Goal: Information Seeking & Learning: Learn about a topic

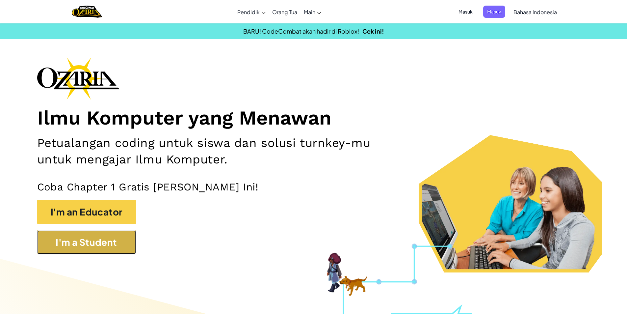
click at [92, 236] on button "I'm a Student" at bounding box center [86, 242] width 99 height 24
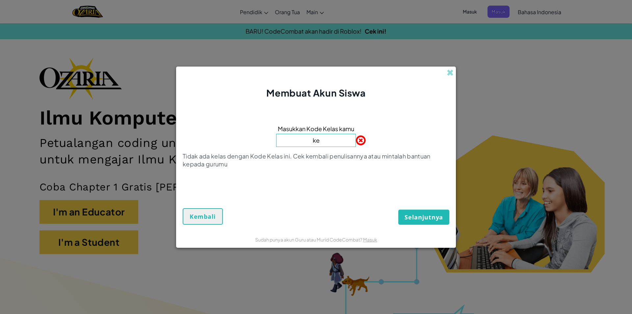
type input "k"
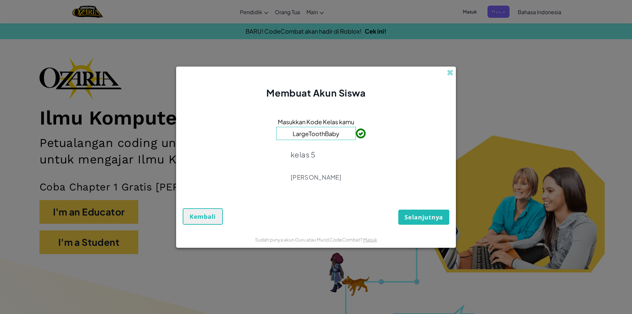
type input "LargeToothBaby"
click at [301, 215] on span "Selanjutnya" at bounding box center [424, 217] width 39 height 8
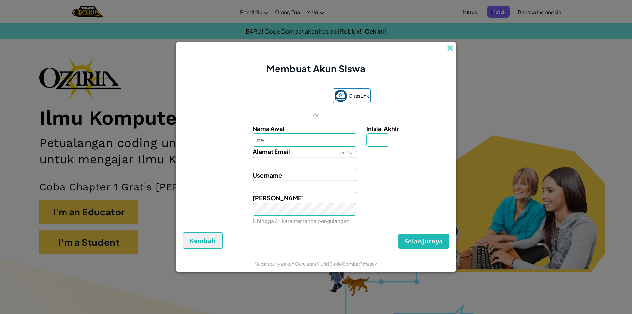
type input "n"
type input "Nehemiah"
click at [301, 143] on input "Inisial Akhir" at bounding box center [377, 139] width 23 height 13
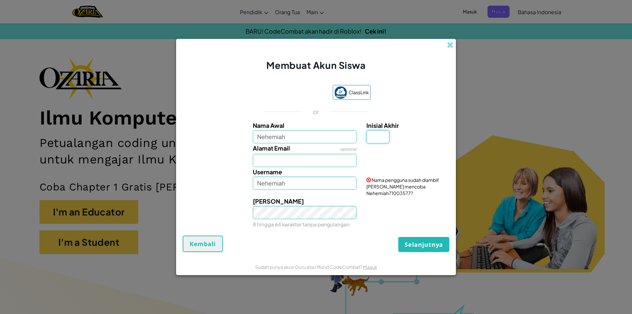
type input "n"
click at [301, 186] on span "Nama pengguna sudah diambil! Ingin mencoba Nehemiah71003577?" at bounding box center [402, 186] width 73 height 19
click at [301, 137] on input "Inisial Akhir" at bounding box center [377, 136] width 23 height 13
type input "N"
type input "NehemiahN"
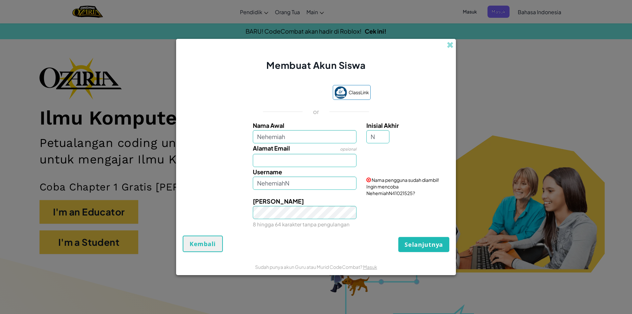
click at [301, 192] on span "Nama pengguna sudah diambil! Ingin mencoba NehemiahN41021525?" at bounding box center [402, 186] width 73 height 19
click at [301, 165] on input "Alamat Email" at bounding box center [305, 160] width 104 height 13
click at [296, 161] on input "Nehemiah@G.mail" at bounding box center [305, 160] width 104 height 13
click at [263, 161] on input "Nehemiah@gmail.com" at bounding box center [305, 160] width 104 height 13
type input "nehemiah@gmail.com"
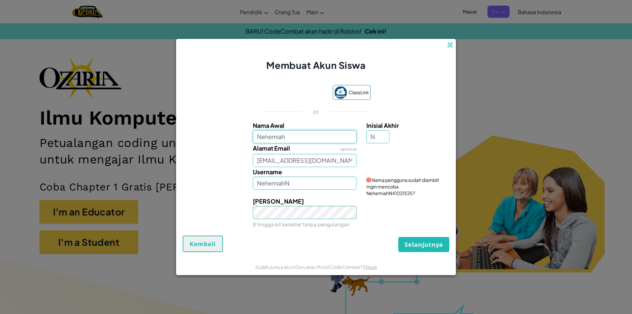
click at [295, 139] on input "Nehemiah" at bounding box center [305, 136] width 104 height 13
type input "Nehemiah0789"
type input "Nehemiah0789N"
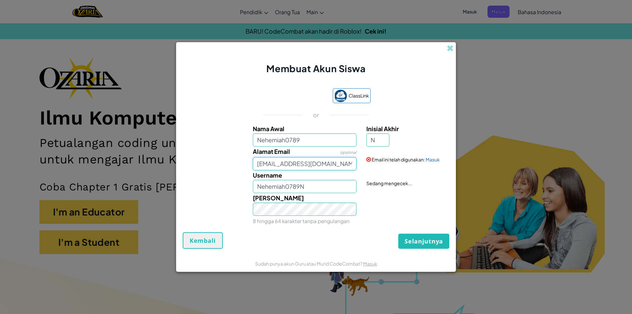
click at [285, 160] on input "nehemiah@gmail.com" at bounding box center [305, 163] width 104 height 13
type input "nehemiah0789@gmail.com"
click at [301, 191] on input "Nehemiah0789N" at bounding box center [305, 186] width 104 height 13
click at [301, 239] on span "Selanjutnya" at bounding box center [424, 241] width 39 height 8
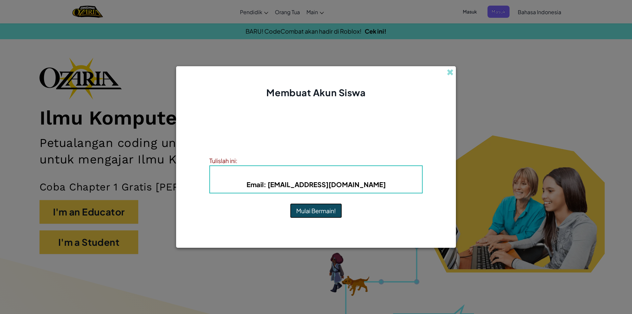
click at [301, 211] on button "Mulai Bermain!" at bounding box center [316, 210] width 52 height 15
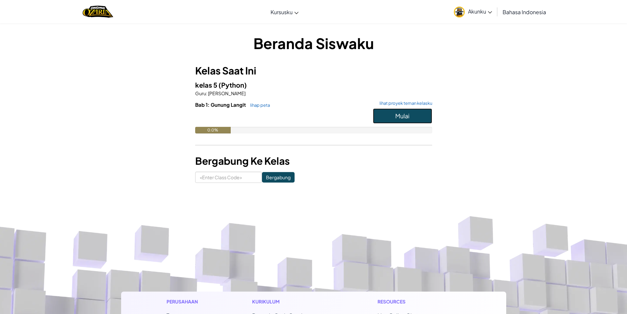
click at [419, 116] on button "Mulai" at bounding box center [402, 115] width 59 height 15
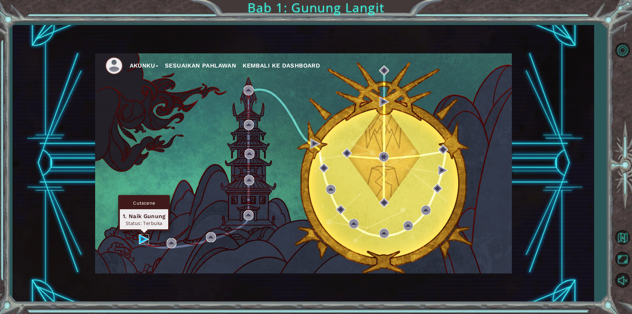
click at [143, 239] on img at bounding box center [144, 239] width 10 height 10
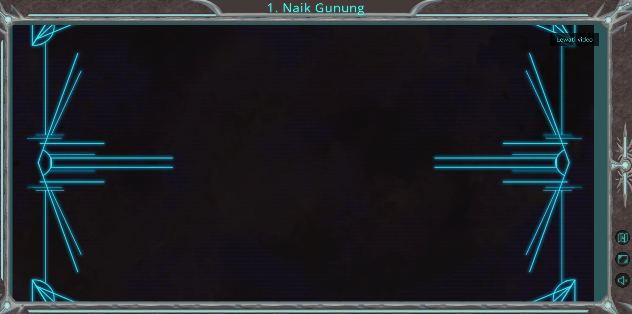
click at [576, 40] on button "Lewati video" at bounding box center [574, 39] width 49 height 13
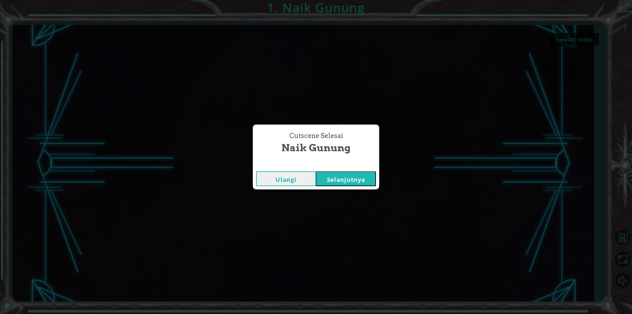
click at [337, 181] on button "Selanjutnya" at bounding box center [346, 178] width 60 height 15
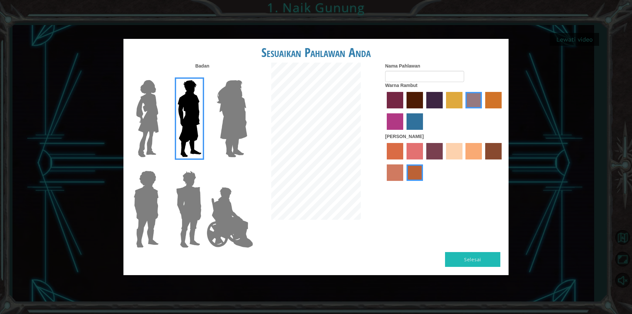
click at [224, 110] on img at bounding box center [232, 118] width 36 height 82
click at [247, 76] on input "Hero Amethyst" at bounding box center [247, 76] width 0 height 0
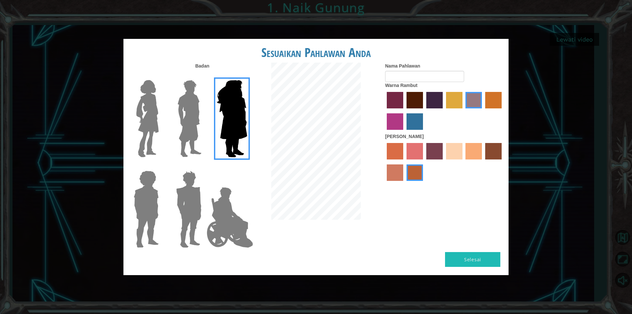
click at [180, 194] on img at bounding box center [188, 209] width 31 height 82
click at [204, 166] on input "Hero Garnet" at bounding box center [204, 166] width 0 height 0
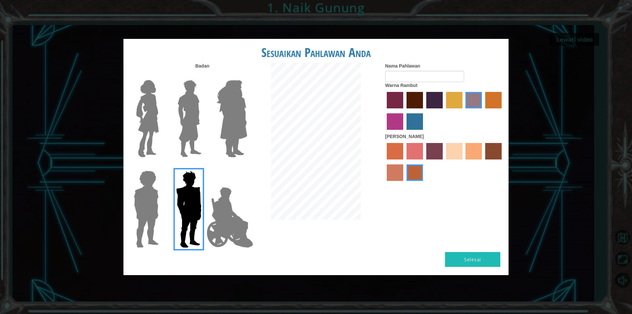
click at [134, 206] on img at bounding box center [146, 209] width 30 height 82
click at [161, 166] on input "Hero Steven" at bounding box center [161, 166] width 0 height 0
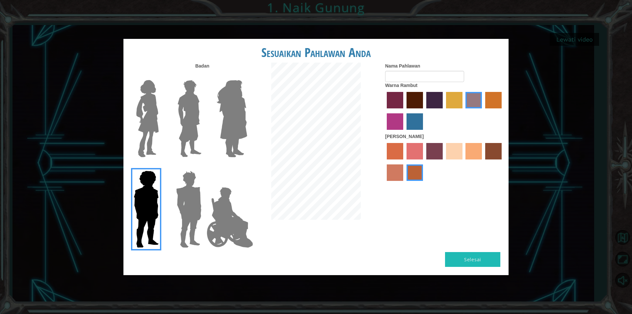
click at [156, 116] on img at bounding box center [148, 118] width 28 height 82
click at [161, 76] on input "Hero Connie" at bounding box center [161, 76] width 0 height 0
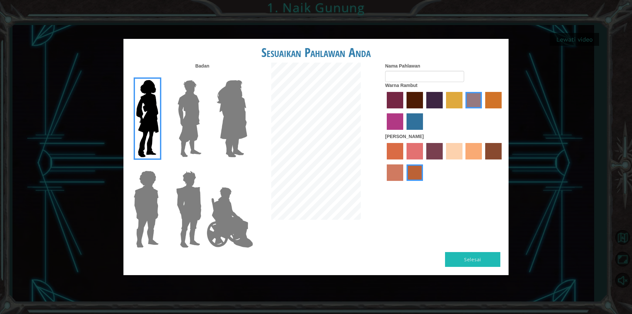
click at [219, 212] on img at bounding box center [230, 217] width 52 height 66
click at [247, 166] on input "Hero Jamie" at bounding box center [247, 166] width 0 height 0
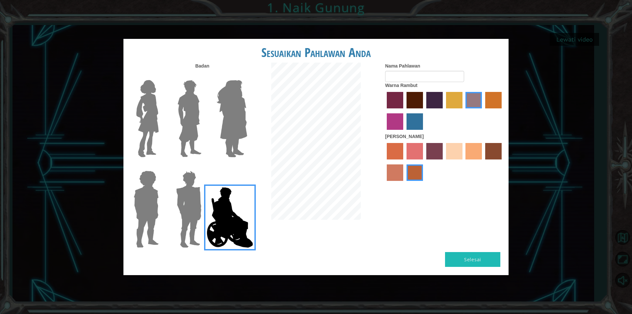
click at [195, 210] on img at bounding box center [188, 209] width 31 height 82
click at [204, 166] on input "Hero Garnet" at bounding box center [204, 166] width 0 height 0
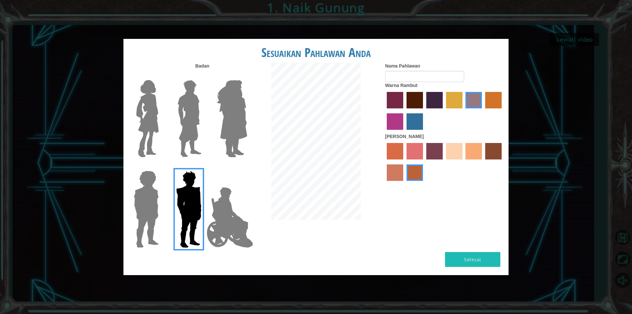
click at [191, 115] on img at bounding box center [189, 118] width 29 height 82
click at [204, 76] on input "Hero Lars" at bounding box center [204, 76] width 0 height 0
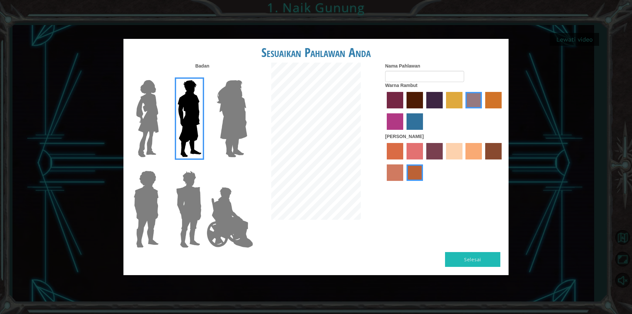
click at [413, 98] on label "maroon hair color" at bounding box center [415, 100] width 16 height 16
click at [404, 111] on input "maroon hair color" at bounding box center [404, 111] width 0 height 0
drag, startPoint x: 447, startPoint y: 150, endPoint x: 441, endPoint y: 153, distance: 6.8
click at [441, 153] on div at bounding box center [444, 162] width 119 height 43
click at [450, 151] on label "sandy beach skin color" at bounding box center [454, 151] width 16 height 16
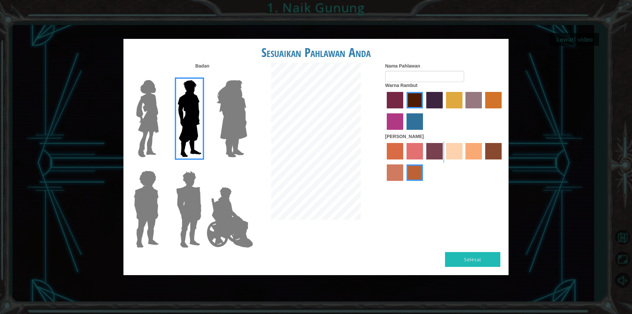
click at [444, 162] on input "sandy beach skin color" at bounding box center [444, 162] width 0 height 0
click at [471, 255] on button "Selesai" at bounding box center [472, 259] width 55 height 15
click at [459, 76] on input "Nama Pahlawan" at bounding box center [424, 76] width 79 height 11
type input "BABIGO"
click at [479, 260] on button "Selesai" at bounding box center [472, 259] width 55 height 15
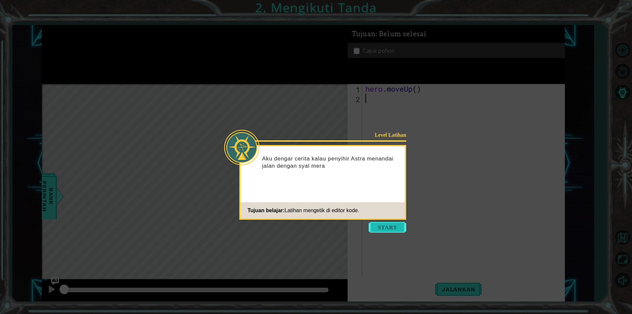
click at [381, 230] on button "Start" at bounding box center [388, 227] width 38 height 11
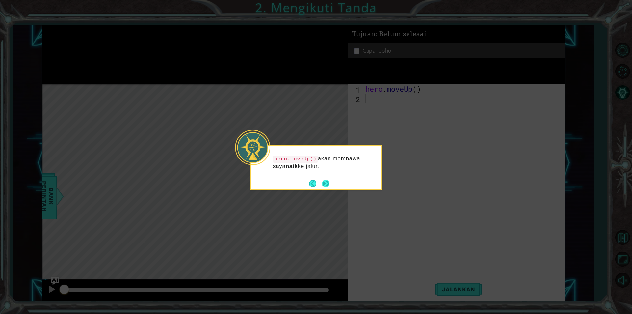
click at [327, 186] on button "Next" at bounding box center [325, 183] width 7 height 7
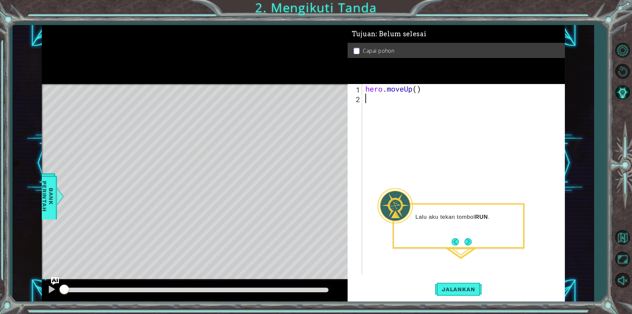
click at [478, 264] on div "hero . moveUp ( )" at bounding box center [465, 189] width 202 height 210
click at [468, 243] on button "Next" at bounding box center [468, 241] width 7 height 7
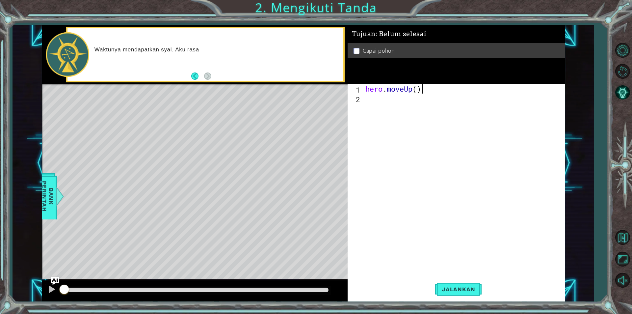
click at [435, 93] on div "hero . moveUp ( )" at bounding box center [465, 189] width 202 height 210
type textarea "hero.moveUp(2)"
click at [466, 286] on span "Jalankan" at bounding box center [458, 289] width 46 height 7
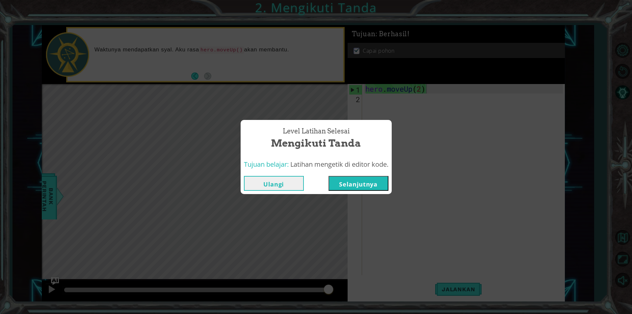
click at [354, 178] on button "Selanjutnya" at bounding box center [359, 183] width 60 height 15
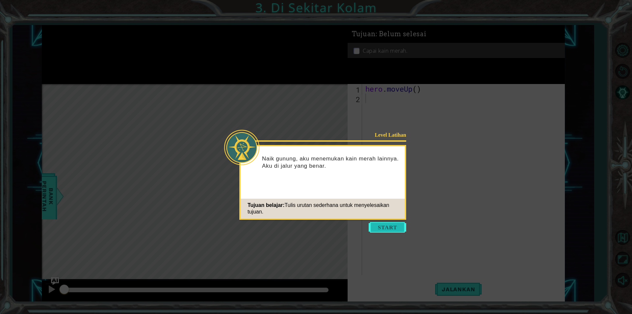
click at [374, 225] on button "Start" at bounding box center [388, 227] width 38 height 11
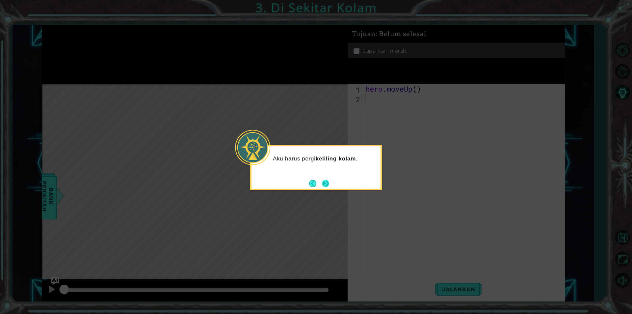
click at [326, 186] on button "Next" at bounding box center [326, 183] width 8 height 8
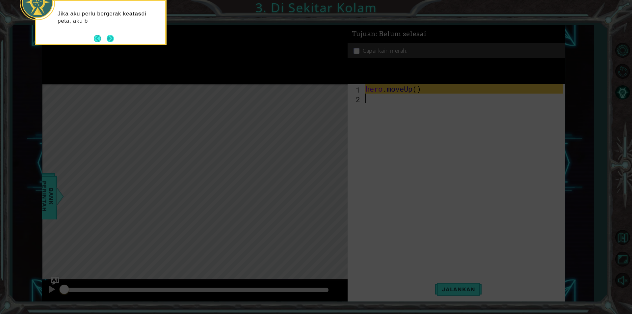
click at [115, 33] on div "Jika aku perlu bergerak ke atas di peta, aku b" at bounding box center [100, 20] width 129 height 33
click at [112, 39] on button "Next" at bounding box center [110, 39] width 7 height 7
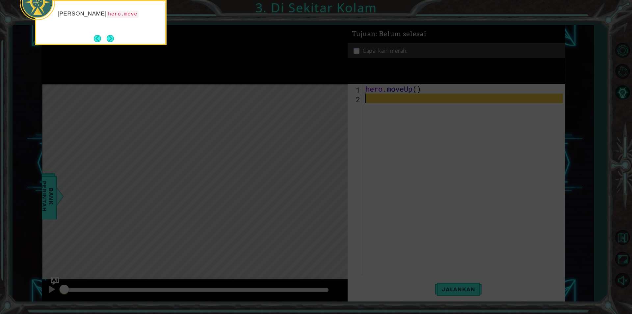
click at [112, 39] on button "Next" at bounding box center [110, 38] width 7 height 7
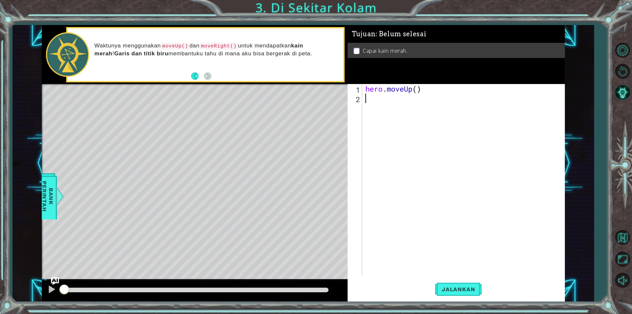
type textarea "h"
click at [399, 113] on div "h ero.moveUp tekan enter h ero.moveRight tekan enter h ero.moveDown tekan enter…" at bounding box center [423, 131] width 124 height 55
click at [439, 100] on div "hero . moveUp ( ) hero . moveRight ( )" at bounding box center [465, 189] width 202 height 210
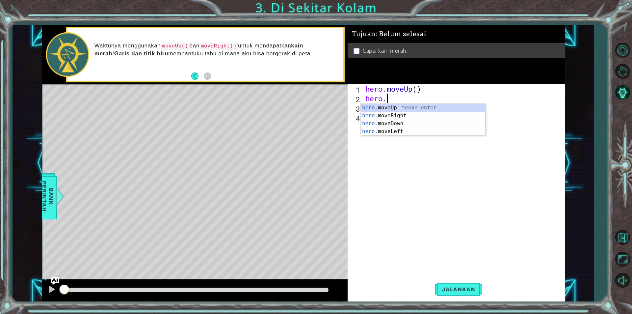
type textarea "h"
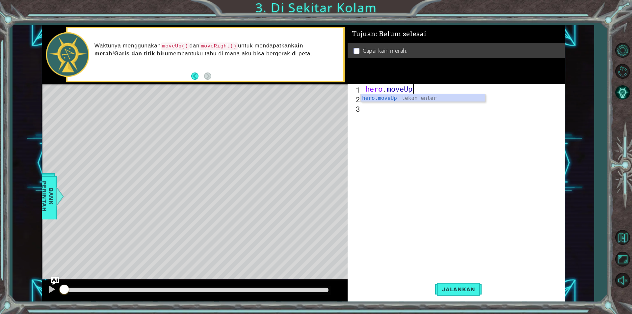
scroll to position [0, 2]
type textarea "hero.moveUp(2)"
click at [375, 101] on div "hero . moveUp ( 2 )" at bounding box center [465, 189] width 202 height 210
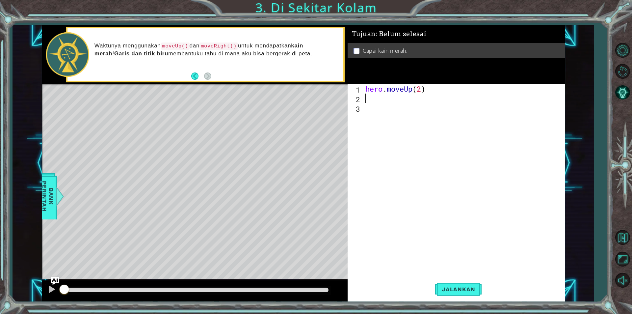
type textarea "h"
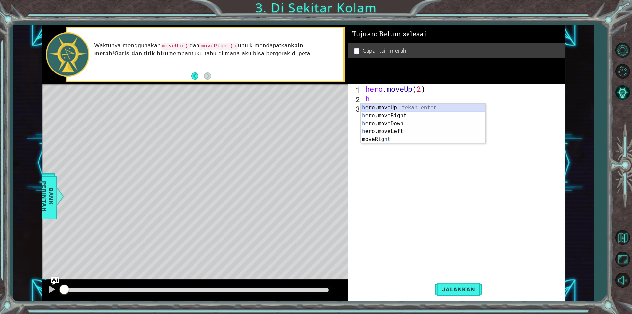
click at [396, 111] on div "h ero.moveUp tekan enter h ero.moveRight tekan enter h ero.moveDown tekan enter…" at bounding box center [423, 131] width 124 height 55
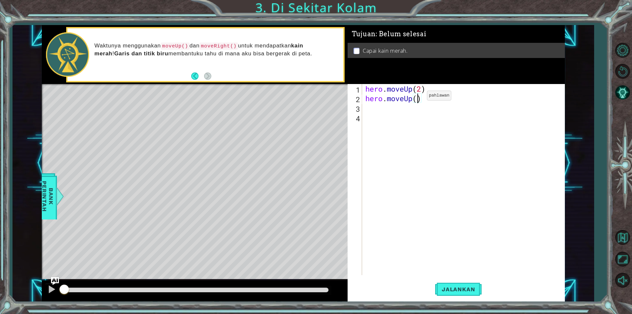
click at [417, 97] on div "hero . moveUp ( 2 ) hero . moveUp ( )" at bounding box center [465, 189] width 202 height 210
click at [426, 98] on div "hero . moveUp ( 2 ) hero . moveUp ( )" at bounding box center [465, 189] width 202 height 210
type textarea "hero."
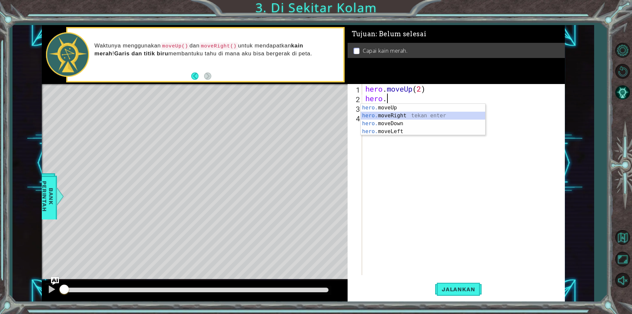
click at [400, 117] on div "hero. moveUp tekan enter hero. moveRight tekan enter hero. moveDown tekan enter…" at bounding box center [423, 127] width 124 height 47
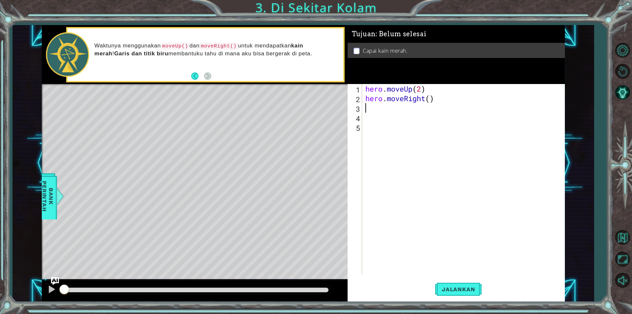
click at [441, 100] on div "hero . moveUp ( 2 ) hero . moveRight ( )" at bounding box center [465, 189] width 202 height 210
type textarea "hero.moveRight(1)"
click at [363, 106] on div "hero.moveRight(1) 1 2 3 4 5 hero . moveUp ( 2 ) hero . moveRight ( 1 ) הההההההה…" at bounding box center [455, 179] width 215 height 191
click at [386, 108] on div "hero . moveUp ( 2 ) hero . moveRight ( 1 )" at bounding box center [465, 189] width 202 height 210
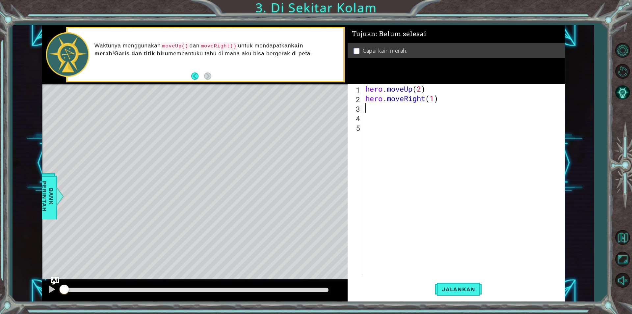
scroll to position [0, 0]
type textarea "h"
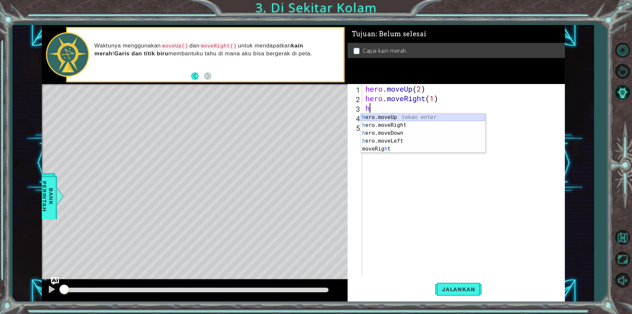
click at [407, 117] on div "h ero.moveUp tekan enter h ero.moveRight tekan enter h ero.moveDown tekan enter…" at bounding box center [423, 140] width 124 height 55
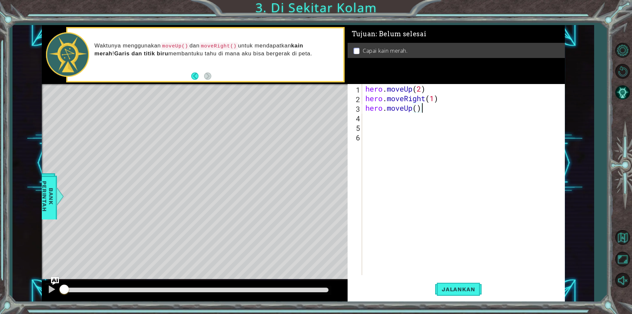
click at [422, 109] on div "hero . moveUp ( 2 ) hero . moveRight ( 1 ) hero . moveUp ( )" at bounding box center [465, 189] width 202 height 210
type textarea "hero.moveUp(1)"
click at [445, 292] on span "Jalankan" at bounding box center [458, 289] width 46 height 7
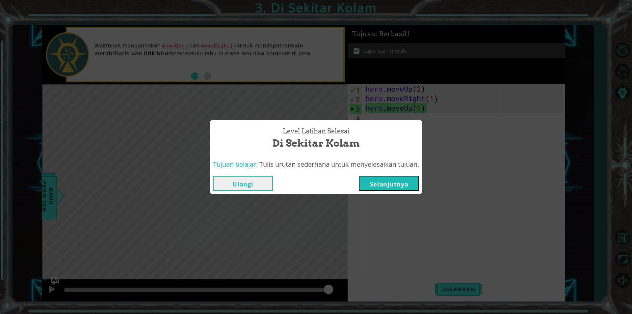
click at [370, 182] on button "Selanjutnya" at bounding box center [389, 183] width 60 height 15
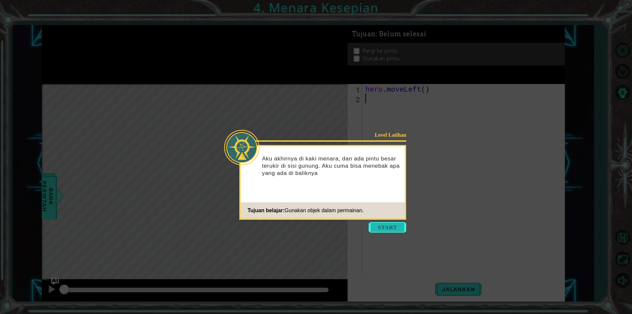
click at [385, 228] on button "Start" at bounding box center [388, 227] width 38 height 11
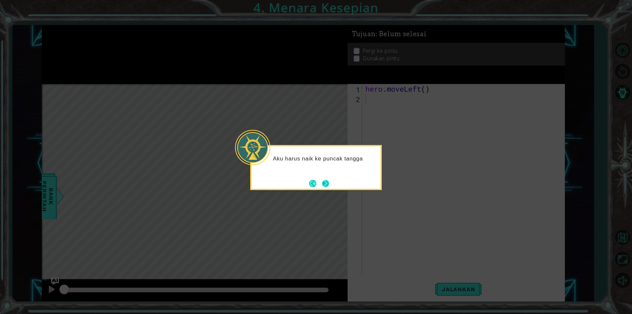
click at [328, 184] on button "Next" at bounding box center [325, 183] width 7 height 7
drag, startPoint x: 321, startPoint y: 185, endPoint x: 333, endPoint y: 184, distance: 11.2
click at [321, 184] on footer at bounding box center [319, 184] width 20 height 10
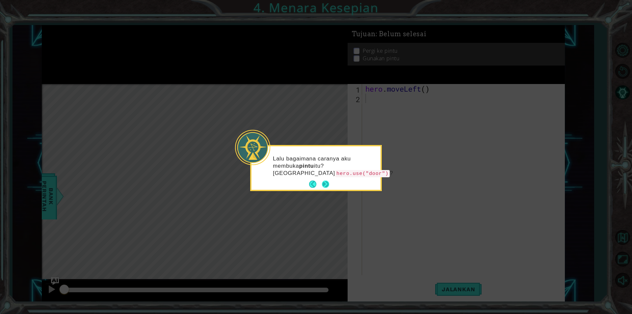
click at [328, 184] on button "Next" at bounding box center [325, 183] width 7 height 7
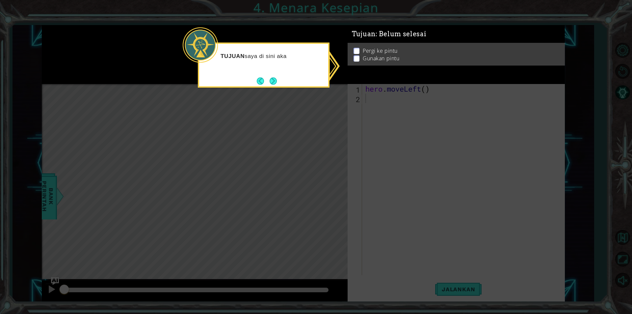
click at [395, 226] on icon at bounding box center [316, 157] width 632 height 314
click at [270, 83] on button "Next" at bounding box center [273, 80] width 7 height 7
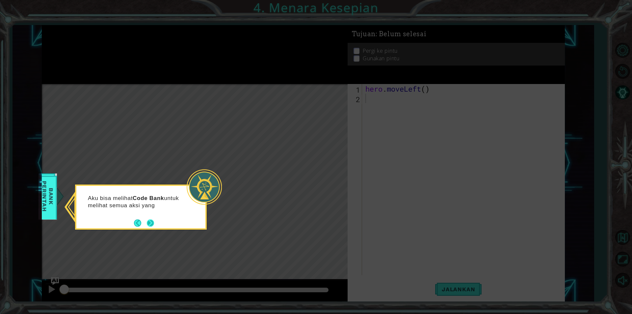
click at [148, 222] on button "Next" at bounding box center [150, 222] width 7 height 7
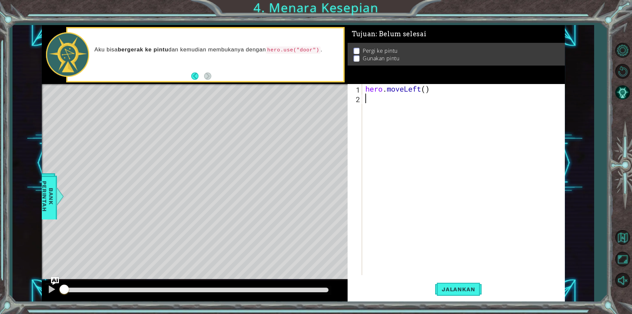
click at [435, 94] on div "hero . moveLeft ( )" at bounding box center [465, 189] width 202 height 210
click at [436, 86] on div "hero . moveLeft ( )" at bounding box center [465, 189] width 202 height 210
type textarea "hero.moveLeft(2)"
click at [369, 102] on div "hero . moveLeft ( 2 )" at bounding box center [465, 189] width 202 height 210
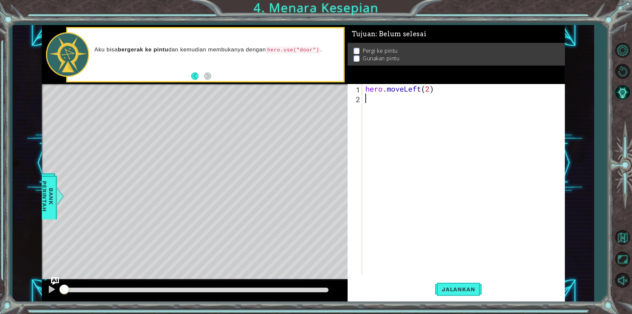
scroll to position [0, 0]
type textarea "h"
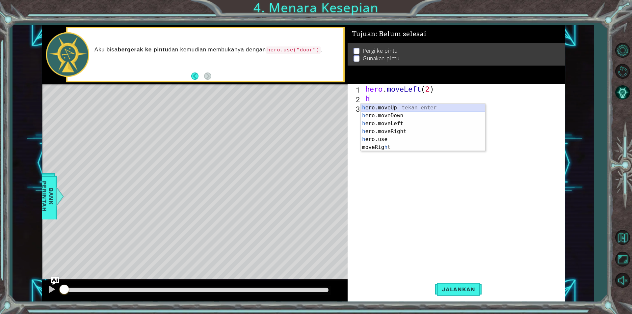
click at [403, 106] on div "h ero.moveUp tekan enter h ero.moveDown tekan enter h ero.moveLeft tekan enter …" at bounding box center [423, 135] width 124 height 63
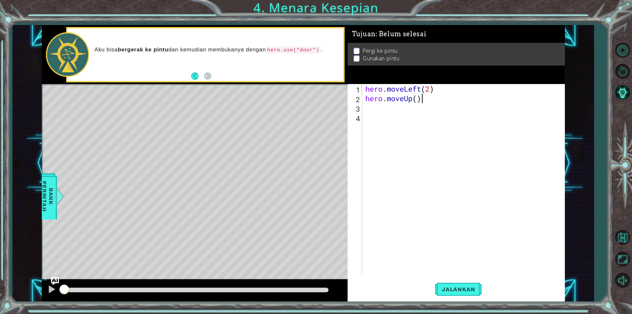
click at [421, 99] on div "hero . moveLeft ( 2 ) hero . moveUp ( )" at bounding box center [465, 189] width 202 height 210
type textarea "hero.moveUp(2)"
drag, startPoint x: 366, startPoint y: 105, endPoint x: 367, endPoint y: 108, distance: 3.7
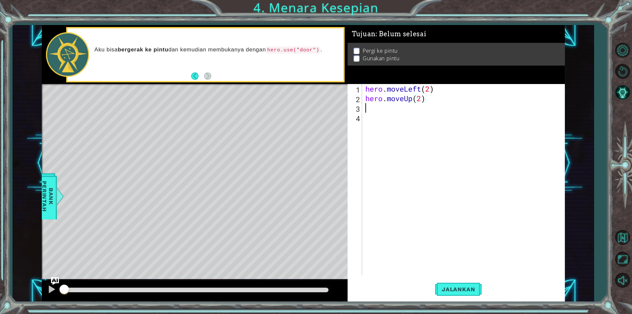
click at [367, 108] on div "hero . moveLeft ( 2 ) hero . moveUp ( 2 )" at bounding box center [465, 189] width 202 height 210
type textarea "h"
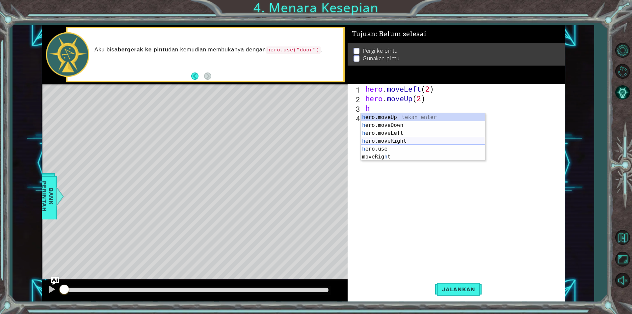
click at [380, 138] on div "h ero.moveUp tekan enter h ero.moveDown tekan enter h ero.moveLeft tekan enter …" at bounding box center [423, 144] width 124 height 63
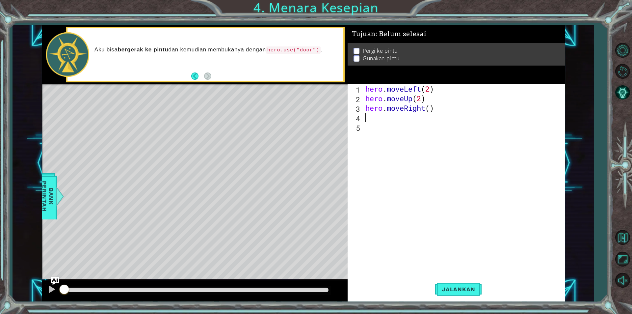
drag, startPoint x: 444, startPoint y: 101, endPoint x: 443, endPoint y: 105, distance: 4.2
click at [443, 104] on div "hero . moveLeft ( 2 ) hero . moveUp ( 2 ) hero . moveRight ( )" at bounding box center [465, 189] width 202 height 210
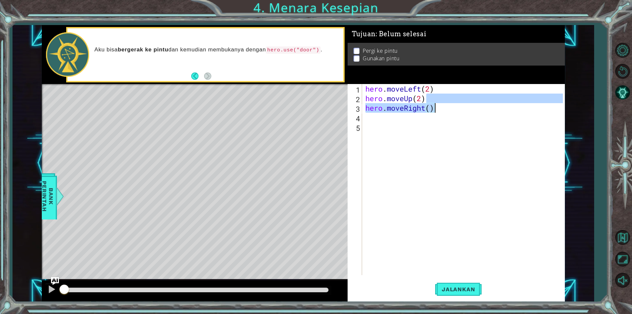
click at [440, 111] on div "hero . moveLeft ( 2 ) hero . moveUp ( 2 ) hero . moveRight ( )" at bounding box center [463, 179] width 199 height 191
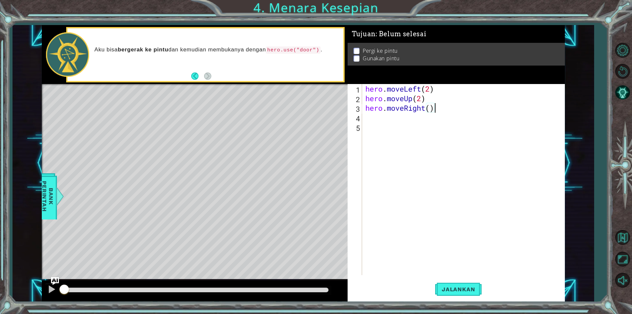
click at [440, 111] on div "hero . moveLeft ( 2 ) hero . moveUp ( 2 ) hero . moveRight ( )" at bounding box center [465, 189] width 202 height 210
type textarea "hero.moveRight(2)"
click at [367, 117] on div "hero . moveLeft ( 2 ) hero . moveUp ( 2 ) hero . moveRight ( 2 )" at bounding box center [465, 189] width 202 height 210
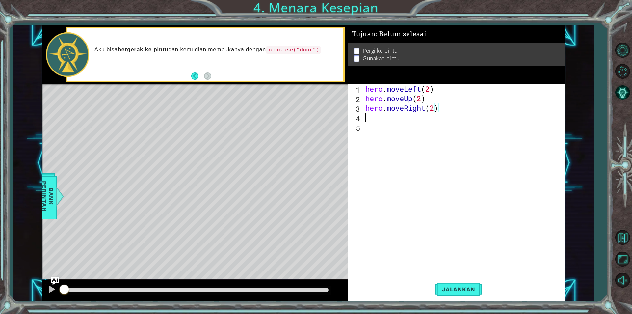
scroll to position [0, 0]
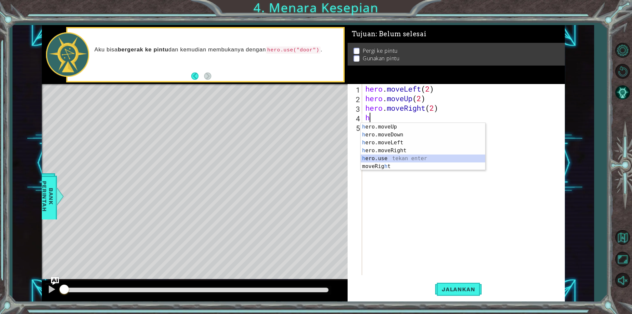
click at [374, 155] on div "h ero.moveUp tekan enter h ero.moveDown tekan enter h ero.moveLeft tekan enter …" at bounding box center [423, 154] width 124 height 63
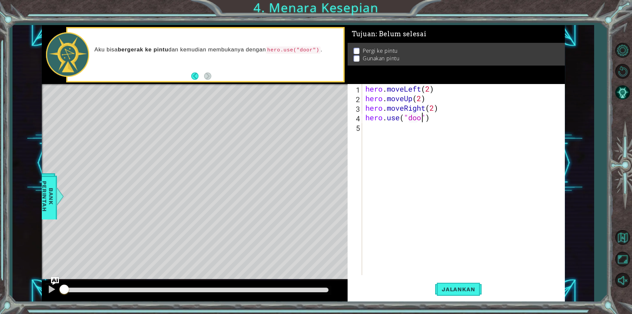
type textarea "hero.use("door")"
click at [385, 165] on div "hero . moveLeft ( 2 ) hero . moveUp ( 2 ) hero . moveRight ( 2 ) hero . use ( "…" at bounding box center [465, 189] width 202 height 210
click at [464, 293] on button "Jalankan" at bounding box center [458, 289] width 46 height 22
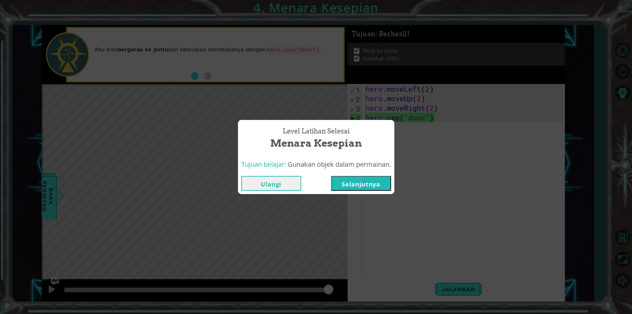
click at [372, 179] on button "Selanjutnya" at bounding box center [361, 183] width 60 height 15
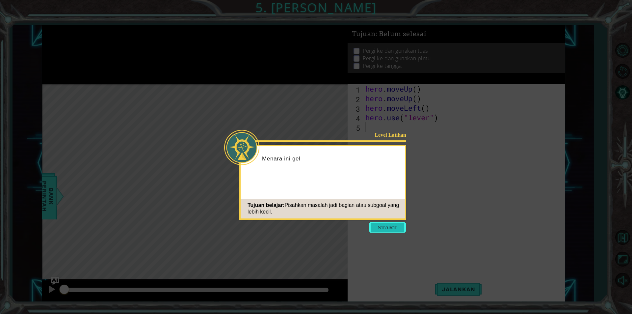
click at [375, 224] on button "Start" at bounding box center [388, 227] width 38 height 11
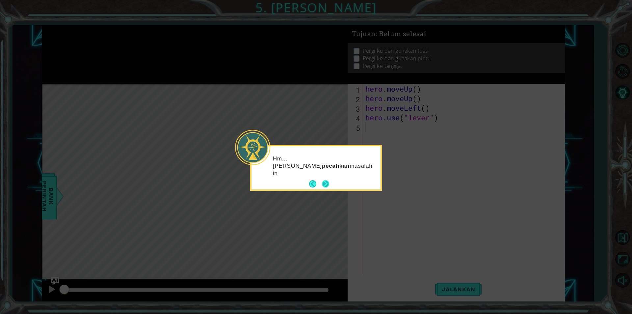
click at [328, 182] on button "Next" at bounding box center [325, 183] width 7 height 7
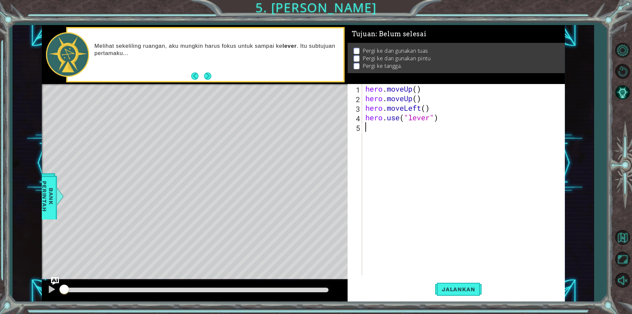
click at [422, 88] on div "hero . moveUp ( ) hero . moveUp ( ) hero . moveLeft ( ) hero . use ( "lever" )" at bounding box center [465, 189] width 202 height 210
click at [426, 96] on div "hero . moveUp ( 2 ) hero . moveUp ( ) hero . moveLeft ( ) hero . use ( "lever" )" at bounding box center [465, 189] width 202 height 210
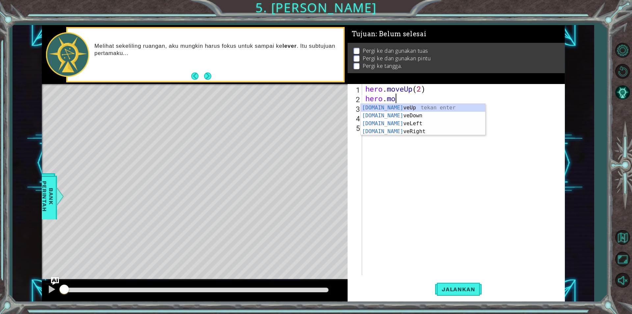
type textarea "hero."
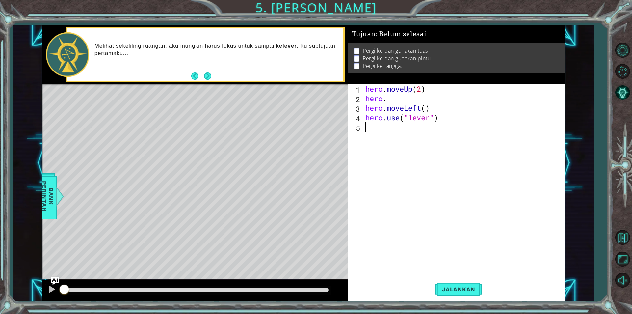
click at [510, 196] on div "hero . moveUp ( 2 ) hero . hero . moveLeft ( ) hero . use ( "lever" )" at bounding box center [465, 189] width 202 height 210
click at [407, 98] on div "hero . moveUp ( 2 ) hero . hero . moveLeft ( ) hero . use ( "lever" )" at bounding box center [465, 189] width 202 height 210
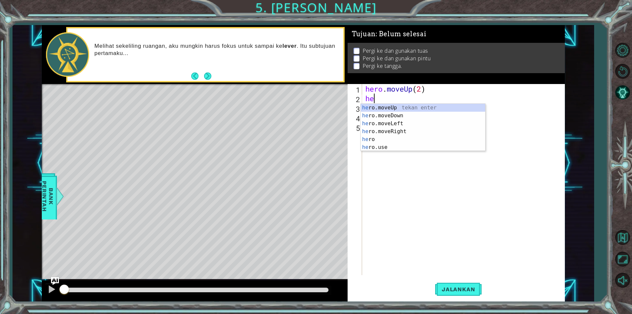
type textarea "h"
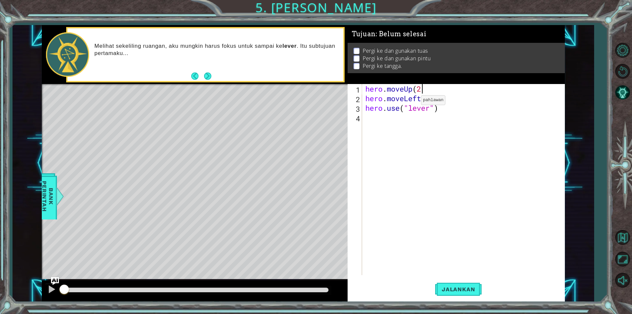
scroll to position [0, 2]
click at [432, 98] on div "hero . moveUp ( 2 ) hero . moveLeft ( ) hero . use ( "lever" )" at bounding box center [465, 189] width 202 height 210
click at [442, 112] on div "hero . moveUp ( 2 ) hero . moveLeft ( 2 ) hero . use ( "lever" )" at bounding box center [465, 189] width 202 height 210
type textarea "hero.use("lever")"
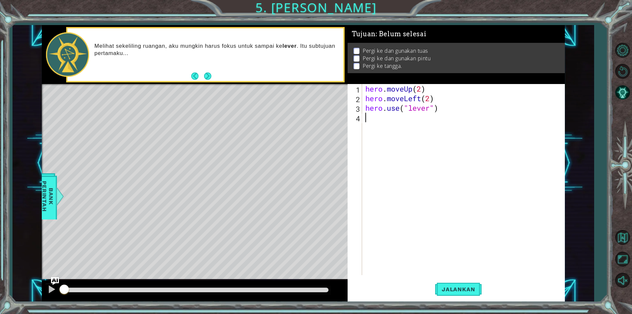
click at [375, 117] on div "hero . moveUp ( 2 ) hero . moveLeft ( 2 ) hero . use ( "lever" )" at bounding box center [465, 189] width 202 height 210
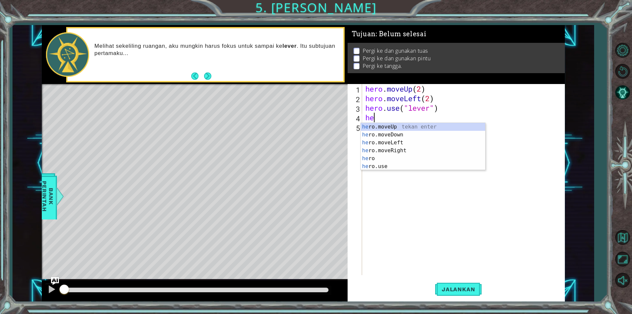
type textarea "her"
click at [386, 148] on div "her o.moveUp tekan enter her o.moveDown tekan enter her o.moveLeft tekan enter …" at bounding box center [423, 154] width 124 height 63
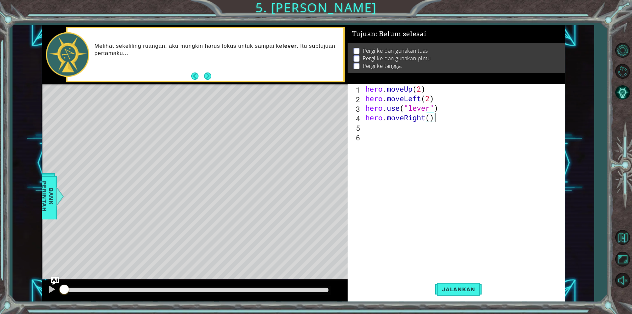
click at [434, 121] on div "hero . moveUp ( 2 ) hero . moveLeft ( 2 ) hero . use ( "lever" ) hero . moveRig…" at bounding box center [465, 189] width 202 height 210
type textarea "hero.moveRight(2)"
click at [372, 126] on div "hero . moveUp ( 2 ) hero . moveLeft ( 2 ) hero . use ( "lever" ) hero . moveRig…" at bounding box center [465, 189] width 202 height 210
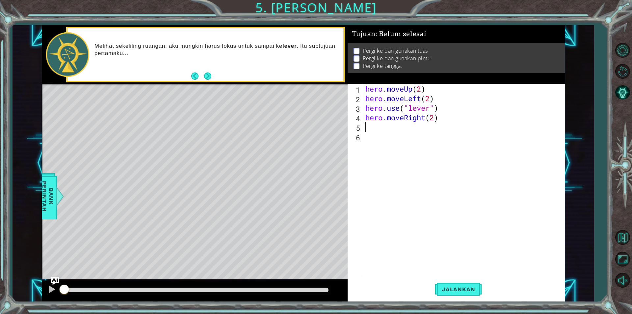
scroll to position [0, 0]
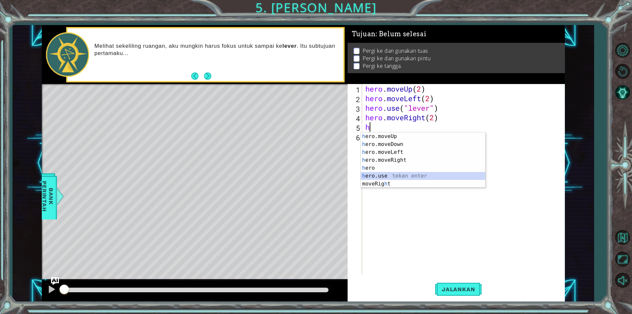
click at [378, 177] on div "h ero.moveUp tekan enter h ero.moveDown tekan enter h ero.moveLeft tekan enter …" at bounding box center [423, 167] width 124 height 71
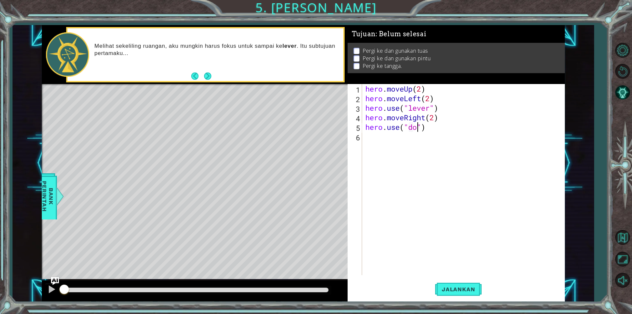
scroll to position [0, 2]
type textarea "hero.use("door")"
click at [365, 143] on div "hero . moveUp ( 2 ) hero . moveLeft ( 2 ) hero . use ( "lever" ) hero . moveRig…" at bounding box center [465, 189] width 202 height 210
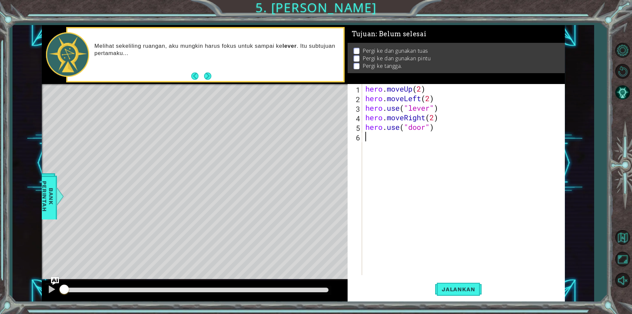
type textarea "h"
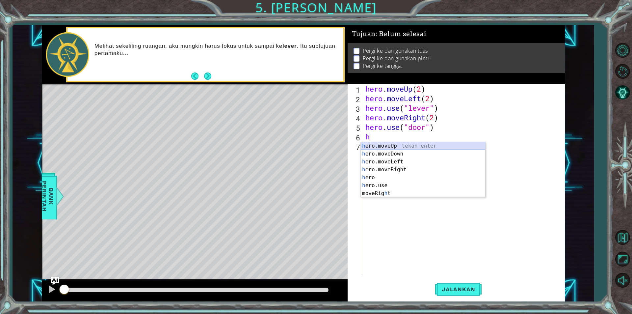
click at [370, 142] on div "h ero.moveUp tekan enter h ero.moveDown tekan enter h ero.moveLeft tekan enter …" at bounding box center [423, 177] width 124 height 71
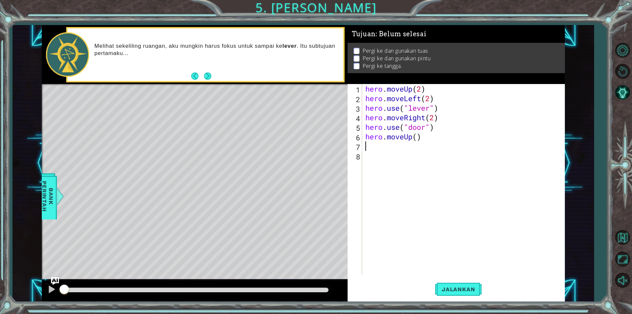
click at [424, 138] on div "hero . moveUp ( 2 ) hero . moveLeft ( 2 ) hero . use ( "lever" ) hero . moveRig…" at bounding box center [465, 189] width 202 height 210
type textarea "hero.moveUp(1)"
click at [366, 146] on div "hero . moveUp ( 2 ) hero . moveLeft ( 2 ) hero . use ( "lever" ) hero . moveRig…" at bounding box center [465, 189] width 202 height 210
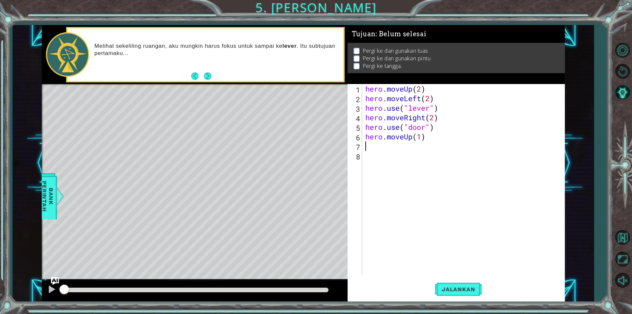
scroll to position [0, 0]
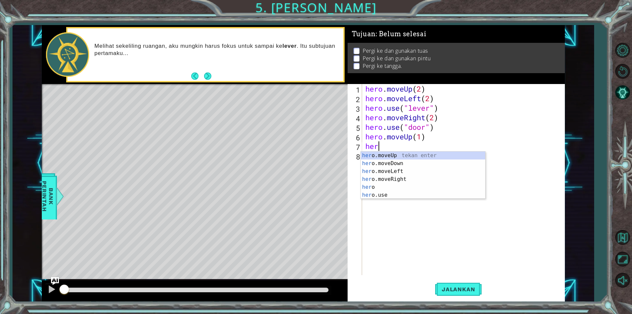
type textarea "hero"
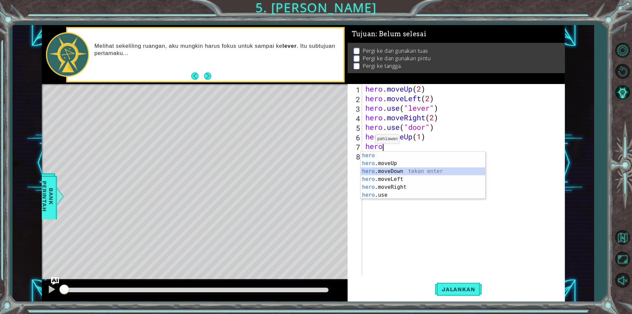
click at [380, 174] on div "hero tekan enter hero .moveUp tekan enter hero .moveDown tekan enter hero .move…" at bounding box center [423, 182] width 124 height 63
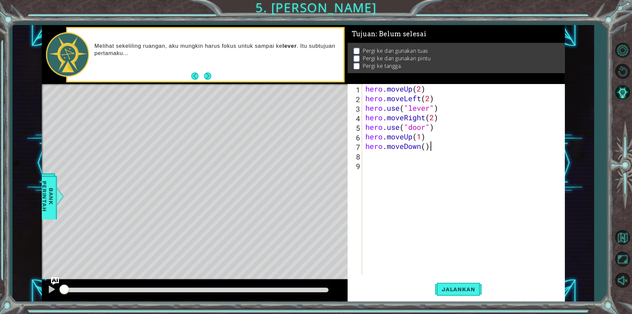
click at [443, 147] on div "hero . moveUp ( 2 ) hero . moveLeft ( 2 ) hero . use ( "lever" ) hero . moveRig…" at bounding box center [465, 189] width 202 height 210
type textarea "hero.move"
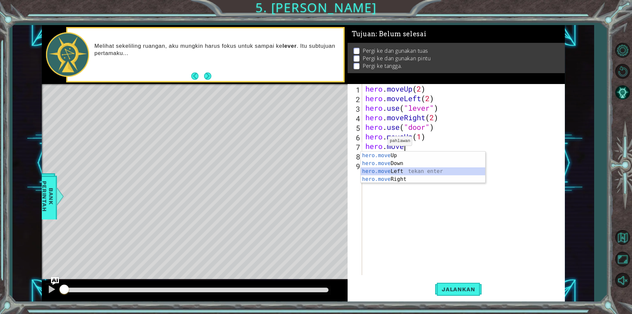
click at [380, 172] on div "hero.move Up tekan enter hero.move Down tekan enter hero.move Left tekan enter …" at bounding box center [423, 174] width 124 height 47
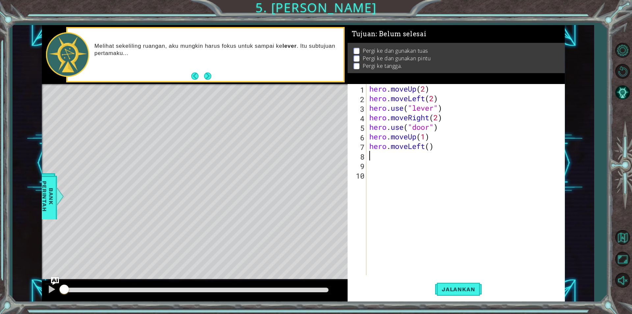
click at [444, 149] on div "hero . moveUp ( 2 ) hero . moveLeft ( 2 ) hero . use ( "lever" ) hero . moveRig…" at bounding box center [467, 189] width 198 height 210
type textarea "hero.moveLeft(3)"
click at [371, 155] on div "hero . moveUp ( 2 ) hero . moveLeft ( 2 ) hero . use ( "lever" ) hero . moveRig…" at bounding box center [467, 189] width 198 height 210
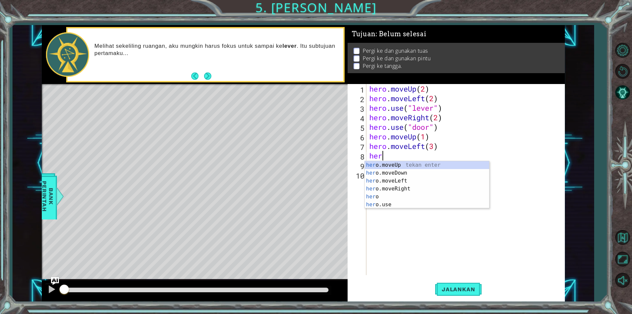
type textarea "hero"
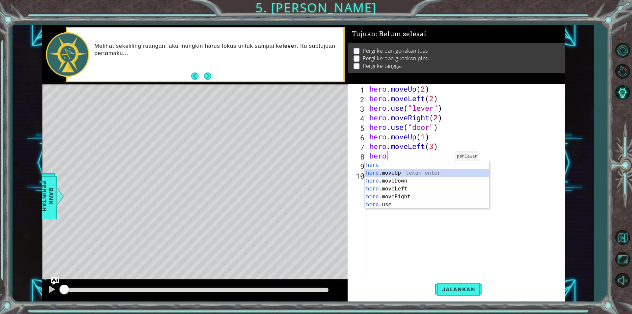
click at [418, 173] on div "hero tekan enter hero .moveUp tekan enter hero .moveDown tekan enter hero .move…" at bounding box center [427, 192] width 124 height 63
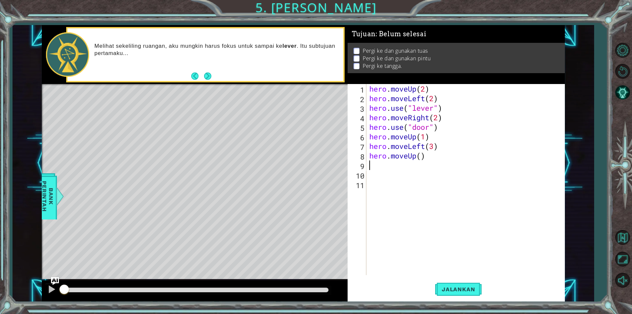
click at [440, 158] on div "hero . moveUp ( 2 ) hero . moveLeft ( 2 ) hero . use ( "lever" ) hero . moveRig…" at bounding box center [467, 189] width 198 height 210
click at [447, 289] on span "Jalankan" at bounding box center [458, 289] width 46 height 7
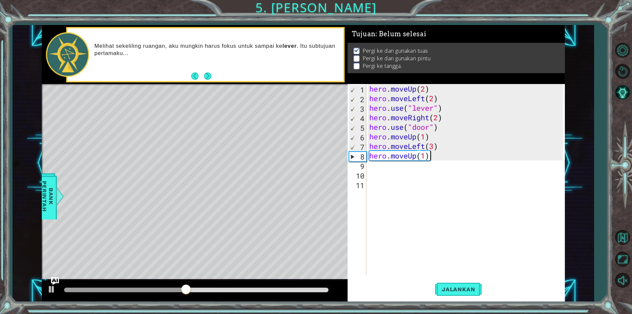
click at [456, 158] on div "hero . moveUp ( 2 ) hero . moveLeft ( 2 ) hero . use ( "lever" ) hero . moveRig…" at bounding box center [467, 189] width 198 height 210
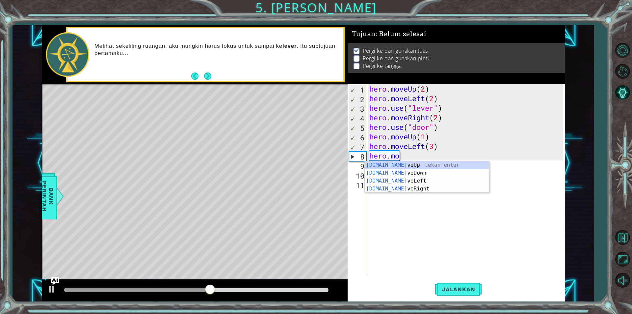
scroll to position [0, 0]
type textarea "h"
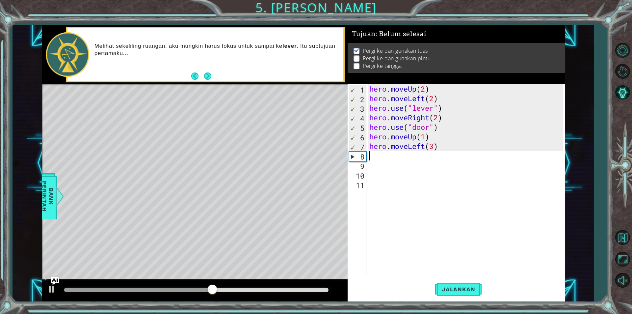
scroll to position [0, 0]
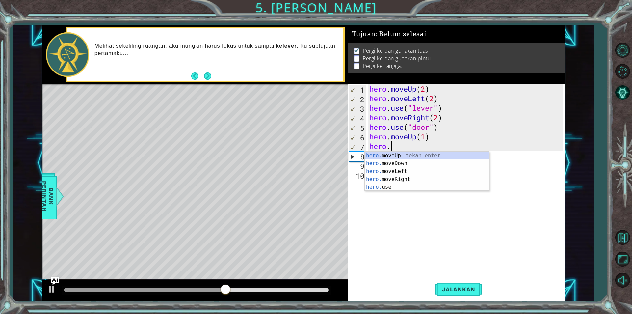
type textarea "h"
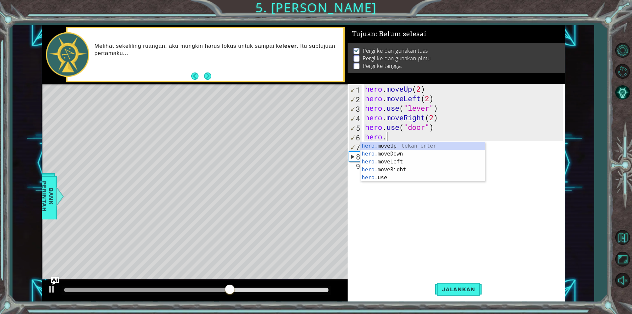
type textarea "h"
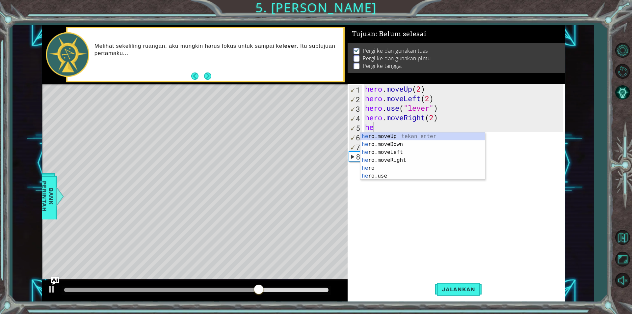
type textarea "h"
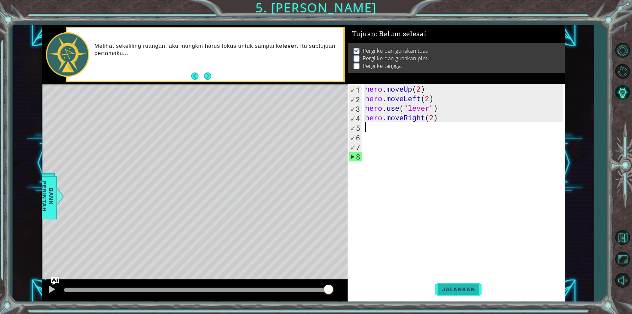
drag, startPoint x: 449, startPoint y: 290, endPoint x: 451, endPoint y: 284, distance: 6.1
click at [450, 290] on span "Jalankan" at bounding box center [458, 289] width 46 height 7
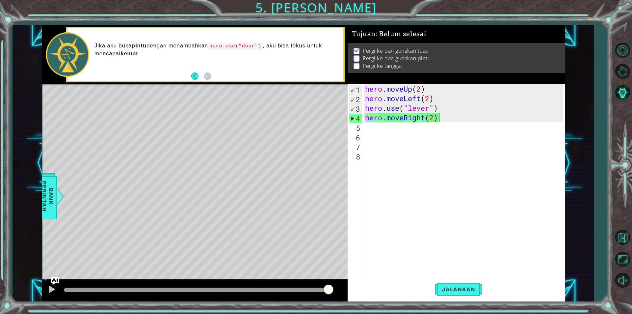
click at [442, 119] on div "hero . moveUp ( 2 ) hero . moveLeft ( 2 ) hero . use ( "lever" ) hero . moveRig…" at bounding box center [465, 189] width 202 height 210
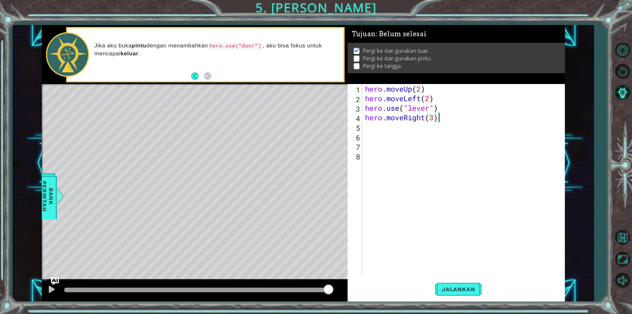
scroll to position [0, 3]
type textarea "hero.moveRight(3)"
click at [469, 286] on span "Jalankan" at bounding box center [458, 289] width 46 height 7
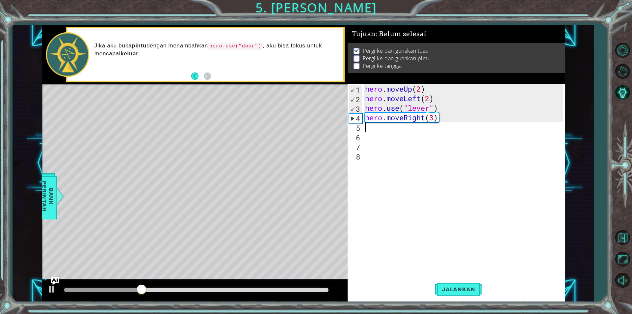
click at [374, 128] on div "hero . moveUp ( 2 ) hero . moveLeft ( 2 ) hero . use ( "lever" ) hero . moveRig…" at bounding box center [465, 189] width 202 height 210
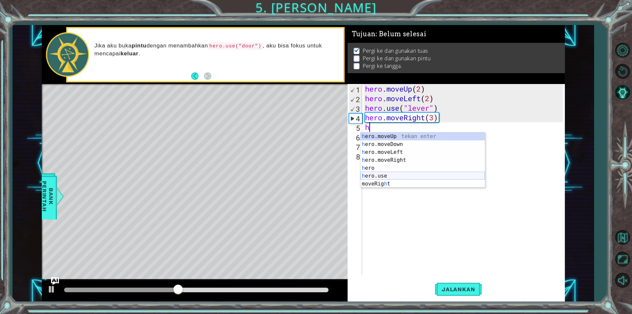
click at [375, 174] on div "h ero.moveUp tekan enter h ero.moveDown tekan enter h ero.moveLeft tekan enter …" at bounding box center [422, 167] width 124 height 71
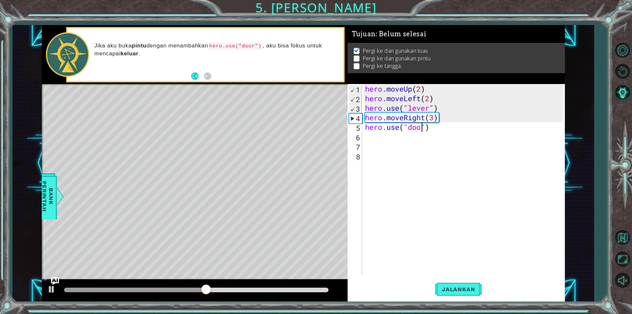
scroll to position [0, 3]
type textarea "hero.use("door")"
click at [477, 286] on span "Jalankan" at bounding box center [458, 289] width 46 height 7
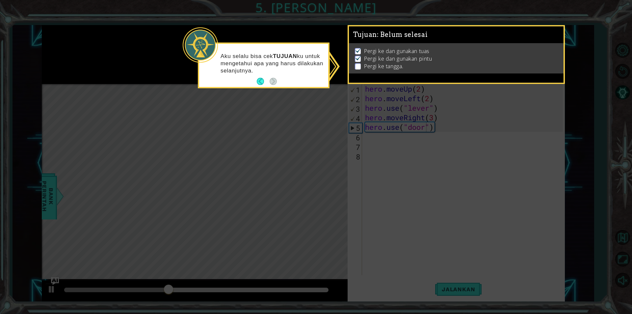
click at [307, 108] on icon at bounding box center [316, 157] width 632 height 314
click at [106, 121] on icon at bounding box center [316, 157] width 632 height 314
click at [260, 79] on button "Back" at bounding box center [263, 81] width 13 height 7
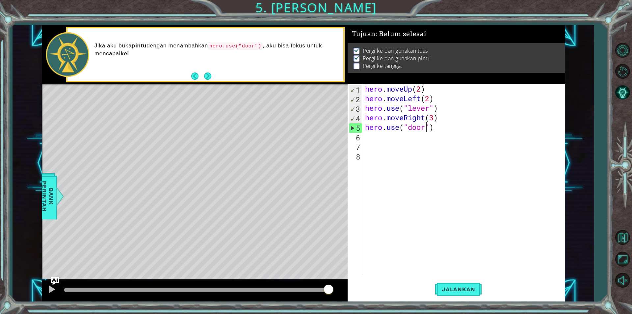
click at [372, 138] on div "hero . moveUp ( 2 ) hero . moveLeft ( 2 ) hero . use ( "lever" ) hero . moveRig…" at bounding box center [465, 189] width 202 height 210
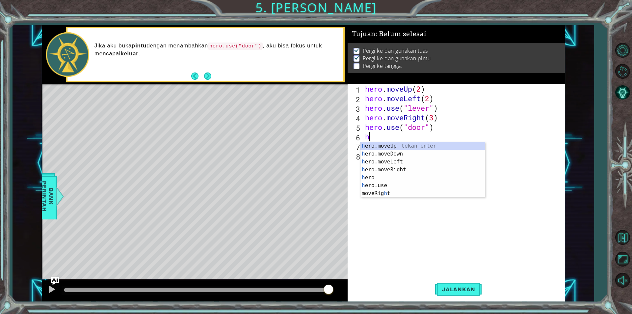
type textarea "he"
click at [379, 145] on div "he ro.moveUp tekan enter he ro.moveDown tekan enter he ro.moveLeft tekan enter …" at bounding box center [422, 173] width 124 height 63
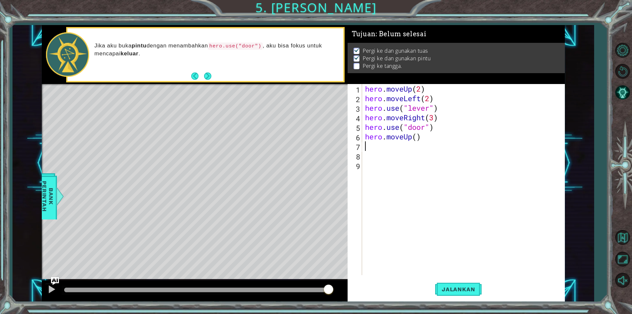
click at [429, 136] on div "hero . moveUp ( 2 ) hero . moveLeft ( 2 ) hero . use ( "lever" ) hero . moveRig…" at bounding box center [465, 189] width 202 height 210
type textarea "hero.moveUp(2)"
click at [455, 287] on span "Jalankan" at bounding box center [458, 289] width 46 height 7
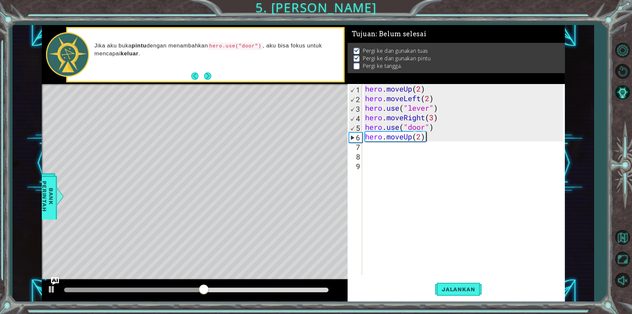
click at [376, 148] on div "hero . moveUp ( 2 ) hero . moveLeft ( 2 ) hero . use ( "lever" ) hero . moveRig…" at bounding box center [465, 189] width 202 height 210
type textarea "h"
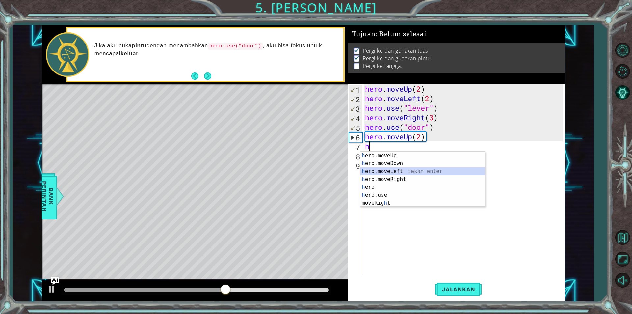
click at [378, 169] on div "h ero.moveUp tekan enter h ero.moveDown tekan enter h ero.moveLeft tekan enter …" at bounding box center [422, 186] width 124 height 71
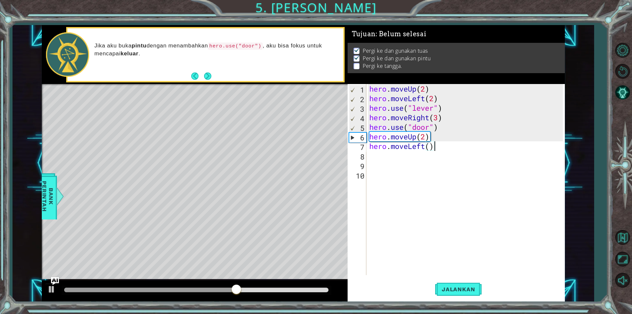
click at [445, 148] on div "hero . moveUp ( 2 ) hero . moveLeft ( 2 ) hero . use ( "lever" ) hero . moveRig…" at bounding box center [467, 189] width 198 height 210
type textarea "hero.moveLeft(3)"
click at [370, 160] on div "hero . moveUp ( 2 ) hero . moveLeft ( 2 ) hero . use ( "lever" ) hero . moveRig…" at bounding box center [467, 189] width 198 height 210
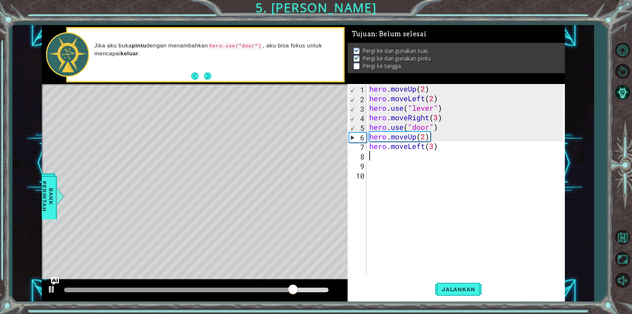
click at [370, 158] on div "hero . moveUp ( 2 ) hero . moveLeft ( 2 ) hero . use ( "lever" ) hero . moveRig…" at bounding box center [467, 189] width 198 height 210
click at [424, 145] on div "hero . moveUp ( 2 ) hero . moveLeft ( 2 ) hero . use ( "lever" ) hero . moveRig…" at bounding box center [467, 189] width 198 height 210
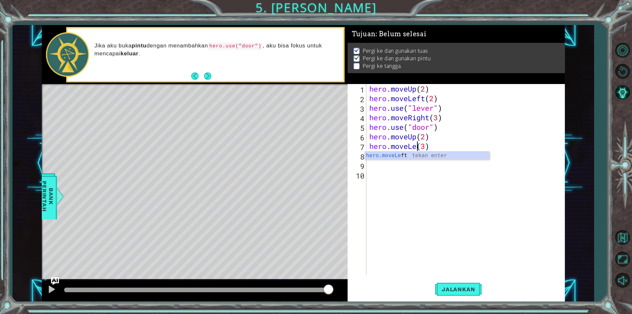
scroll to position [0, 2]
type textarea "hero.moveLeft(3)"
click at [454, 287] on span "Jalankan" at bounding box center [458, 289] width 46 height 7
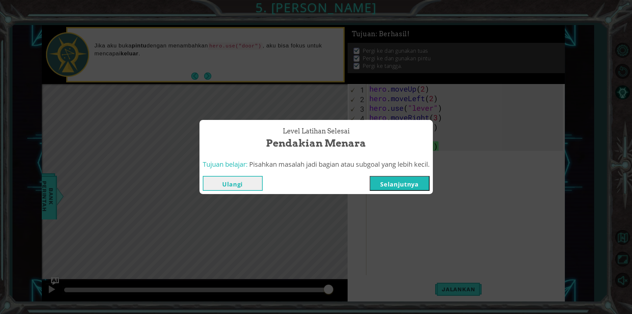
click at [407, 183] on button "Selanjutnya" at bounding box center [400, 183] width 60 height 15
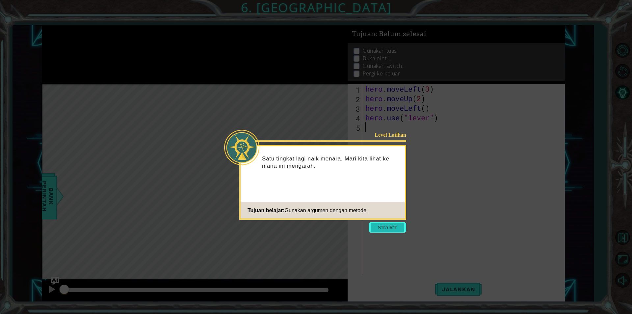
click at [395, 225] on button "Start" at bounding box center [388, 227] width 38 height 11
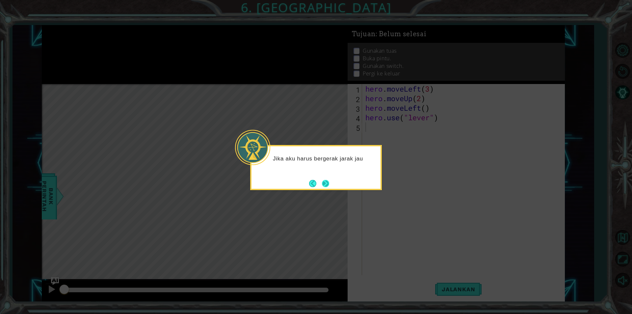
click at [327, 184] on button "Next" at bounding box center [326, 183] width 8 height 8
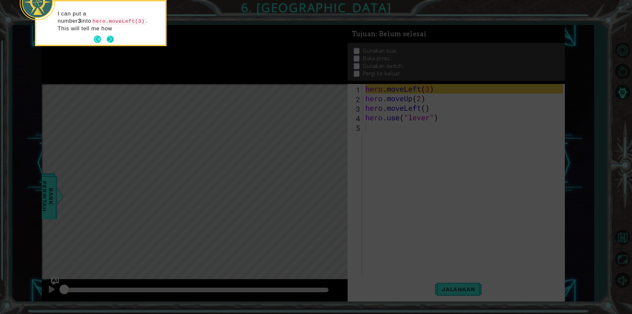
click at [110, 41] on button "Next" at bounding box center [110, 39] width 7 height 7
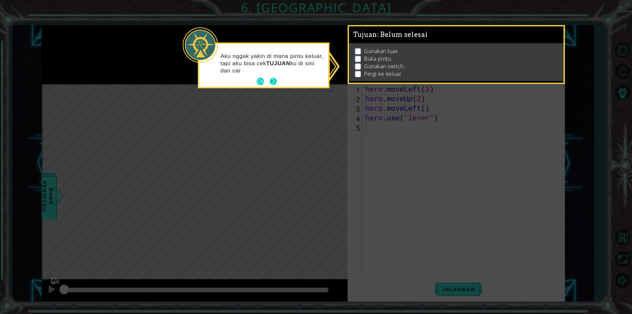
click at [277, 80] on button "Next" at bounding box center [273, 81] width 7 height 7
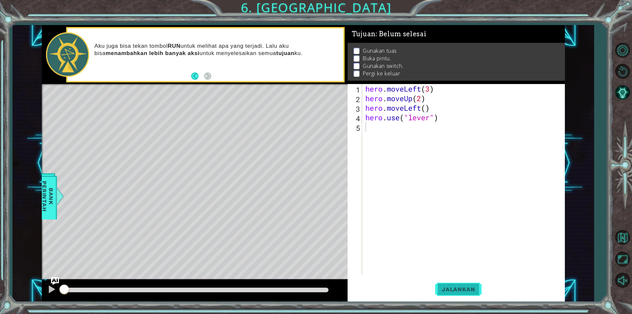
drag, startPoint x: 442, startPoint y: 290, endPoint x: 441, endPoint y: 285, distance: 5.1
click at [441, 287] on span "Jalankan" at bounding box center [458, 289] width 46 height 7
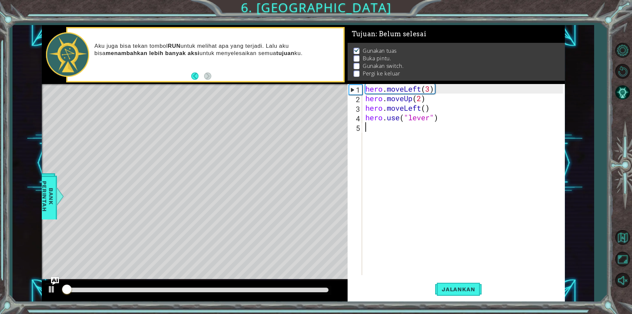
scroll to position [3, 0]
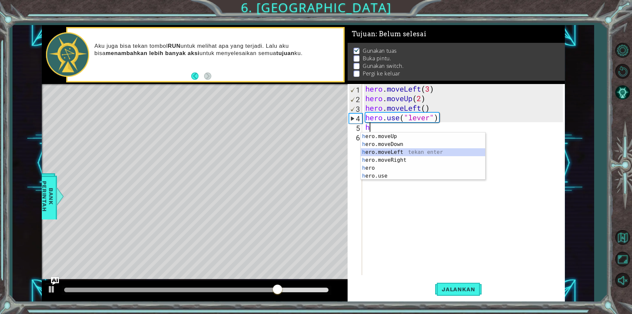
click at [381, 154] on div "h ero.moveUp tekan enter h ero.moveDown tekan enter h ero.moveLeft tekan enter …" at bounding box center [423, 163] width 124 height 63
type textarea "hero.moveLeft(1)"
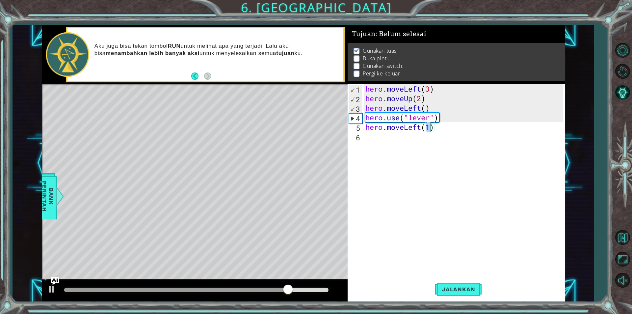
click at [447, 146] on div "hero . moveLeft ( 3 ) hero . moveUp ( 2 ) hero . moveLeft ( ) hero . use ( "lev…" at bounding box center [465, 189] width 202 height 210
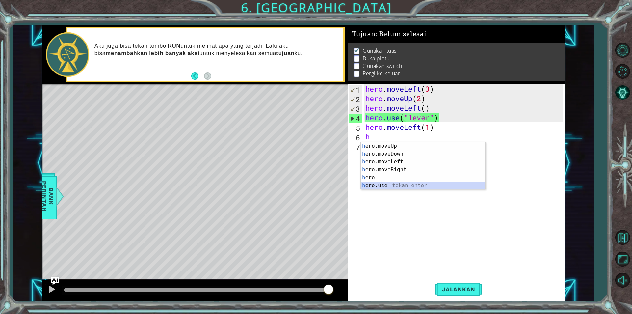
click at [366, 185] on div "h ero.moveUp tekan enter h ero.moveDown tekan enter h ero.moveLeft tekan enter …" at bounding box center [423, 173] width 124 height 63
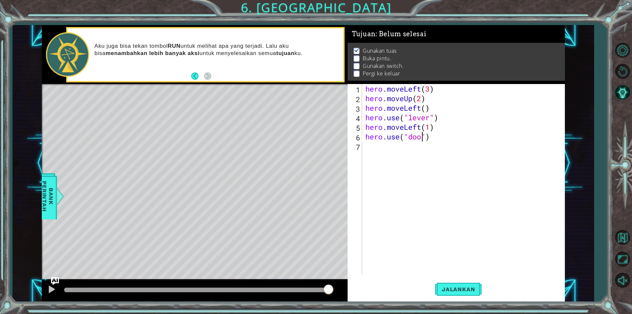
type textarea "hero.use("door")"
click at [392, 180] on div "hero . moveLeft ( 3 ) hero . moveUp ( 2 ) hero . moveLeft ( ) hero . use ( "lev…" at bounding box center [465, 189] width 202 height 210
drag, startPoint x: 464, startPoint y: 294, endPoint x: 456, endPoint y: 308, distance: 15.6
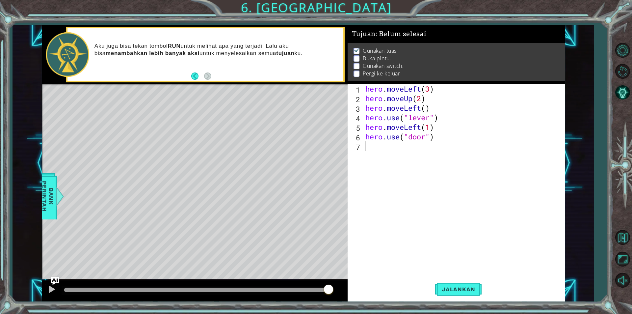
click at [457, 306] on div "1 ההההההההההההההההההההההההההההההההההההההההההההההההההההההההההההההההההההההההההההה…" at bounding box center [316, 157] width 632 height 314
click at [442, 287] on span "Jalankan" at bounding box center [458, 289] width 46 height 7
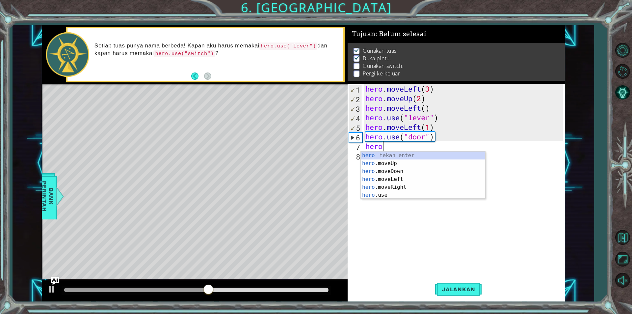
scroll to position [0, 0]
click at [375, 162] on div "hero tekan enter hero .moveUp tekan enter hero .moveDown tekan enter hero .move…" at bounding box center [423, 182] width 124 height 63
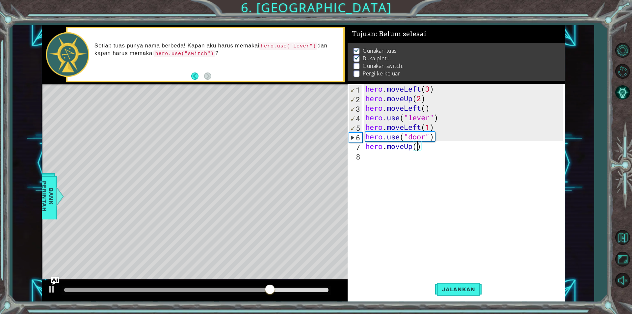
type textarea "hero.moveUp(2)"
drag, startPoint x: 440, startPoint y: 196, endPoint x: 443, endPoint y: 205, distance: 9.7
click at [441, 200] on div "hero . moveLeft ( 3 ) hero . moveUp ( 2 ) hero . moveLeft ( ) hero . use ( "lev…" at bounding box center [465, 189] width 202 height 210
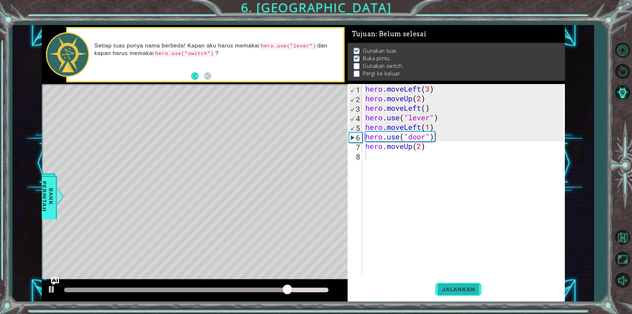
click at [459, 289] on span "Jalankan" at bounding box center [458, 289] width 46 height 7
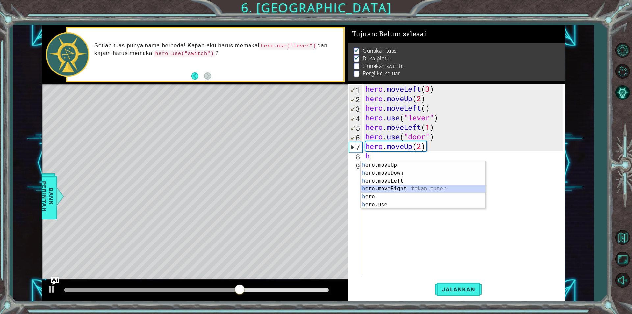
click at [399, 189] on div "h ero.moveUp tekan enter h ero.moveDown tekan enter h ero.moveLeft tekan enter …" at bounding box center [423, 192] width 124 height 63
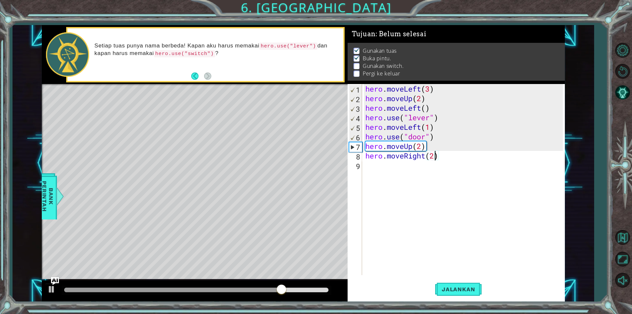
scroll to position [0, 3]
type textarea "hero.moveRight(2)"
click at [451, 288] on span "Jalankan" at bounding box center [458, 289] width 46 height 7
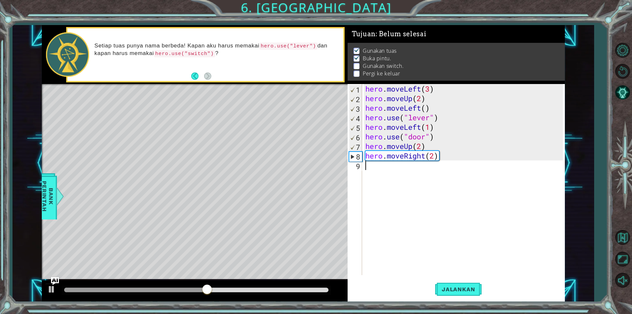
click at [366, 168] on div "hero . moveLeft ( 3 ) hero . moveUp ( 2 ) hero . moveLeft ( ) hero . use ( "lev…" at bounding box center [465, 189] width 202 height 210
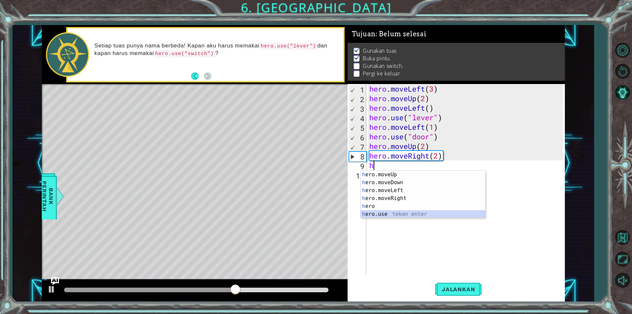
click at [391, 212] on div "h ero.moveUp tekan enter h ero.moveDown tekan enter h ero.moveLeft tekan enter …" at bounding box center [423, 202] width 124 height 63
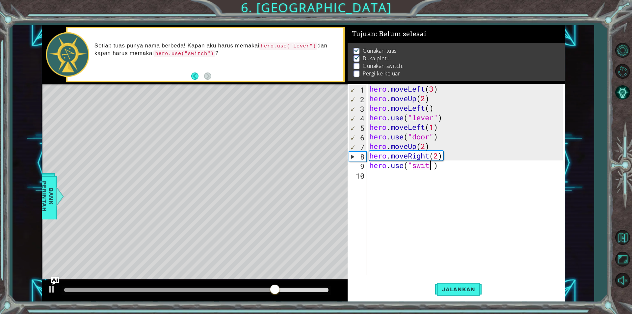
scroll to position [0, 3]
type textarea "hero.use("switch")"
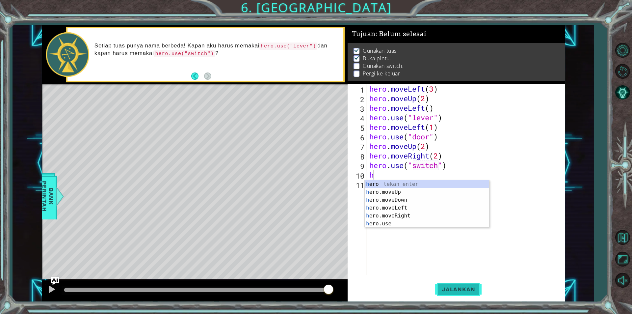
type textarea "h"
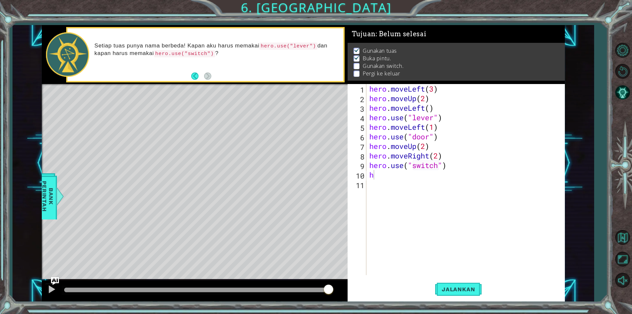
drag, startPoint x: 472, startPoint y: 291, endPoint x: 472, endPoint y: 300, distance: 8.9
click at [472, 292] on button "Jalankan" at bounding box center [458, 289] width 46 height 22
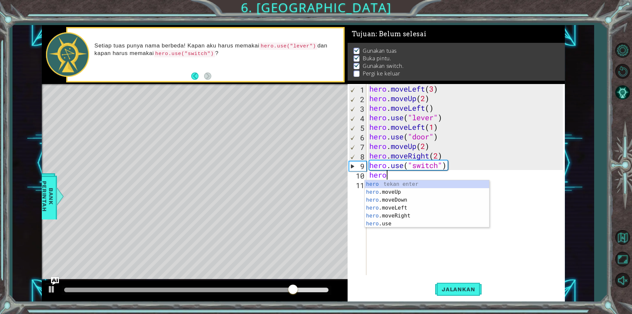
scroll to position [0, 0]
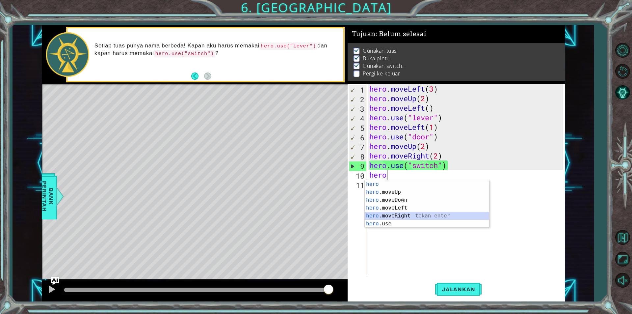
click at [424, 218] on div "hero tekan enter hero .moveUp tekan enter hero .moveDown tekan enter hero .move…" at bounding box center [427, 211] width 124 height 63
type textarea "hero.moveRight(1)"
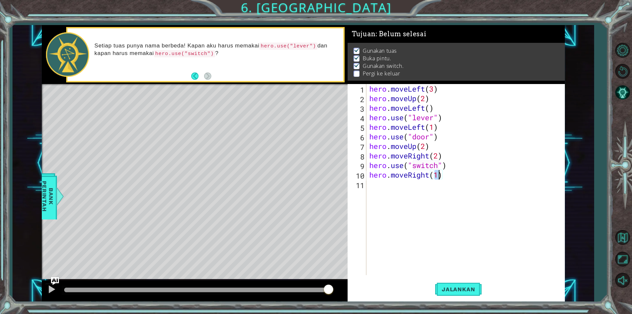
drag, startPoint x: 419, startPoint y: 223, endPoint x: 431, endPoint y: 263, distance: 41.5
click at [430, 260] on div "hero . moveLeft ( 3 ) hero . moveUp ( 2 ) hero . moveLeft ( ) hero . use ( "lev…" at bounding box center [467, 189] width 198 height 210
click at [443, 291] on span "Jalankan" at bounding box center [458, 289] width 46 height 7
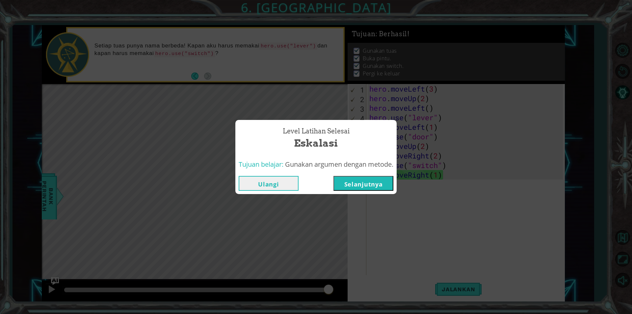
click at [359, 177] on button "Selanjutnya" at bounding box center [363, 183] width 60 height 15
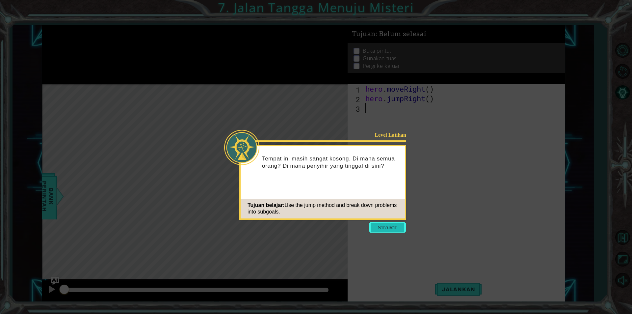
click at [371, 225] on button "Start" at bounding box center [388, 227] width 38 height 11
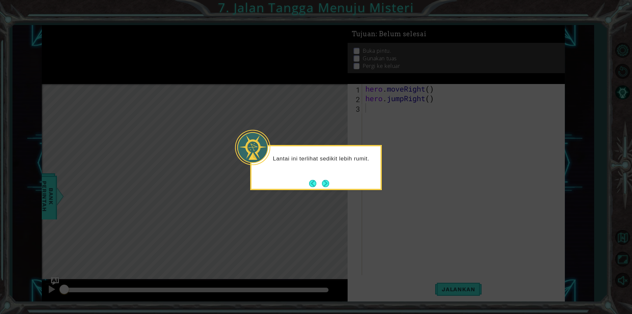
click at [333, 178] on div "Lantai ini terlihat sedikit lebih rumit." at bounding box center [316, 167] width 132 height 45
click at [330, 181] on div "Lantai ini terlihat sedikit lebih rumit." at bounding box center [316, 167] width 132 height 45
click at [329, 181] on button "Next" at bounding box center [326, 183] width 8 height 8
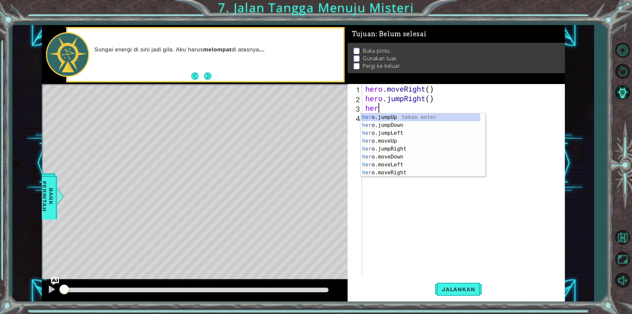
type textarea "hero"
click at [426, 141] on div "hero .jumpUp tekan enter hero .jumpDown tekan enter hero .jumpLeft tekan enter …" at bounding box center [421, 152] width 120 height 79
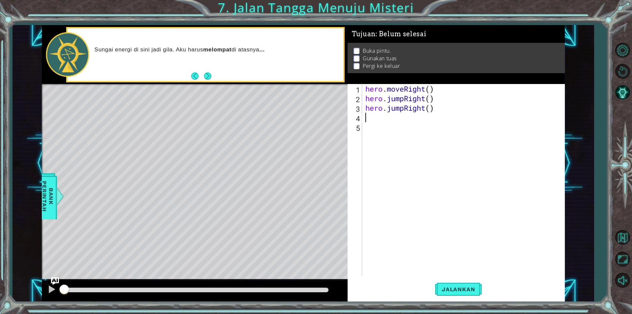
scroll to position [0, 0]
click at [454, 110] on div "hero . moveRight ( ) hero . jumpRight ( ) hero . jumpRight ( )" at bounding box center [465, 189] width 202 height 210
click at [445, 293] on button "Jalankan" at bounding box center [458, 289] width 46 height 22
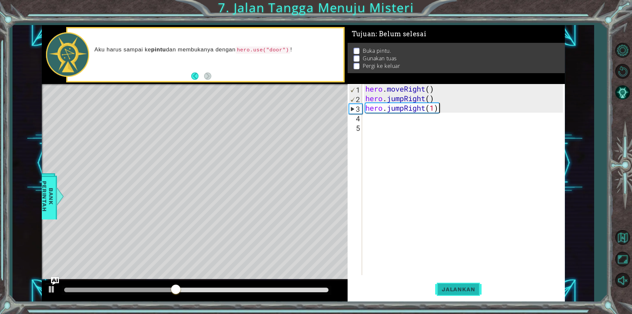
drag, startPoint x: 443, startPoint y: 292, endPoint x: 446, endPoint y: 290, distance: 3.8
click at [443, 292] on span "Jalankan" at bounding box center [458, 289] width 46 height 7
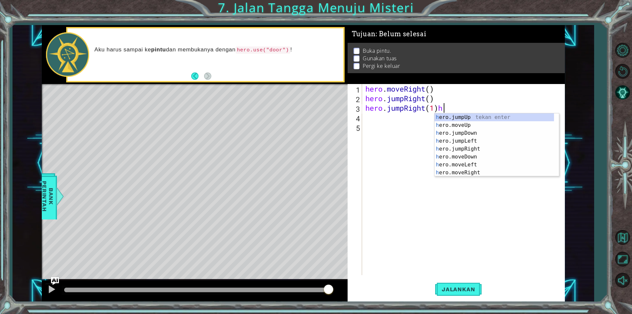
type textarea "hero.jumpRight(1)"
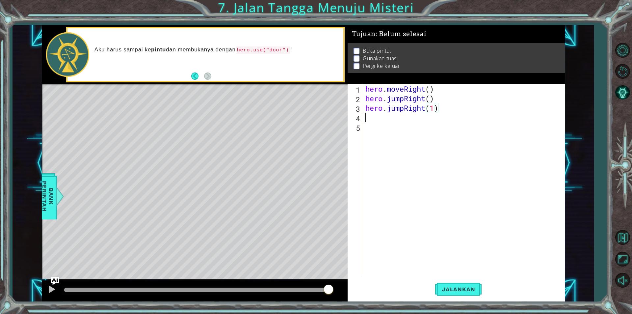
drag, startPoint x: 374, startPoint y: 118, endPoint x: 350, endPoint y: 154, distance: 44.2
click at [375, 121] on div "hero . moveRight ( ) hero . jumpRight ( ) hero . jumpRight ( 1 )" at bounding box center [465, 189] width 202 height 210
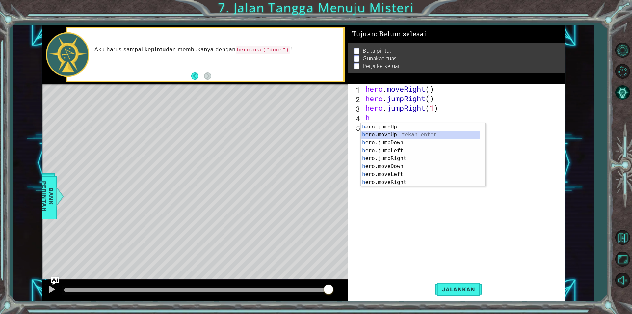
click at [378, 131] on div "h ero.jumpUp tekan enter h ero.moveUp tekan enter h ero.jumpDown tekan enter h …" at bounding box center [421, 162] width 120 height 79
type textarea "hero.moveUp(1)"
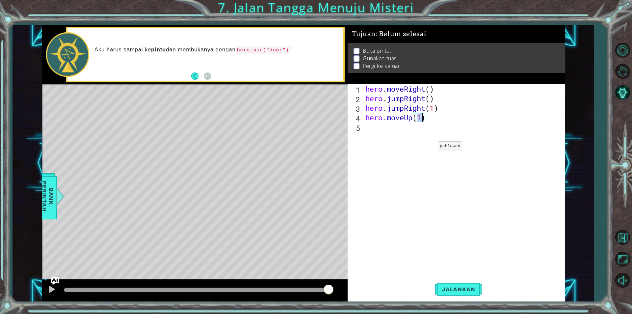
click at [428, 148] on div "hero . moveRight ( ) hero . jumpRight ( ) hero . jumpRight ( 1 ) hero . moveUp …" at bounding box center [465, 189] width 202 height 210
click at [372, 135] on div "hero.use tekan enter" at bounding box center [423, 144] width 124 height 24
type textarea "hero.use("door")"
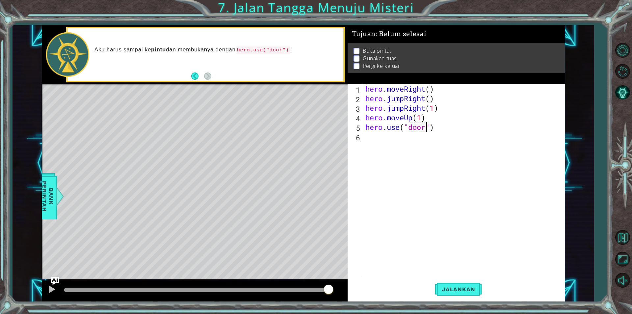
click at [387, 139] on div "hero . moveRight ( ) hero . jumpRight ( ) hero . jumpRight ( 1 ) hero . moveUp …" at bounding box center [465, 189] width 202 height 210
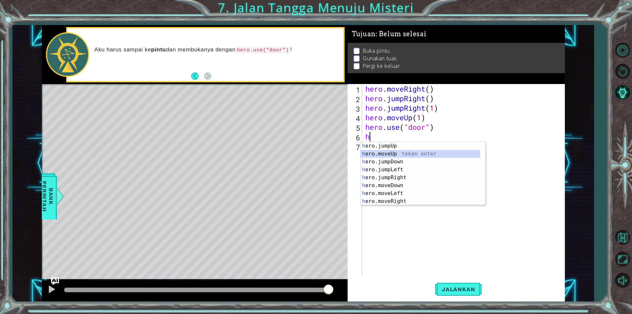
click at [386, 155] on div "h ero.jumpUp tekan enter h ero.moveUp tekan enter h ero.jumpDown tekan enter h …" at bounding box center [421, 181] width 120 height 79
type textarea "hero.moveUp(1)"
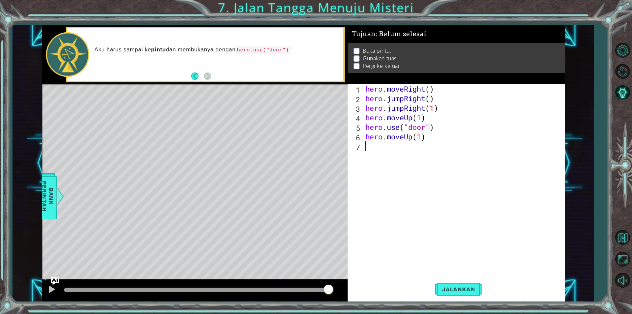
click at [428, 170] on div "hero . moveRight ( ) hero . jumpRight ( ) hero . jumpRight ( 1 ) hero . moveUp …" at bounding box center [465, 189] width 202 height 210
click at [423, 136] on div "hero . moveRight ( ) hero . jumpRight ( ) hero . jumpRight ( 1 ) hero . moveUp …" at bounding box center [465, 189] width 202 height 210
type textarea "hero.moveUp(2)"
click at [371, 148] on div "hero . moveRight ( ) hero . jumpRight ( ) hero . jumpRight ( 1 ) hero . moveUp …" at bounding box center [465, 189] width 202 height 210
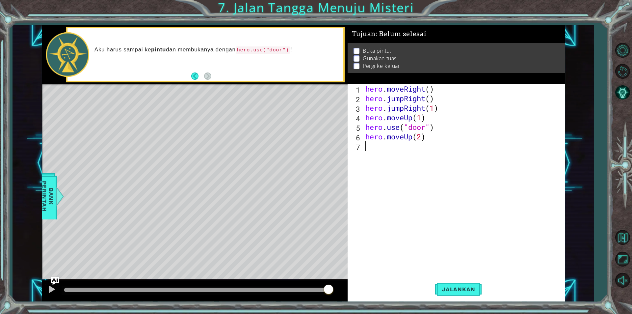
scroll to position [0, 0]
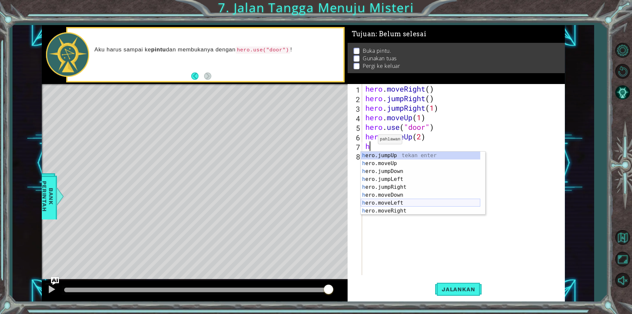
click at [397, 205] on div "h ero.jumpUp tekan enter h ero.moveUp tekan enter h ero.jumpDown tekan enter h …" at bounding box center [421, 190] width 120 height 79
type textarea "hero.moveLeft(1)"
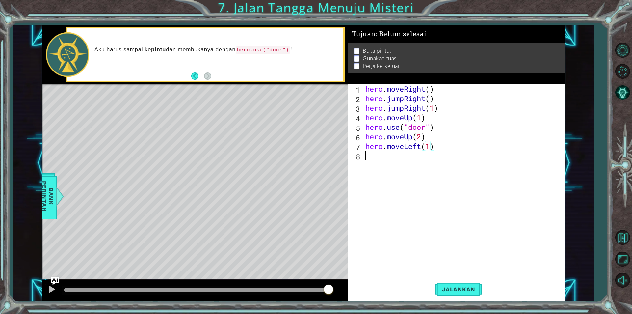
click at [408, 193] on div "hero . moveRight ( ) hero . jumpRight ( ) hero . jumpRight ( 1 ) hero . moveUp …" at bounding box center [465, 189] width 202 height 210
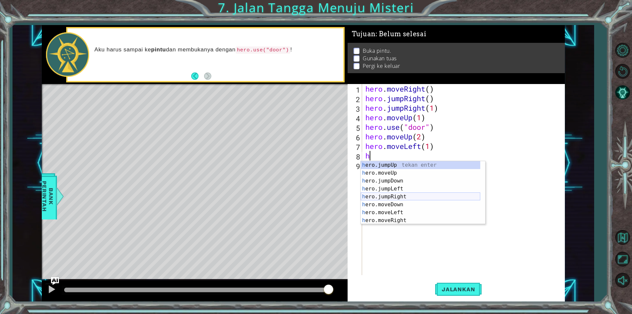
scroll to position [8, 0]
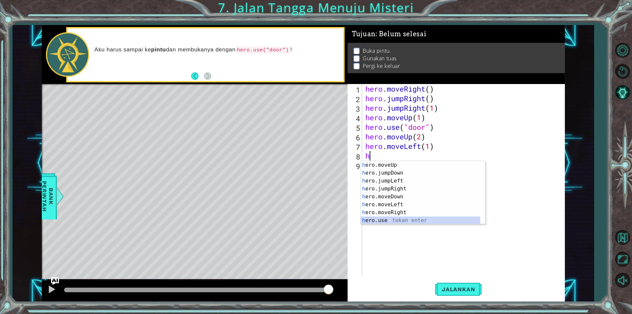
click at [403, 221] on div "h ero.moveUp tekan enter h ero.jumpDown tekan enter h ero.jumpLeft tekan enter …" at bounding box center [421, 200] width 120 height 79
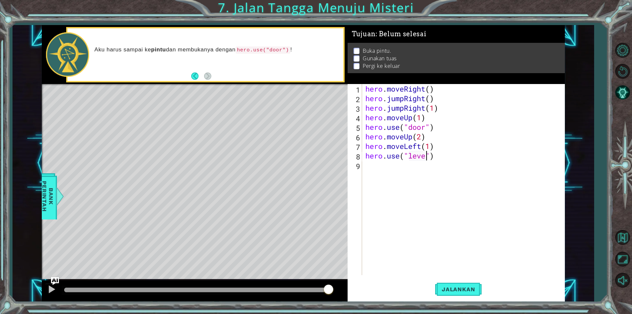
type textarea "hero.use("lever")"
drag, startPoint x: 368, startPoint y: 169, endPoint x: 372, endPoint y: 167, distance: 3.7
click at [370, 169] on div "hero . moveRight ( ) hero . jumpRight ( ) hero . jumpRight ( 1 ) hero . moveUp …" at bounding box center [465, 189] width 202 height 210
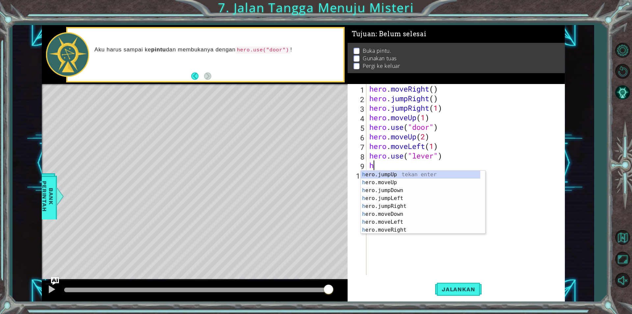
scroll to position [0, 0]
click at [397, 219] on div "h ero.jumpUp tekan enter h ero.moveUp tekan enter h ero.jumpDown tekan enter h …" at bounding box center [421, 210] width 120 height 79
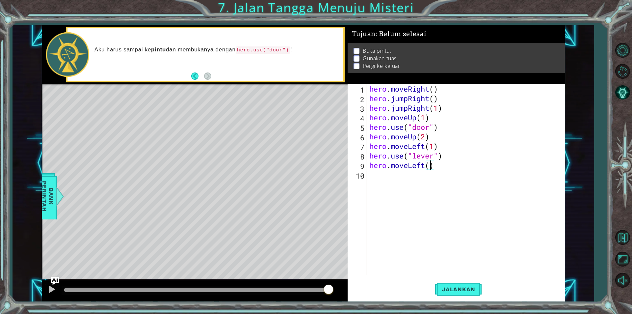
type textarea "hero.moveLeft(2)"
click at [379, 176] on div "hero . moveRight ( ) hero . jumpRight ( ) hero . jumpRight ( 1 ) hero . moveUp …" at bounding box center [467, 189] width 198 height 210
type textarea "h"
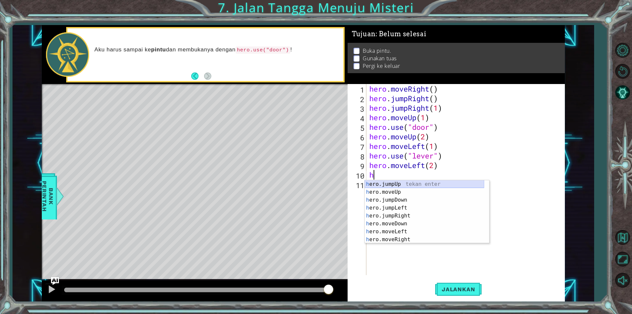
click at [399, 183] on div "h ero.jumpUp tekan enter h ero.moveUp tekan enter h ero.jumpDown tekan enter h …" at bounding box center [425, 219] width 120 height 79
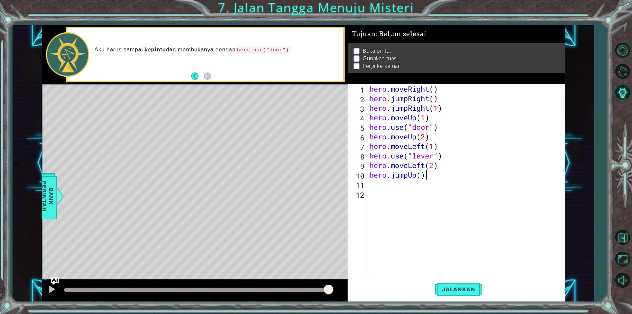
click at [427, 175] on div "hero . moveRight ( ) hero . jumpRight ( ) hero . jumpRight ( 1 ) hero . moveUp …" at bounding box center [467, 189] width 198 height 210
type textarea "hero.jumpUp(1)"
click at [377, 178] on div "hero . moveRight ( ) hero . jumpRight ( ) hero . jumpRight ( 1 ) hero . moveUp …" at bounding box center [467, 189] width 198 height 210
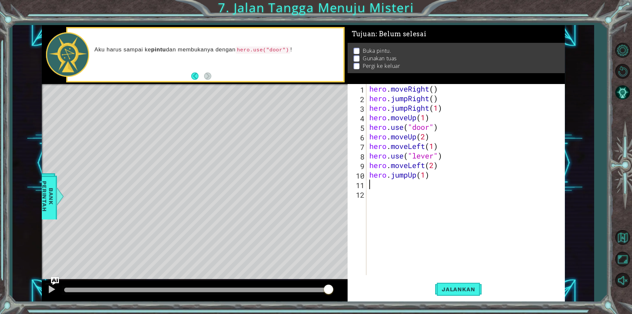
click at [377, 184] on div "hero . moveRight ( ) hero . jumpRight ( ) hero . jumpRight ( 1 ) hero . moveUp …" at bounding box center [467, 189] width 198 height 210
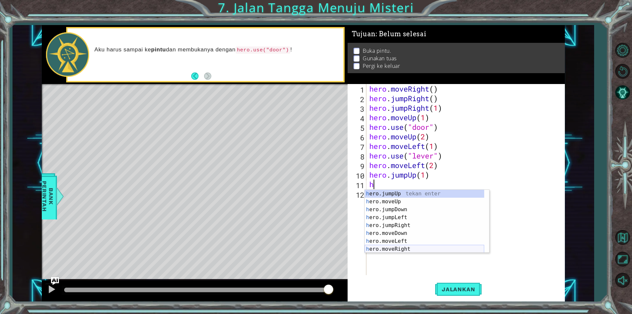
click at [391, 246] on div "h ero.jumpUp tekan enter h ero.moveUp tekan enter h ero.jumpDown tekan enter h …" at bounding box center [425, 229] width 120 height 79
type textarea "hero.moveRight(1)"
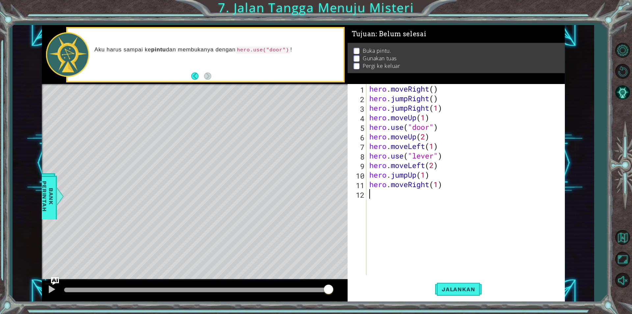
drag, startPoint x: 393, startPoint y: 219, endPoint x: 425, endPoint y: 270, distance: 59.7
click at [402, 236] on div "hero . moveRight ( ) hero . jumpRight ( ) hero . jumpRight ( 1 ) hero . moveUp …" at bounding box center [467, 189] width 198 height 210
click at [442, 286] on span "Jalankan" at bounding box center [458, 289] width 46 height 7
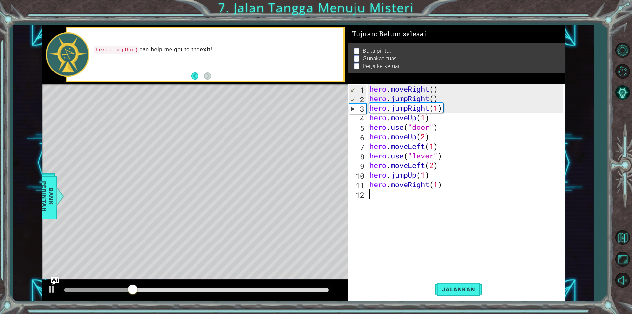
click at [442, 190] on div "hero . moveRight ( ) hero . jumpRight ( ) hero . jumpRight ( 1 ) hero . moveUp …" at bounding box center [467, 189] width 198 height 210
click at [445, 187] on div "hero . moveRight ( ) hero . jumpRight ( ) hero . jumpRight ( 1 ) hero . moveUp …" at bounding box center [467, 189] width 198 height 210
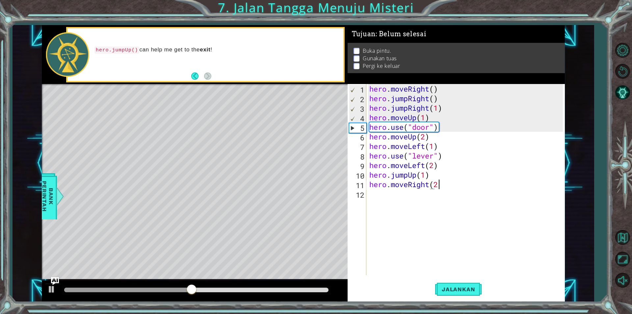
scroll to position [0, 3]
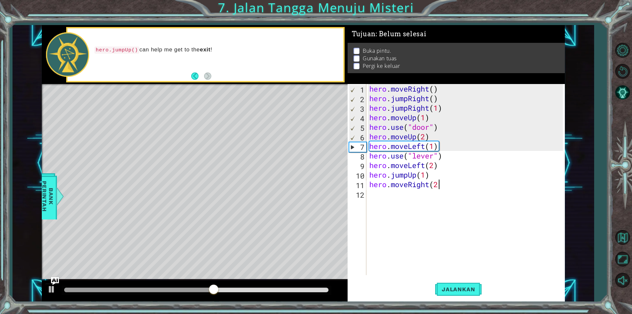
type textarea "hero.moveRight(2)"
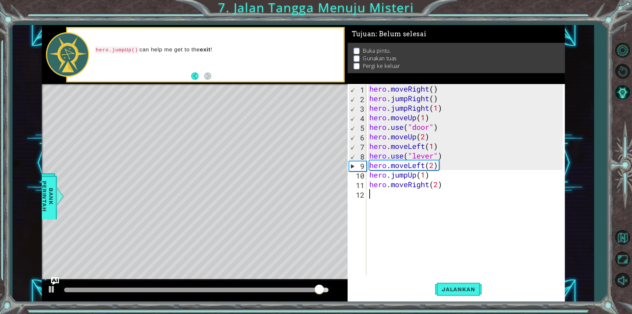
click at [419, 235] on div "hero . moveRight ( ) hero . jumpRight ( ) hero . jumpRight ( 1 ) hero . moveUp …" at bounding box center [467, 189] width 198 height 210
click at [478, 292] on span "Jalankan" at bounding box center [458, 289] width 46 height 7
click at [447, 96] on div "hero . moveRight ( ) hero . jumpRight ( ) hero . jumpRight ( 1 ) hero . moveUp …" at bounding box center [467, 189] width 198 height 210
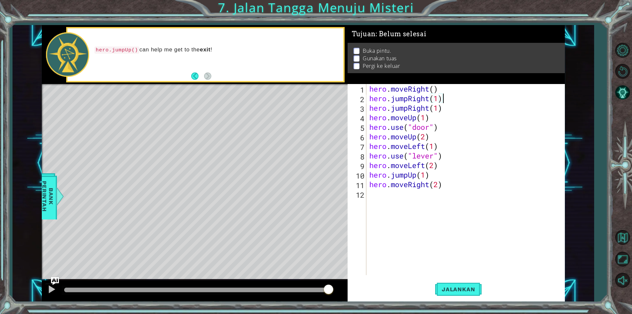
scroll to position [0, 3]
click at [457, 113] on div "hero . moveRight ( ) hero . jumpRight ( 1 ) hero . jumpRight ( 1 ) hero . moveU…" at bounding box center [467, 189] width 198 height 210
click at [456, 107] on div "hero . moveRight ( ) hero . jumpRight ( 1 ) hero . jumpRight ( 1 ) hero . moveU…" at bounding box center [467, 189] width 198 height 210
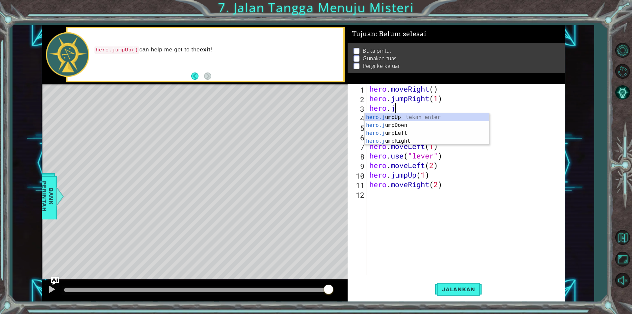
scroll to position [0, 1]
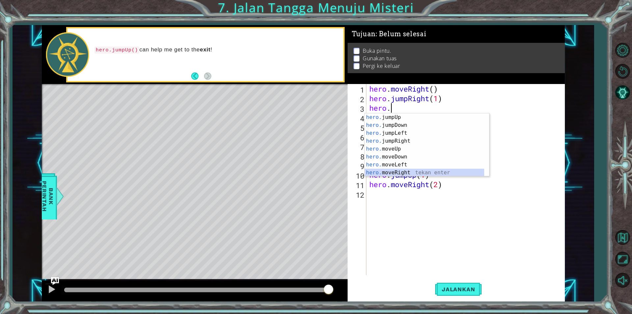
click at [438, 171] on div "hero. jumpUp tekan enter hero. jumpDown tekan enter hero. jumpLeft tekan enter …" at bounding box center [425, 152] width 120 height 79
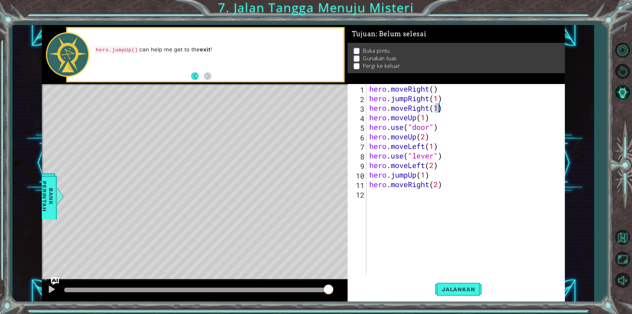
click at [444, 150] on div "hero . moveRight ( ) hero . jumpRight ( 1 ) hero . moveRight ( 1 ) hero . moveU…" at bounding box center [467, 189] width 198 height 210
click at [486, 142] on div "hero . moveRight ( ) hero . jumpRight ( 1 ) hero . moveRight ( 1 ) hero . moveU…" at bounding box center [467, 189] width 198 height 210
click at [448, 92] on div "hero . moveRight ( ) hero . jumpRight ( 1 ) hero . moveRight ( 1 ) hero . moveU…" at bounding box center [467, 189] width 198 height 210
type textarea "hero.moveRight(1)"
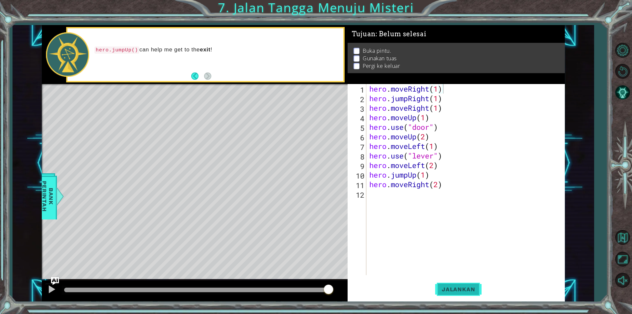
click at [441, 284] on button "Jalankan" at bounding box center [458, 289] width 46 height 22
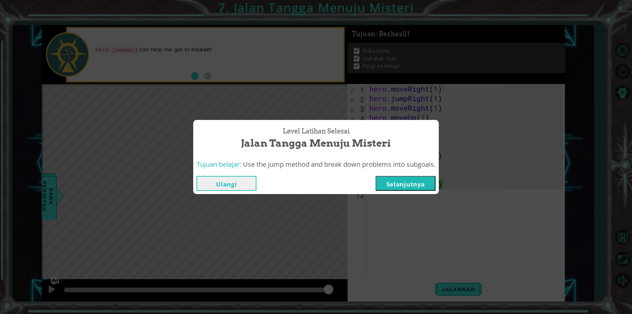
click at [385, 184] on button "Selanjutnya" at bounding box center [406, 183] width 60 height 15
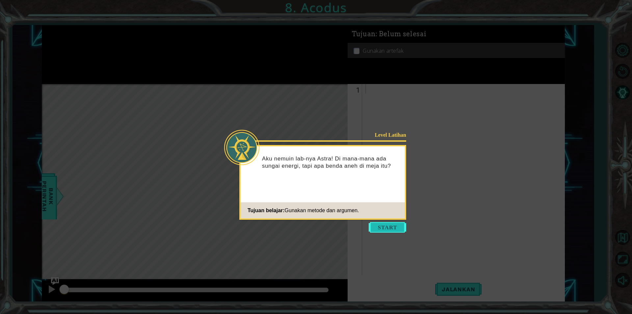
click at [390, 227] on button "Start" at bounding box center [388, 227] width 38 height 11
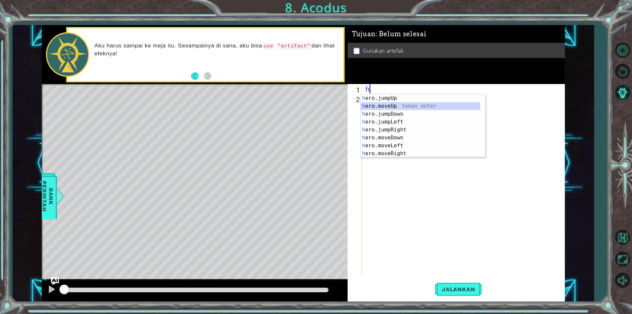
click at [406, 106] on div "h ero.jumpUp tekan enter h ero.moveUp tekan enter h ero.jumpDown tekan enter h …" at bounding box center [421, 133] width 120 height 79
type textarea "hero.moveUp(1)"
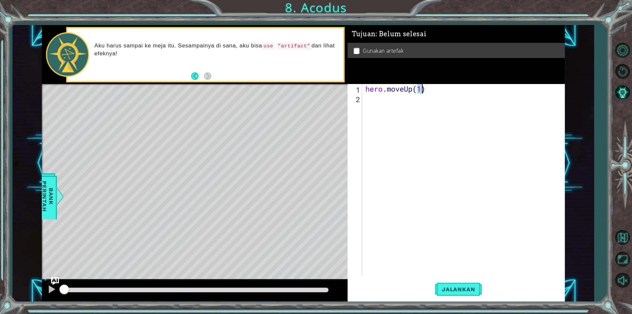
click at [436, 102] on div "hero . moveUp ( 1 )" at bounding box center [465, 189] width 202 height 210
drag, startPoint x: 432, startPoint y: 87, endPoint x: 432, endPoint y: 91, distance: 4.6
click at [432, 91] on div "hero . moveUp ( 1 )" at bounding box center [465, 189] width 202 height 210
type textarea "hero.moveUp(2)"
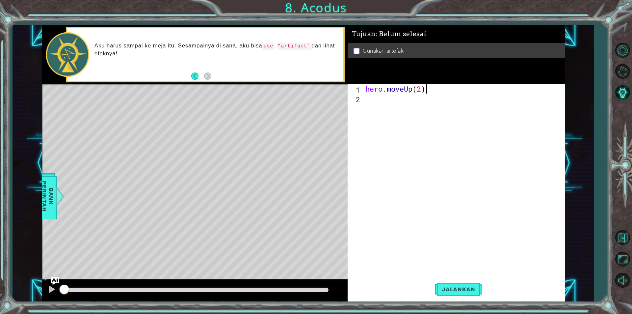
scroll to position [0, 2]
click at [376, 98] on div "hero . moveUp ( 2 )" at bounding box center [465, 189] width 202 height 210
type textarea "h"
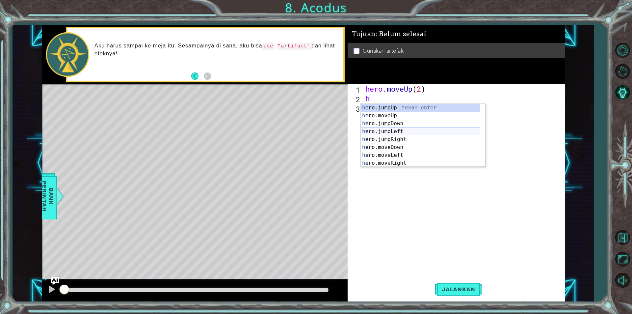
click at [386, 133] on div "h ero.jumpUp tekan enter h ero.moveUp tekan enter h ero.jumpDown tekan enter h …" at bounding box center [421, 143] width 120 height 79
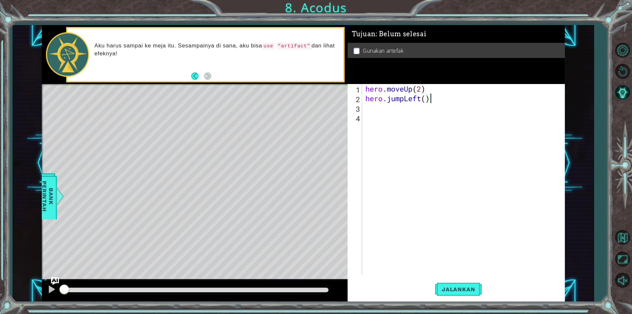
click at [436, 103] on div "hero . moveUp ( 2 ) hero . jumpLeft ( )" at bounding box center [465, 189] width 202 height 210
type textarea "hero.jumpLeft(1)"
click at [370, 106] on div "hero . moveUp ( 2 ) hero . jumpLeft ( 1 )" at bounding box center [465, 189] width 202 height 210
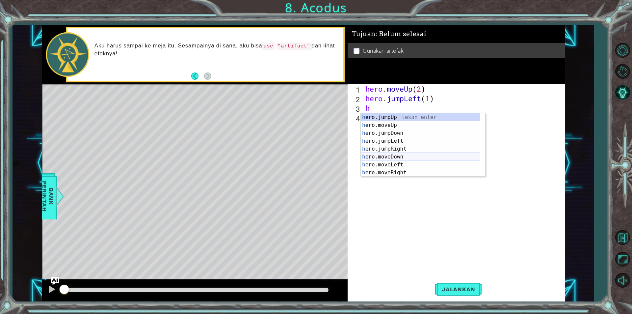
click at [368, 155] on div "h ero.jumpUp tekan enter h ero.moveUp tekan enter h ero.jumpDown tekan enter h …" at bounding box center [421, 152] width 120 height 79
type textarea "hero.moveDown(1)"
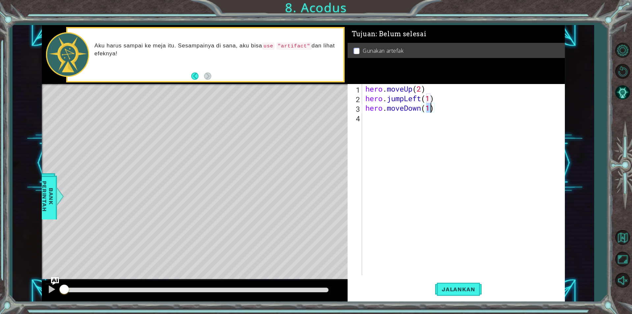
drag, startPoint x: 437, startPoint y: 201, endPoint x: 429, endPoint y: 128, distance: 73.1
click at [429, 128] on div "hero . moveUp ( 2 ) hero . jumpLeft ( 1 ) hero . moveDown ( 1 )" at bounding box center [465, 189] width 202 height 210
click at [439, 112] on div "hero . moveUp ( 2 ) hero . jumpLeft ( 1 ) hero . moveDown ( 1 )" at bounding box center [465, 189] width 202 height 210
drag, startPoint x: 376, startPoint y: 107, endPoint x: 389, endPoint y: 120, distance: 18.6
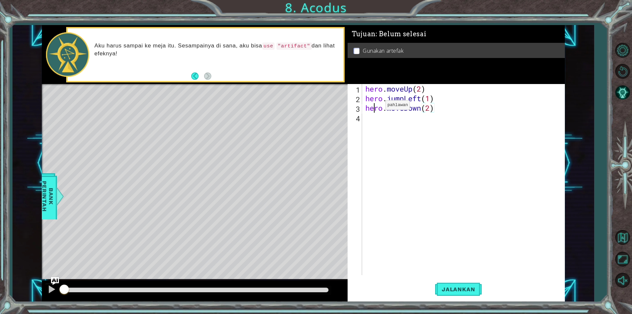
click at [389, 120] on div "hero . moveUp ( 2 ) hero . jumpLeft ( 1 ) hero . moveDown ( 2 )" at bounding box center [465, 189] width 202 height 210
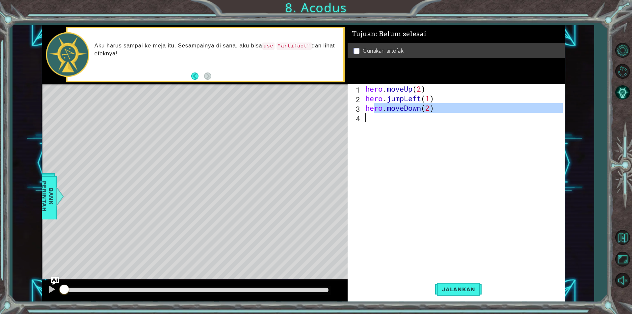
type textarea "hero.moveDown(2)"
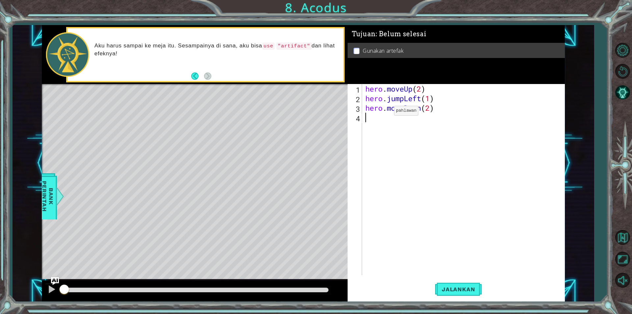
type textarea "h"
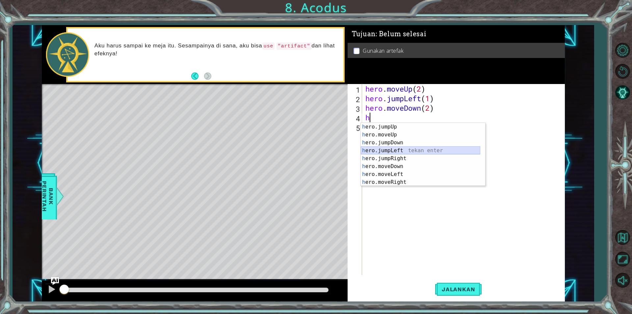
click at [415, 152] on div "h ero.jumpUp tekan enter h ero.moveUp tekan enter h ero.jumpDown tekan enter h …" at bounding box center [421, 162] width 120 height 79
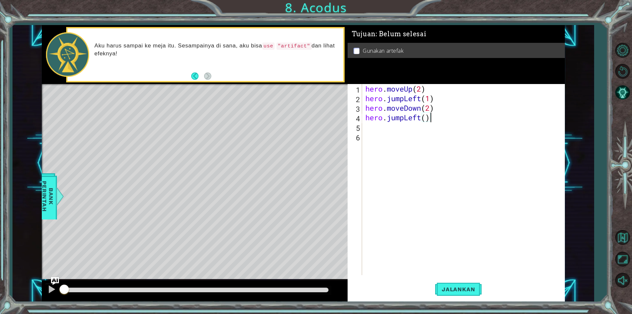
click at [444, 117] on div "hero . moveUp ( 2 ) hero . jumpLeft ( 1 ) hero . moveDown ( 2 ) hero . jumpLeft…" at bounding box center [465, 189] width 202 height 210
type textarea "hero.jumpLeft(1)"
click at [386, 130] on div "hero . moveUp ( 2 ) hero . jumpLeft ( 1 ) hero . moveDown ( 2 ) hero . jumpLeft…" at bounding box center [465, 189] width 202 height 210
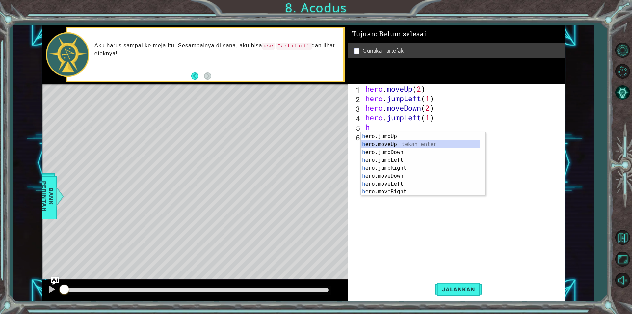
click at [378, 141] on div "h ero.jumpUp tekan enter h ero.moveUp tekan enter h ero.jumpDown tekan enter h …" at bounding box center [421, 171] width 120 height 79
type textarea "hero.moveUp(1)"
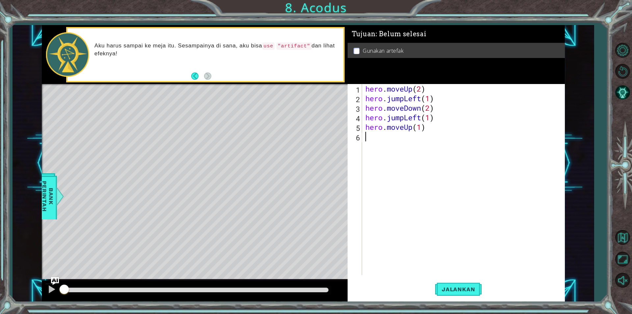
drag, startPoint x: 384, startPoint y: 140, endPoint x: 374, endPoint y: 140, distance: 9.9
click at [381, 140] on div "hero . moveUp ( 2 ) hero . jumpLeft ( 1 ) hero . moveDown ( 2 ) hero . jumpLeft…" at bounding box center [465, 189] width 202 height 210
click at [425, 129] on div "hero . moveUp ( 2 ) hero . jumpLeft ( 1 ) hero . moveDown ( 2 ) hero . jumpLeft…" at bounding box center [465, 189] width 202 height 210
type textarea "hero.moveUp(2)"
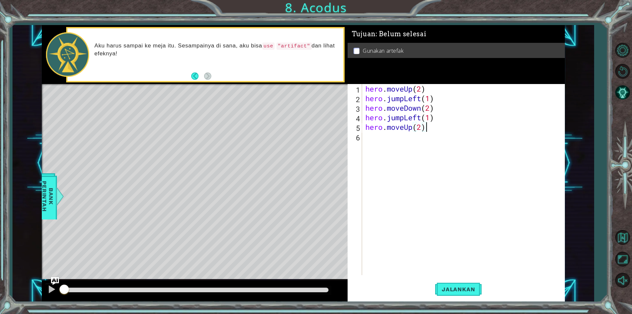
click at [390, 141] on div "hero . moveUp ( 2 ) hero . jumpLeft ( 1 ) hero . moveDown ( 2 ) hero . jumpLeft…" at bounding box center [465, 189] width 202 height 210
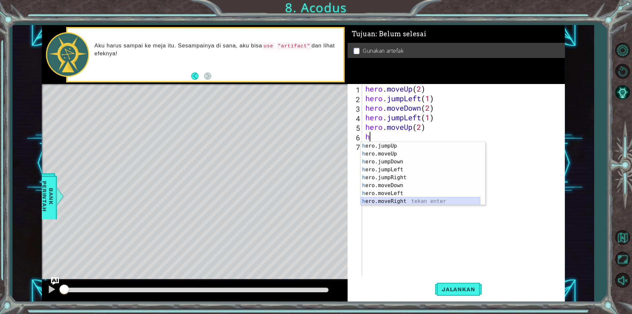
click at [387, 203] on div "h ero.jumpUp tekan enter h ero.moveUp tekan enter h ero.jumpDown tekan enter h …" at bounding box center [421, 181] width 120 height 79
type textarea "hero.moveRight(1)"
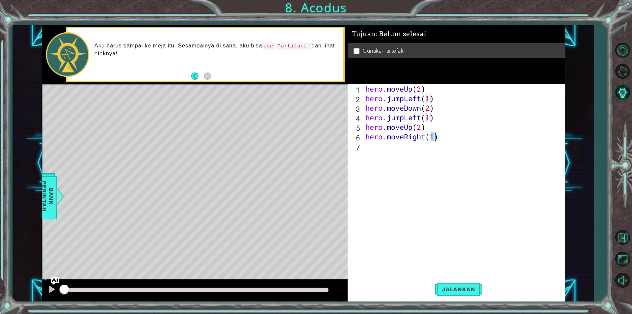
click at [400, 270] on div "hero . moveUp ( 2 ) hero . jumpLeft ( 1 ) hero . moveDown ( 2 ) hero . jumpLeft…" at bounding box center [465, 189] width 202 height 210
click at [444, 292] on span "Jalankan" at bounding box center [458, 289] width 46 height 7
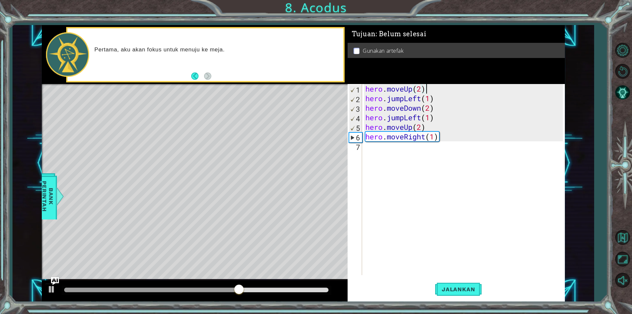
click at [446, 92] on div "hero . moveUp ( 2 ) hero . jumpLeft ( 1 ) hero . moveDown ( 2 ) hero . jumpLeft…" at bounding box center [465, 189] width 202 height 210
click at [405, 100] on div "hero . moveUp ( 2 ) hero . jumpLeft ( 1 ) hero . moveDown ( 2 ) hero . jumpLeft…" at bounding box center [465, 189] width 202 height 210
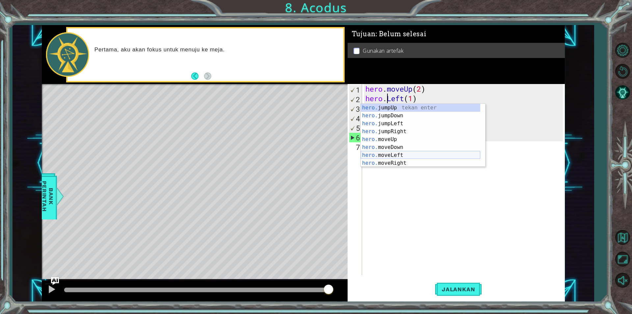
click at [387, 155] on div "hero. jumpUp tekan enter hero. jumpDown tekan enter hero. jumpLeft tekan enter …" at bounding box center [421, 143] width 120 height 79
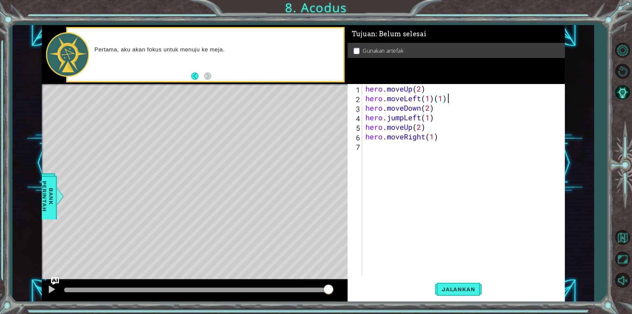
click at [461, 101] on div "hero . moveUp ( 2 ) hero . moveLeft ( 1 ) ( 1 ) hero . moveDown ( 2 ) hero . ju…" at bounding box center [465, 189] width 202 height 210
type textarea "hero.moveLeft(1)"
click at [472, 282] on button "Jalankan" at bounding box center [458, 289] width 46 height 22
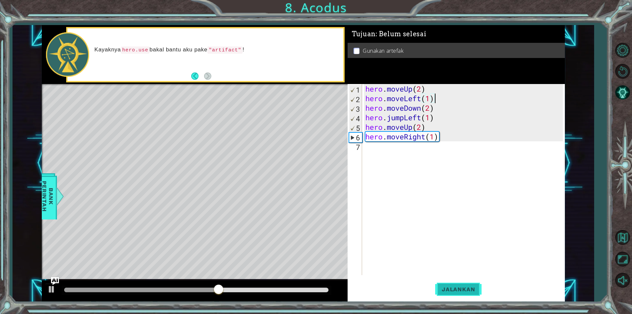
click at [445, 285] on button "Jalankan" at bounding box center [458, 289] width 46 height 22
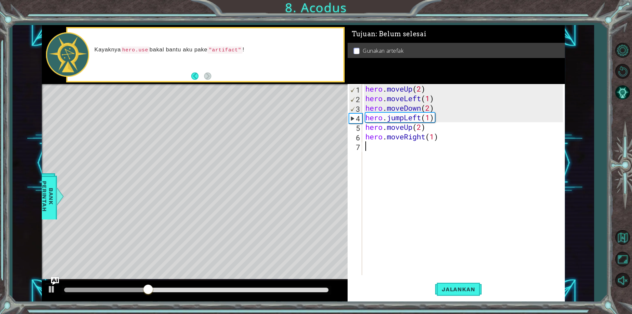
click at [382, 149] on div "hero . moveUp ( 2 ) hero . moveLeft ( 1 ) hero . moveDown ( 2 ) hero . jumpLeft…" at bounding box center [465, 189] width 202 height 210
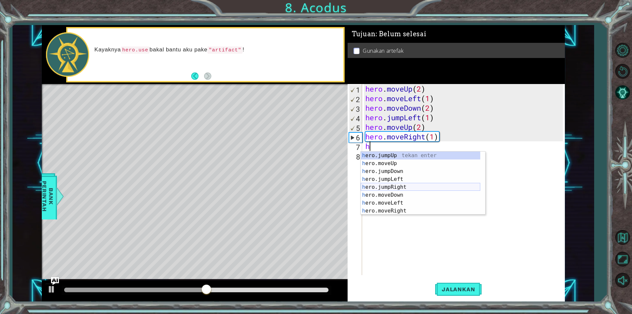
scroll to position [8, 0]
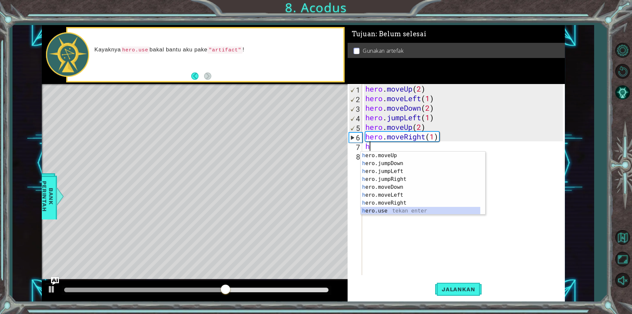
click at [381, 208] on div "h ero.moveUp tekan enter h ero.jumpDown tekan enter h ero.jumpLeft tekan enter …" at bounding box center [421, 190] width 120 height 79
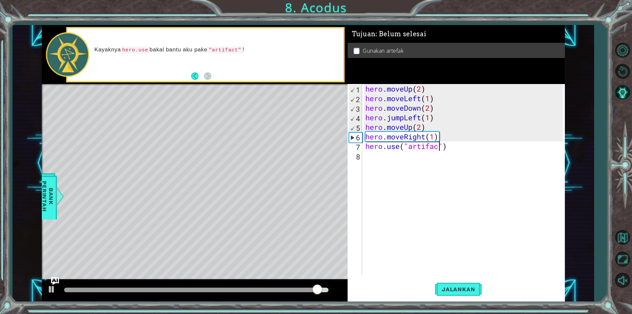
scroll to position [0, 3]
type textarea "hero.use("artifact")"
click at [454, 296] on button "Jalankan" at bounding box center [458, 289] width 46 height 22
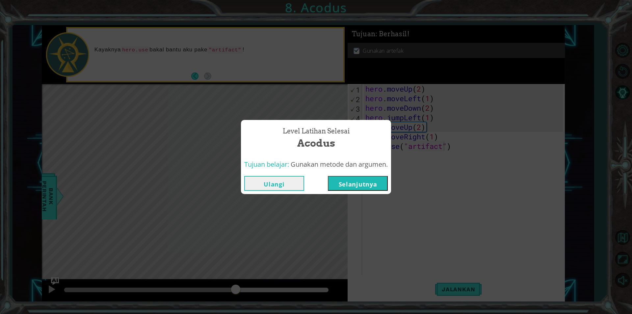
drag, startPoint x: 107, startPoint y: 288, endPoint x: 260, endPoint y: 285, distance: 153.8
click at [259, 286] on body "1 ההההההההההההההההההההההההההההההההההההההההההההההההההההההההההההההההההההההההההההה…" at bounding box center [316, 157] width 632 height 314
click at [347, 188] on button "Selanjutnya" at bounding box center [358, 183] width 60 height 15
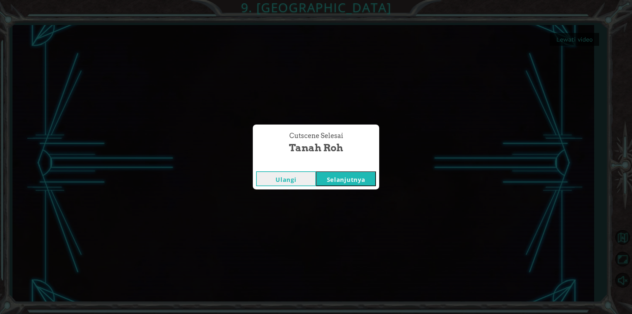
click at [364, 175] on button "Selanjutnya" at bounding box center [346, 178] width 60 height 15
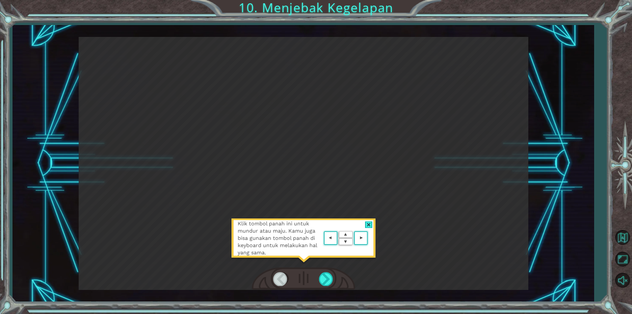
click at [371, 224] on div at bounding box center [369, 224] width 8 height 7
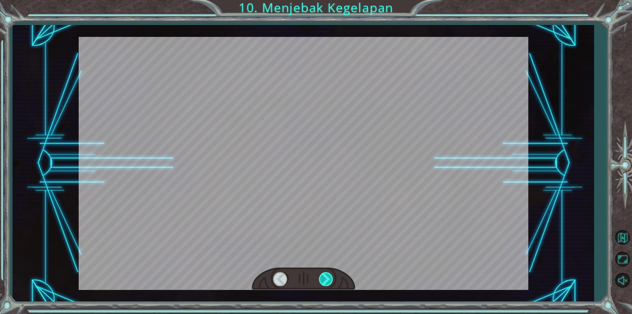
click at [324, 279] on div at bounding box center [326, 278] width 15 height 13
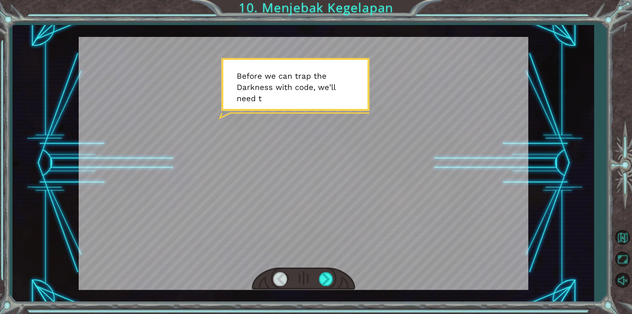
click at [307, 227] on div at bounding box center [304, 163] width 450 height 253
click at [328, 224] on div at bounding box center [304, 163] width 450 height 253
click at [254, 92] on div at bounding box center [304, 163] width 450 height 253
click at [252, 136] on div at bounding box center [304, 163] width 450 height 253
drag, startPoint x: 273, startPoint y: 280, endPoint x: 273, endPoint y: 276, distance: 4.3
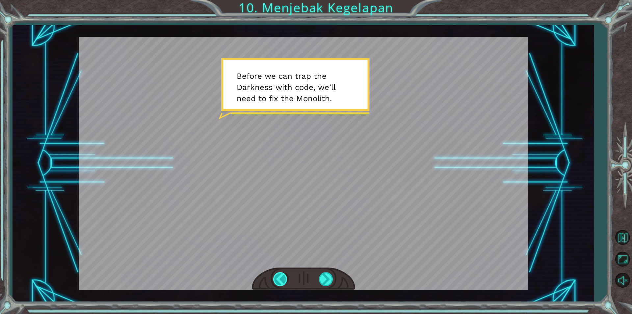
click at [273, 279] on div at bounding box center [280, 278] width 15 height 13
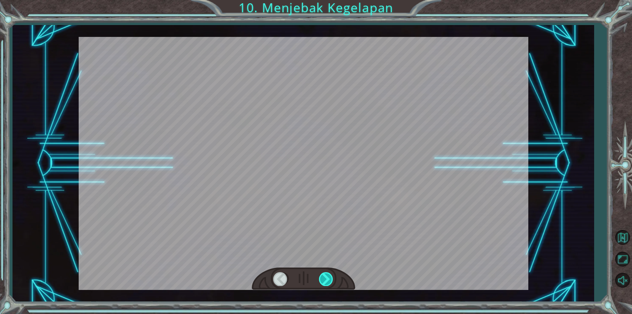
click at [324, 278] on div at bounding box center [326, 278] width 15 height 13
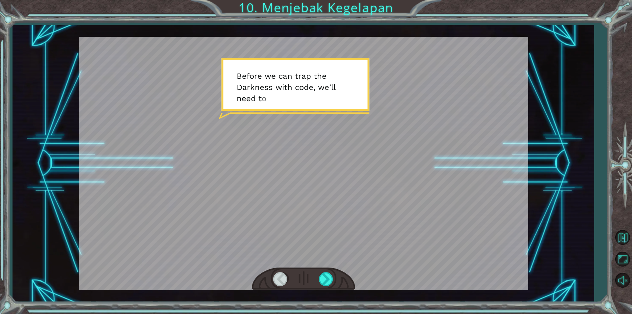
click at [279, 117] on div at bounding box center [304, 163] width 450 height 253
click at [325, 160] on div at bounding box center [304, 163] width 450 height 253
click at [204, 148] on div at bounding box center [304, 163] width 450 height 253
drag, startPoint x: 301, startPoint y: 188, endPoint x: 304, endPoint y: 186, distance: 4.1
click at [305, 186] on div at bounding box center [304, 163] width 450 height 253
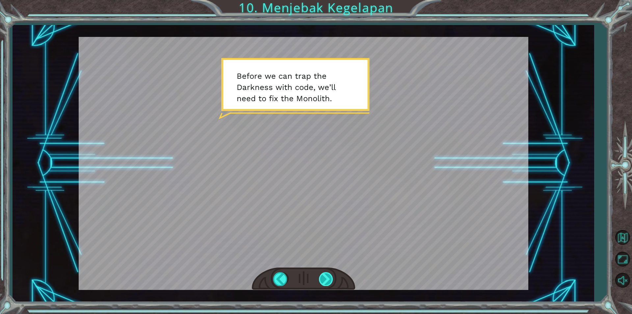
click at [329, 276] on div at bounding box center [326, 278] width 15 height 13
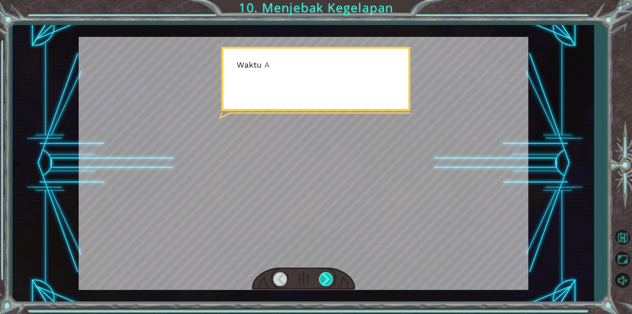
click at [329, 276] on div at bounding box center [326, 278] width 15 height 13
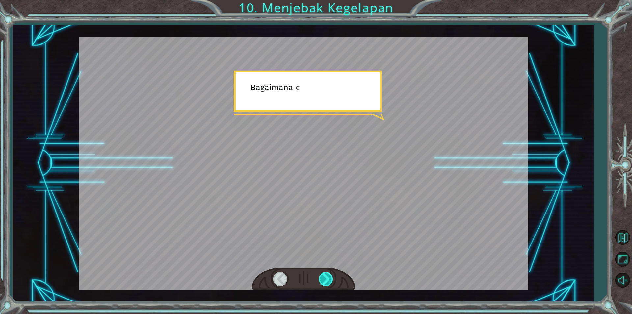
click at [329, 276] on div at bounding box center [326, 278] width 15 height 13
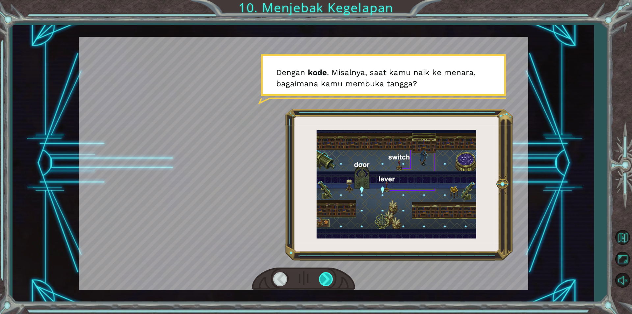
click at [326, 274] on div at bounding box center [326, 278] width 15 height 13
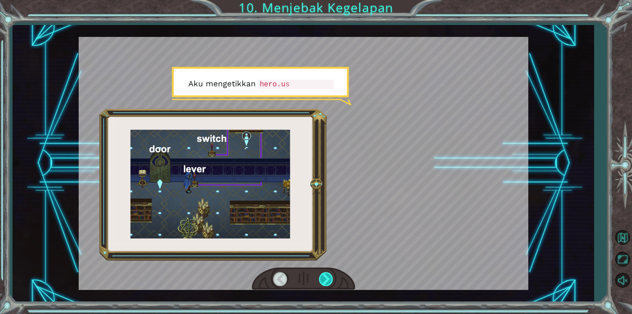
click at [327, 274] on div at bounding box center [326, 278] width 15 height 13
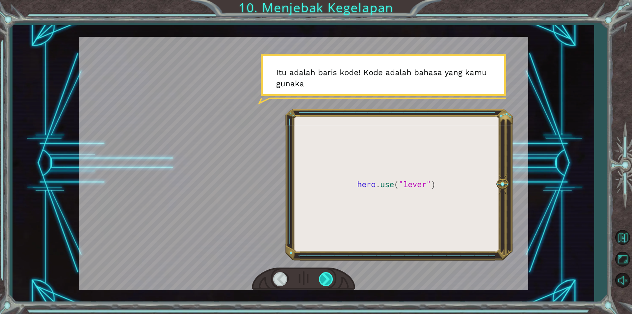
click at [327, 274] on div at bounding box center [326, 278] width 15 height 13
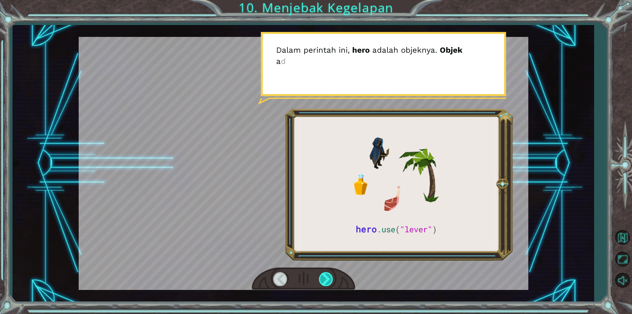
click at [327, 274] on div at bounding box center [326, 278] width 15 height 13
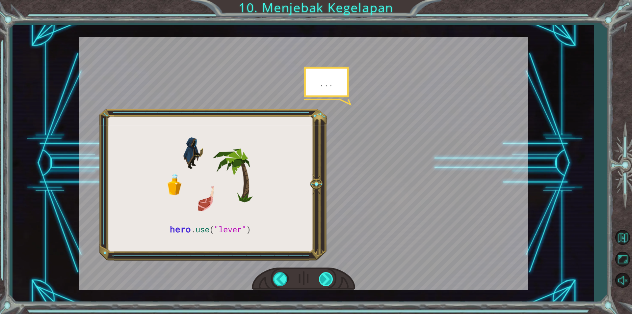
click at [327, 274] on div at bounding box center [326, 278] width 15 height 13
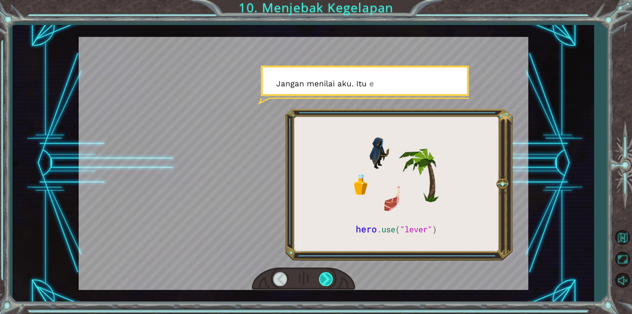
click at [327, 274] on div at bounding box center [326, 278] width 15 height 13
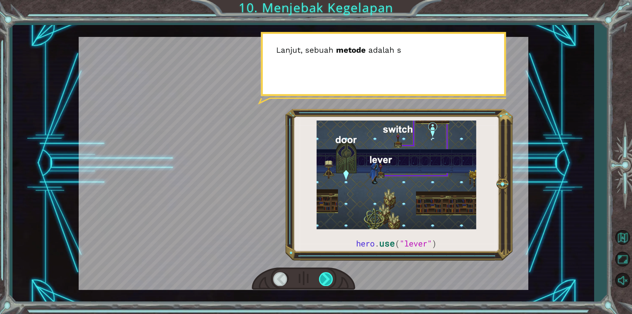
click at [327, 274] on div at bounding box center [326, 278] width 15 height 13
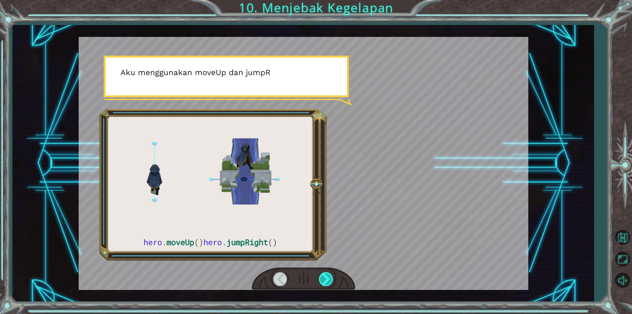
click at [327, 274] on div at bounding box center [326, 278] width 15 height 13
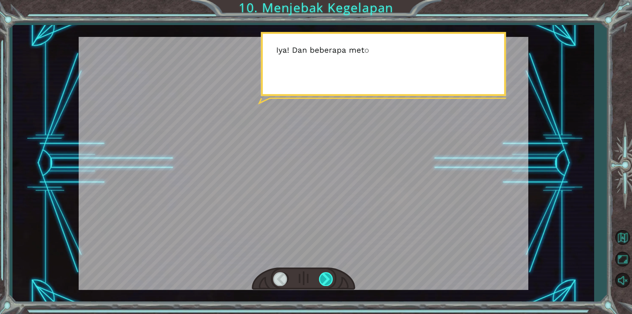
click at [327, 274] on div at bounding box center [326, 278] width 15 height 13
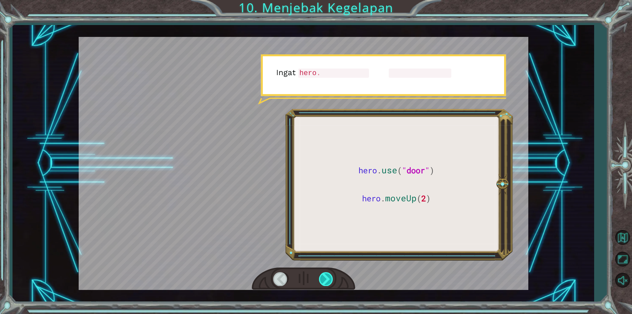
click at [327, 274] on div at bounding box center [326, 278] width 15 height 13
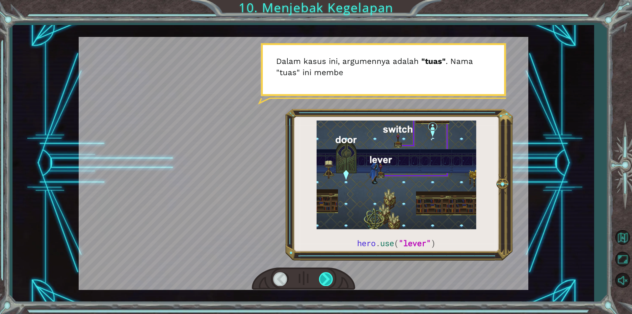
click at [327, 274] on div at bounding box center [326, 278] width 15 height 13
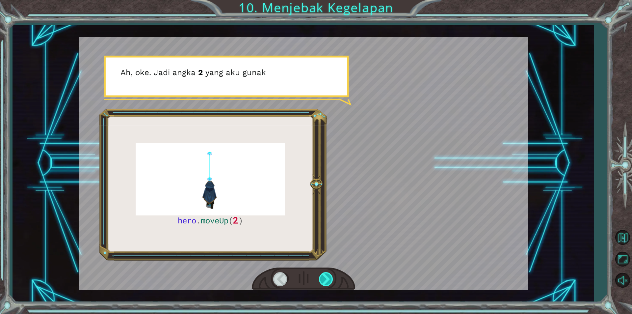
click at [327, 274] on div at bounding box center [326, 278] width 15 height 13
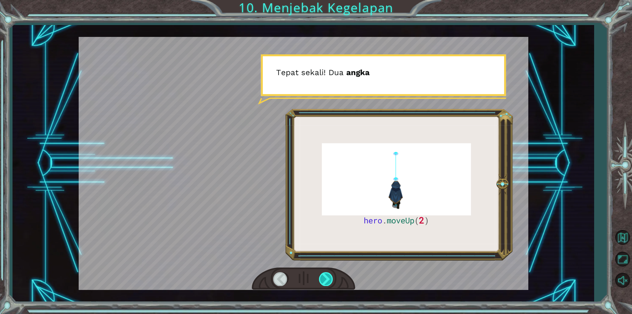
click at [327, 274] on div at bounding box center [326, 278] width 15 height 13
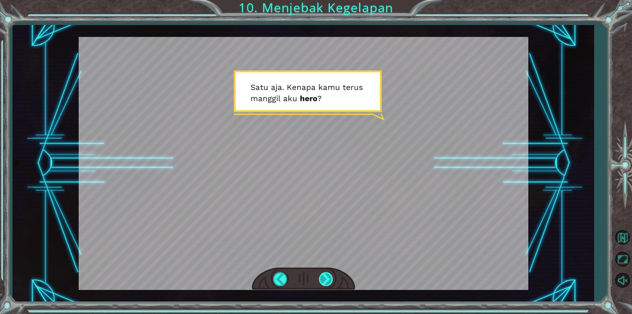
click at [320, 280] on div at bounding box center [326, 278] width 15 height 13
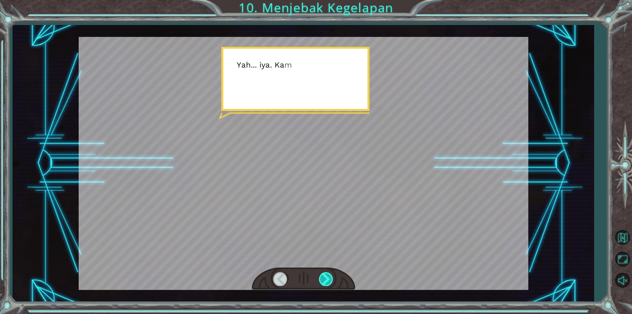
click at [321, 279] on div at bounding box center [326, 278] width 15 height 13
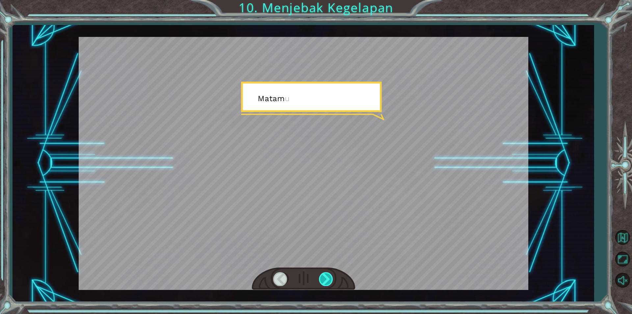
click at [321, 279] on div at bounding box center [326, 278] width 15 height 13
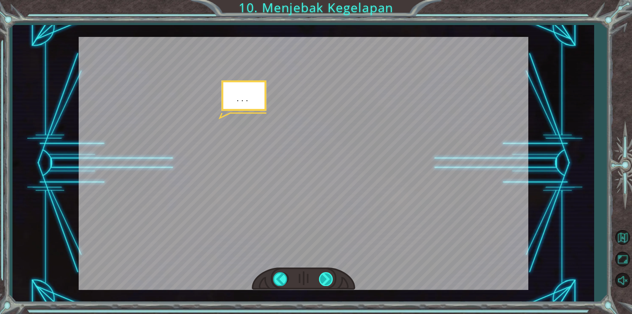
click at [321, 279] on div at bounding box center [326, 278] width 15 height 13
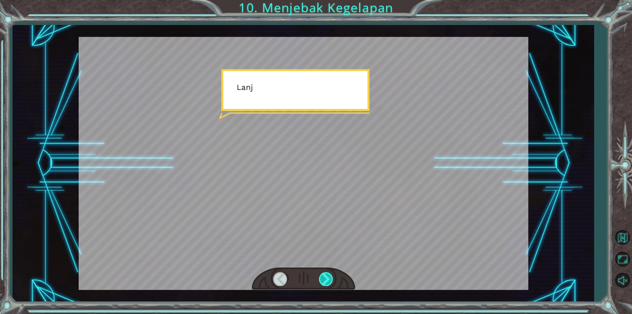
click at [321, 277] on div at bounding box center [326, 278] width 15 height 13
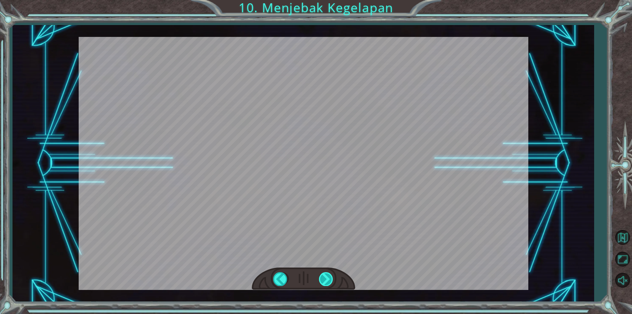
click at [322, 277] on div at bounding box center [326, 278] width 15 height 13
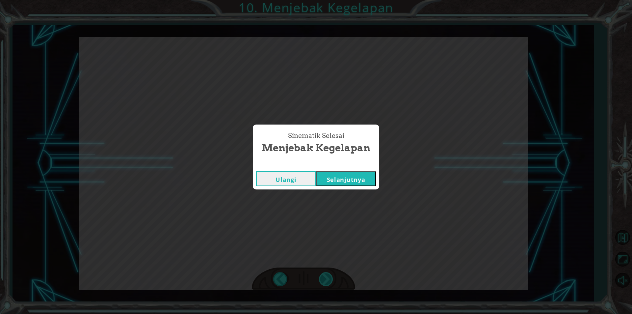
click at [322, 273] on div "Sinematik Selesai Menjebak Kegelapan Ulangi Selanjutnya" at bounding box center [316, 157] width 632 height 314
click at [337, 175] on button "Selanjutnya" at bounding box center [346, 178] width 60 height 15
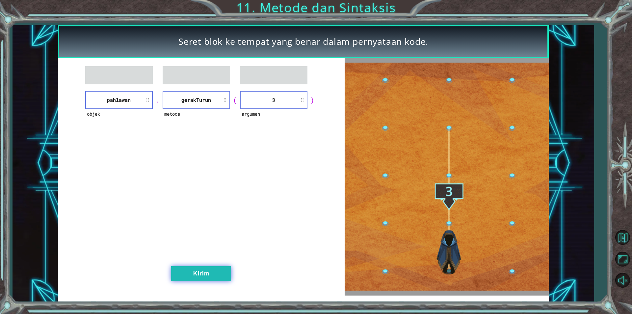
click at [196, 272] on button "Kirim" at bounding box center [201, 273] width 60 height 15
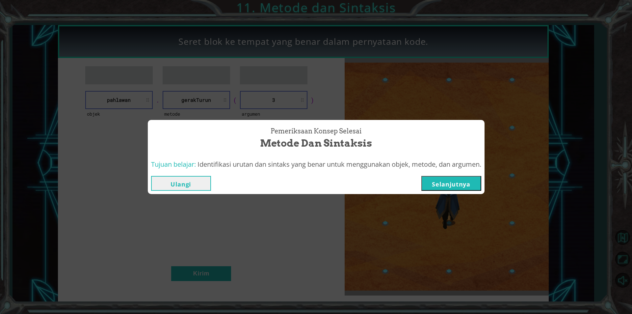
click at [448, 189] on button "Selanjutnya" at bounding box center [451, 183] width 60 height 15
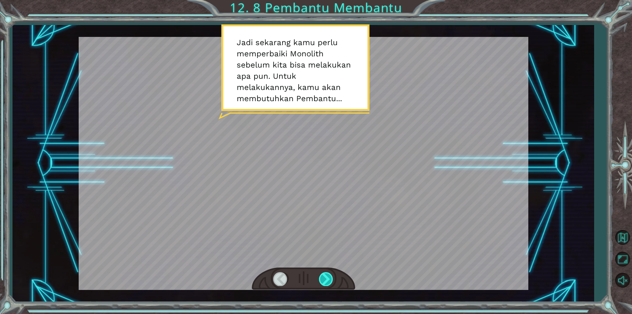
click at [321, 279] on div at bounding box center [326, 278] width 15 height 13
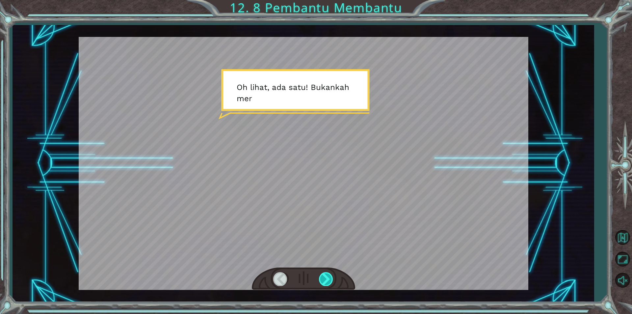
click at [321, 276] on div at bounding box center [326, 278] width 15 height 13
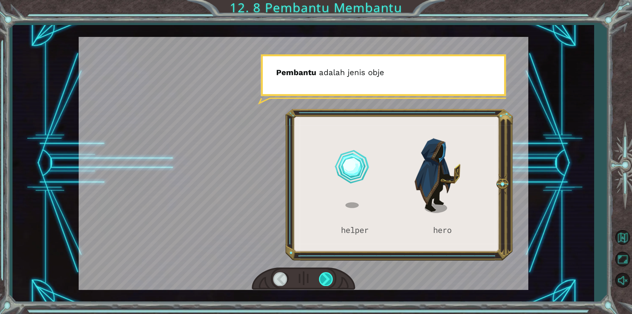
click at [321, 276] on div at bounding box center [326, 278] width 15 height 13
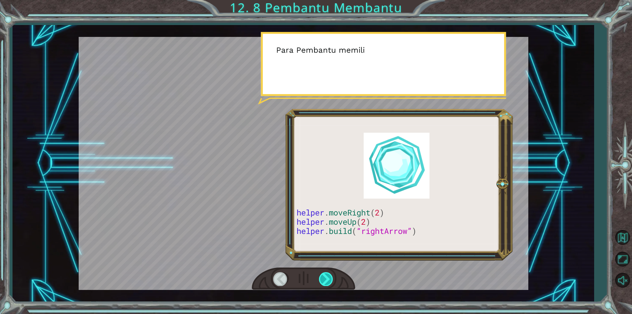
click at [321, 276] on div at bounding box center [326, 278] width 15 height 13
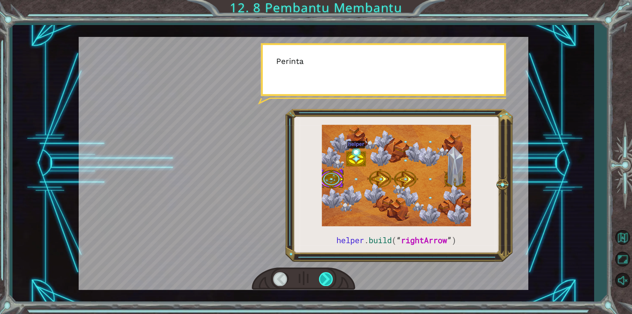
click at [321, 276] on div at bounding box center [326, 278] width 15 height 13
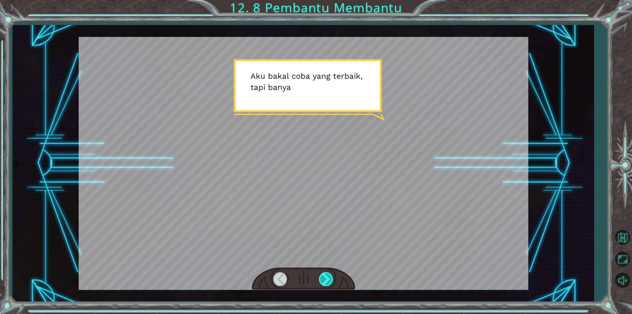
click at [321, 276] on div at bounding box center [326, 278] width 15 height 13
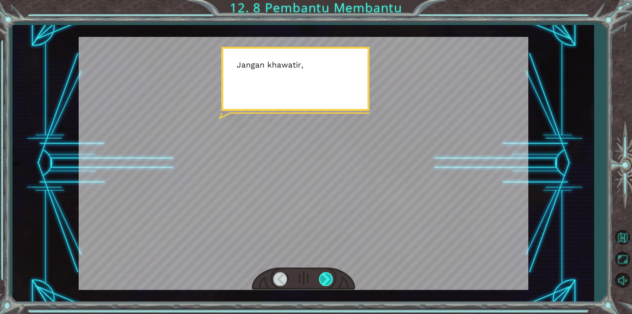
click at [321, 276] on div at bounding box center [326, 278] width 15 height 13
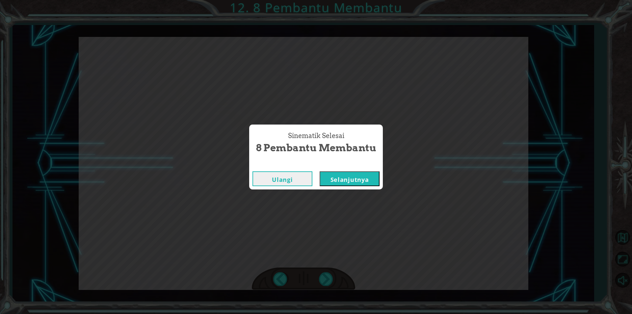
click at [348, 183] on button "Selanjutnya" at bounding box center [350, 178] width 60 height 15
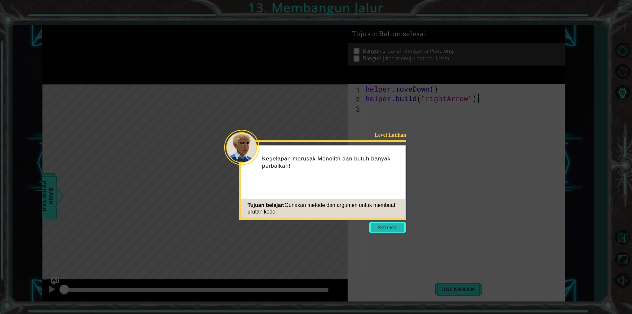
click at [376, 230] on button "Start" at bounding box center [388, 227] width 38 height 11
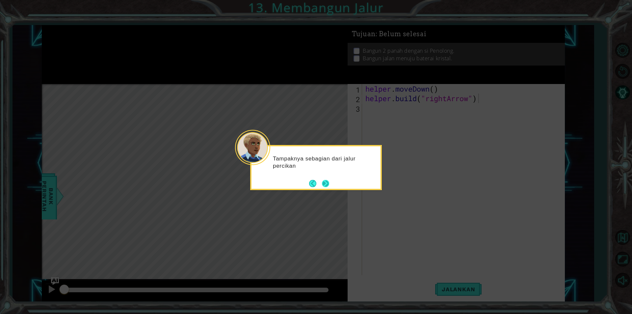
click at [322, 181] on button "Next" at bounding box center [325, 183] width 7 height 7
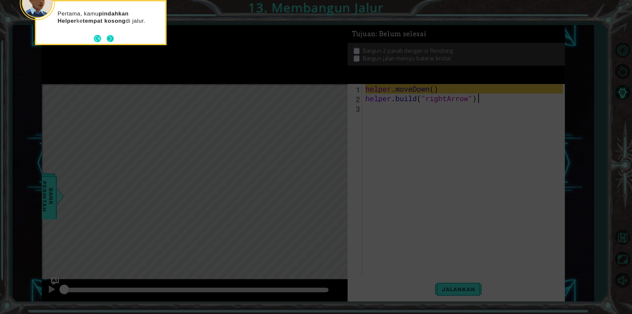
drag, startPoint x: 109, startPoint y: 36, endPoint x: 110, endPoint y: 41, distance: 5.0
click at [110, 41] on button "Next" at bounding box center [110, 38] width 7 height 7
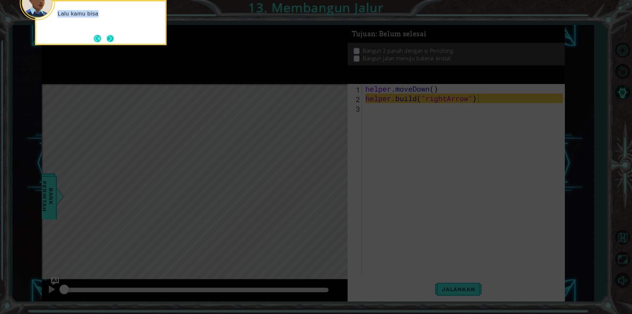
click at [111, 33] on div "Lalu kamu bisa" at bounding box center [101, 22] width 132 height 45
click at [111, 35] on button "Next" at bounding box center [110, 38] width 7 height 7
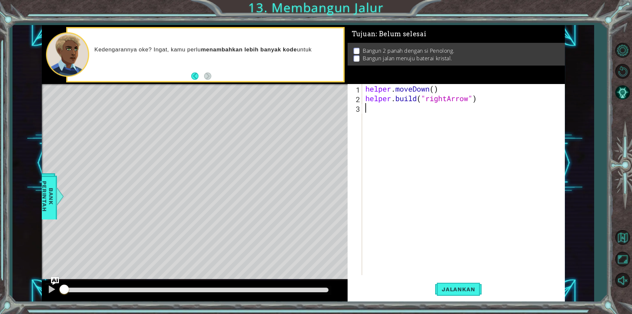
click at [378, 112] on div "helper . moveDown ( ) helper . build ( "rightArrow" )" at bounding box center [465, 189] width 202 height 210
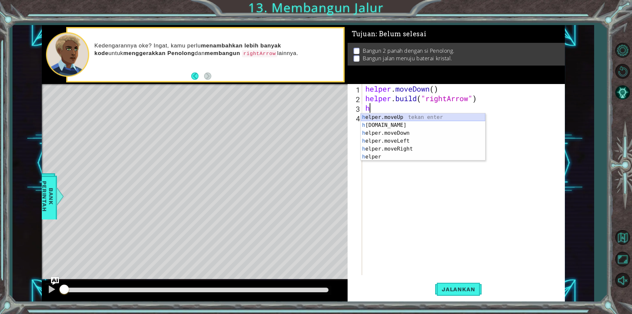
click at [381, 116] on div "h elper.moveUp tekan enter h [DOMAIN_NAME] tekan enter h elper.moveDown tekan e…" at bounding box center [423, 144] width 124 height 63
type textarea "helper.moveUp(1)"
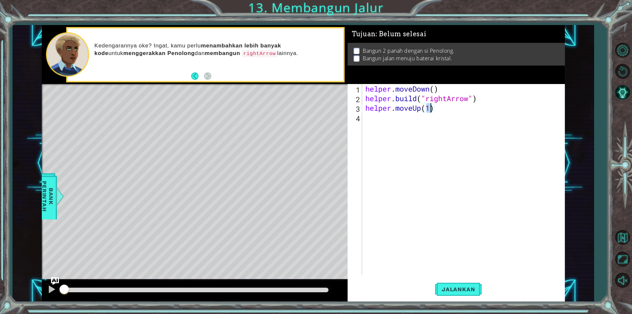
drag, startPoint x: 460, startPoint y: 222, endPoint x: 460, endPoint y: 241, distance: 19.1
click at [461, 234] on div "helper . moveDown ( ) helper . build ( "rightArrow" ) helper . moveUp ( 1 )" at bounding box center [465, 189] width 202 height 210
click at [456, 290] on span "Jalankan" at bounding box center [458, 289] width 46 height 7
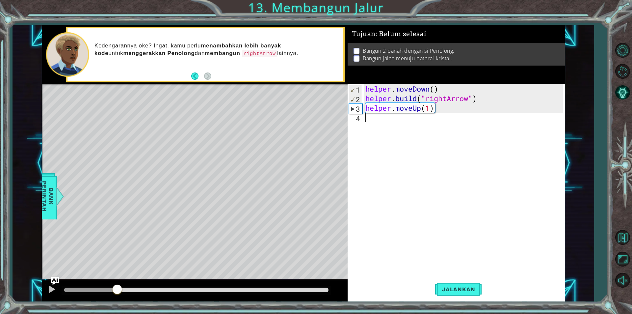
drag, startPoint x: 221, startPoint y: 289, endPoint x: 117, endPoint y: 319, distance: 108.2
click at [117, 313] on html "1 ההההההההההההההההההההההההההההההההההההההההההההההההההההההההההההההההההההההההההההה…" at bounding box center [316, 157] width 632 height 314
click at [297, 275] on div "methods helper moveUp() moveDown() moveLeft() moveRight() build(item) tools for…" at bounding box center [303, 163] width 523 height 276
click at [463, 106] on div "helper . moveDown ( ) helper . build ( "rightArrow" ) helper . moveUp ( 1 )" at bounding box center [465, 189] width 202 height 210
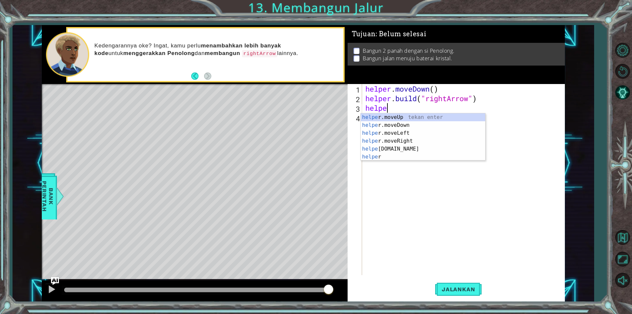
type textarea "h"
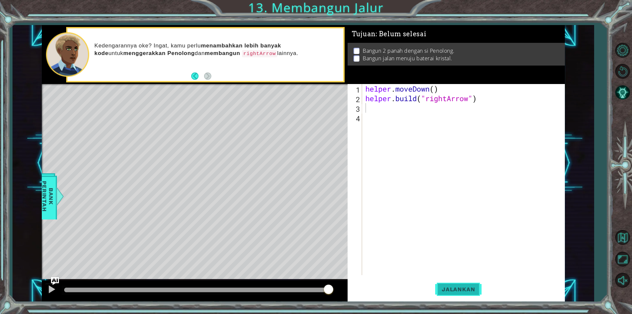
click at [449, 284] on button "Jalankan" at bounding box center [458, 289] width 46 height 22
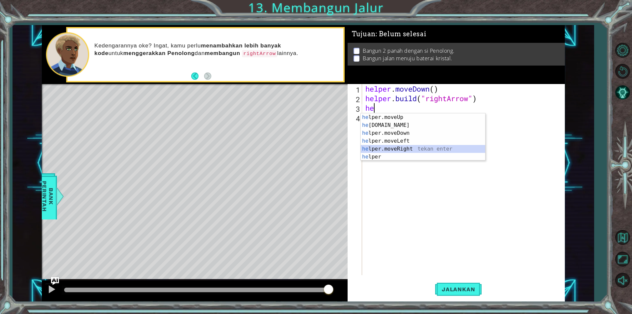
click at [387, 148] on div "he lper.moveUp tekan enter he [DOMAIN_NAME] tekan enter he lper.moveDown tekan …" at bounding box center [423, 144] width 124 height 63
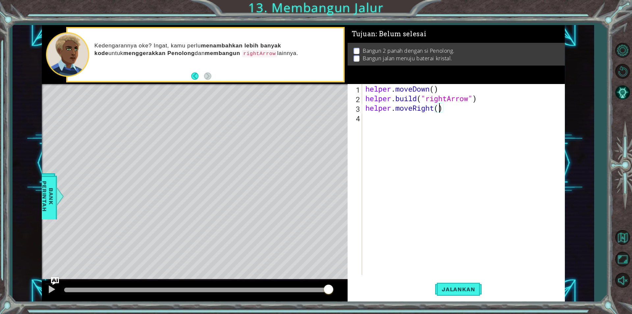
type textarea "helper.moveRight(2)"
click at [452, 109] on div "helper . moveDown ( ) helper . build ( "rightArrow" ) helper . moveRight ( 2 )" at bounding box center [465, 189] width 202 height 210
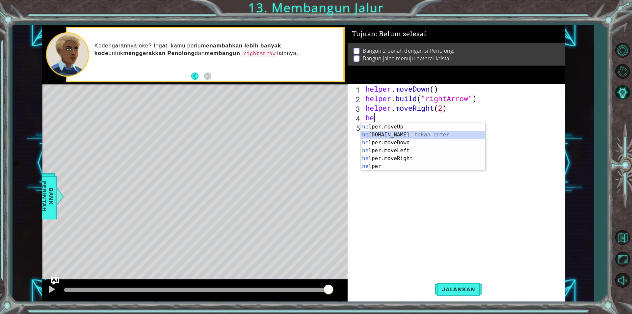
click at [390, 132] on div "he lper.moveUp tekan enter he [DOMAIN_NAME] tekan enter he lper.moveDown tekan …" at bounding box center [423, 154] width 124 height 63
type textarea "[DOMAIN_NAME]("rightArrow")"
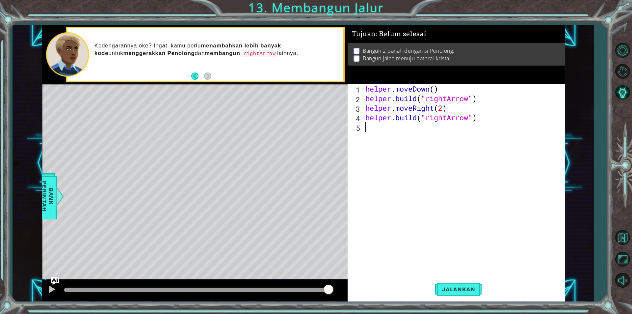
click at [451, 153] on div "helper . moveDown ( ) helper . build ( "rightArrow" ) helper . moveRight ( 2 ) …" at bounding box center [465, 189] width 202 height 210
click at [446, 118] on div "helper . moveDown ( ) helper . build ( "rightArrow" ) helper . moveRight ( 2 ) …" at bounding box center [465, 189] width 202 height 210
click at [458, 288] on span "Jalankan" at bounding box center [458, 289] width 46 height 7
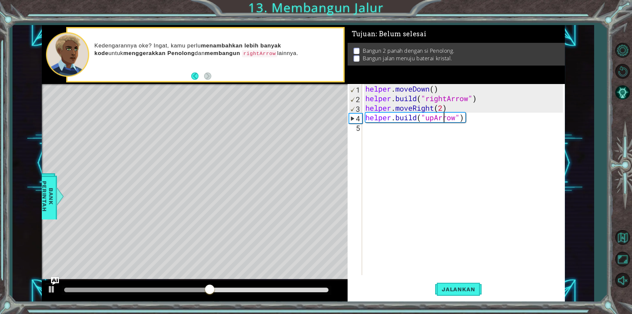
click at [444, 113] on div "helper . moveDown ( ) helper . build ( "rightArrow" ) helper . moveRight ( 2 ) …" at bounding box center [465, 189] width 202 height 210
click at [439, 108] on div "helper . moveDown ( ) helper . build ( "rightArrow" ) helper . moveRight ( 2 ) …" at bounding box center [465, 189] width 202 height 210
click at [445, 108] on div "helper . moveDown ( ) helper . build ( "rightArrow" ) helper . moveRight ( 2 ) …" at bounding box center [465, 189] width 202 height 210
click at [472, 288] on span "Jalankan" at bounding box center [458, 289] width 46 height 7
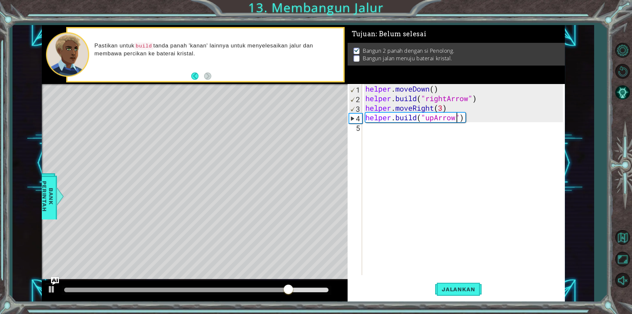
click at [458, 120] on div "helper . moveDown ( ) helper . build ( "rightArrow" ) helper . moveRight ( 3 ) …" at bounding box center [465, 189] width 202 height 210
drag, startPoint x: 458, startPoint y: 120, endPoint x: 426, endPoint y: 118, distance: 31.6
click at [426, 118] on div "helper . moveDown ( ) helper . build ( "rightArrow" ) helper . moveRight ( 3 ) …" at bounding box center [465, 189] width 202 height 210
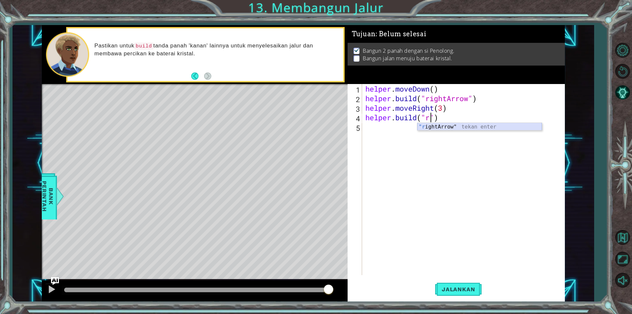
click at [445, 127] on div ""r ightArrow" tekan enter" at bounding box center [479, 135] width 124 height 24
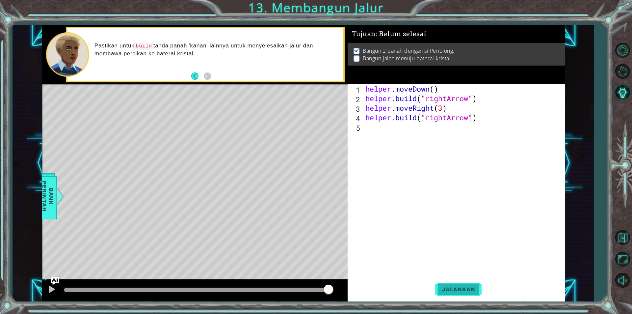
type textarea "[DOMAIN_NAME]("rightArrow")"
click at [464, 292] on span "Jalankan" at bounding box center [458, 289] width 46 height 7
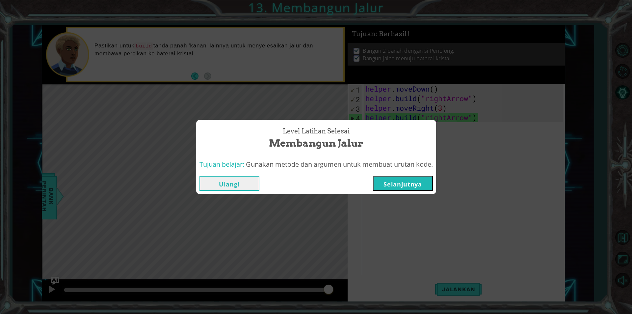
click at [409, 184] on button "Selanjutnya" at bounding box center [403, 183] width 60 height 15
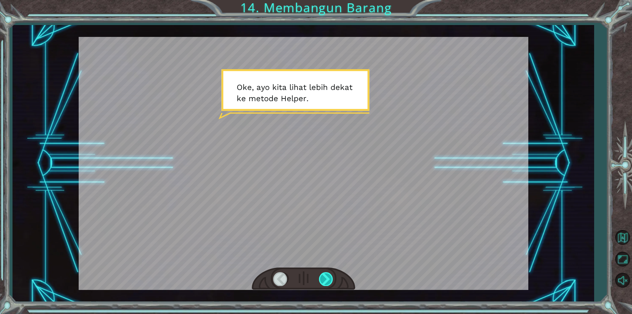
click at [325, 280] on div at bounding box center [326, 278] width 15 height 13
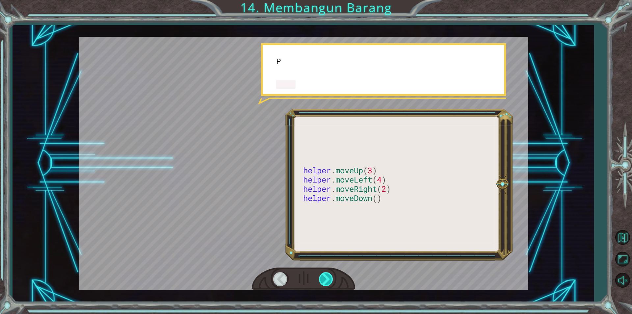
click at [325, 280] on div at bounding box center [326, 278] width 15 height 13
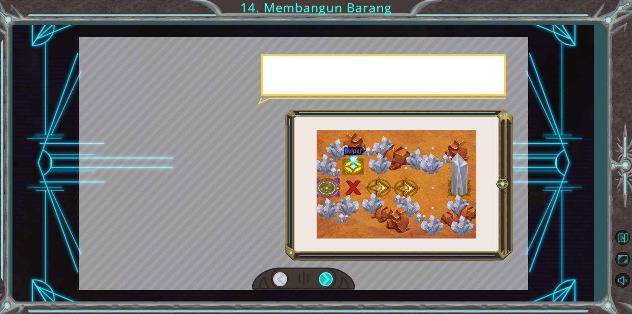
click at [325, 280] on div at bounding box center [326, 278] width 15 height 13
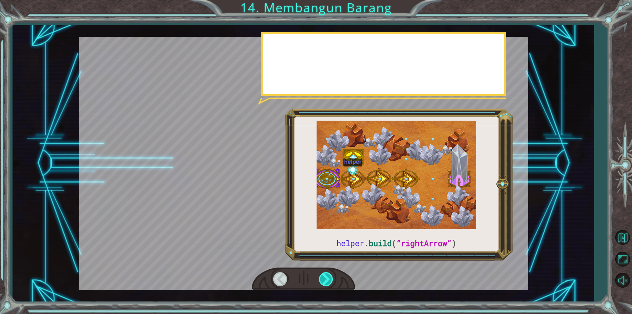
click at [325, 280] on div at bounding box center [326, 278] width 15 height 13
click at [326, 280] on div at bounding box center [326, 278] width 15 height 13
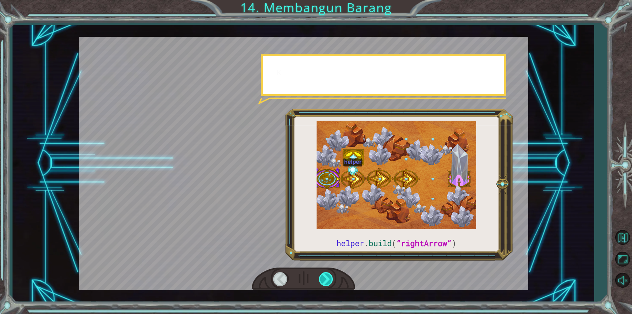
click at [326, 280] on div at bounding box center [326, 278] width 15 height 13
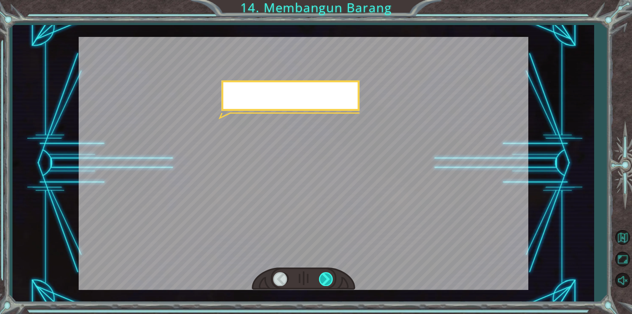
click at [326, 280] on div at bounding box center [326, 278] width 15 height 13
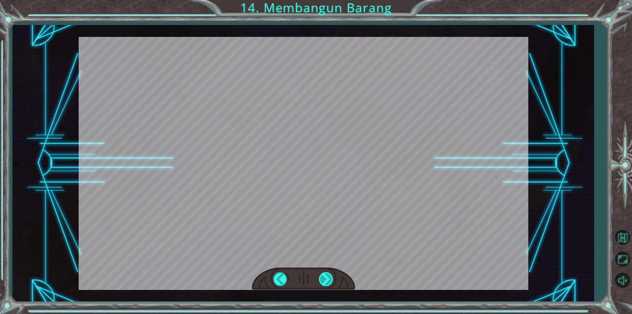
click at [326, 280] on div at bounding box center [326, 278] width 15 height 13
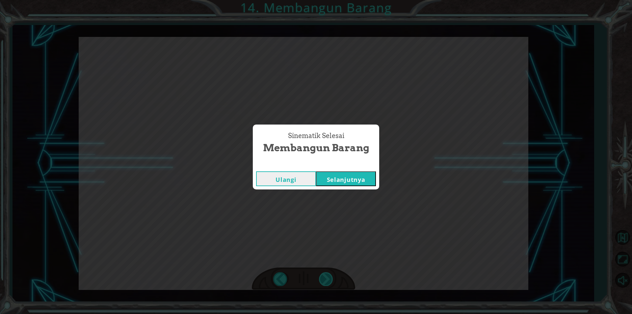
click at [326, 280] on div "Sinematik Selesai Membangun Barang Ulangi Selanjutnya" at bounding box center [316, 157] width 632 height 314
click at [353, 178] on button "Selanjutnya" at bounding box center [346, 178] width 60 height 15
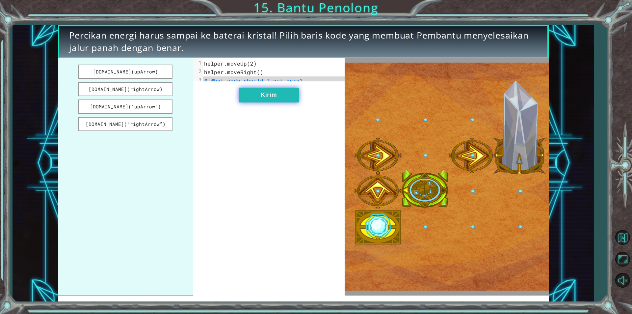
click at [277, 97] on button "Kirim" at bounding box center [269, 95] width 60 height 15
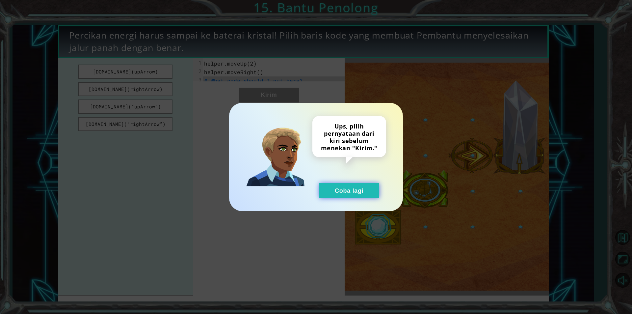
click at [344, 183] on button "Coba lagi" at bounding box center [349, 190] width 60 height 15
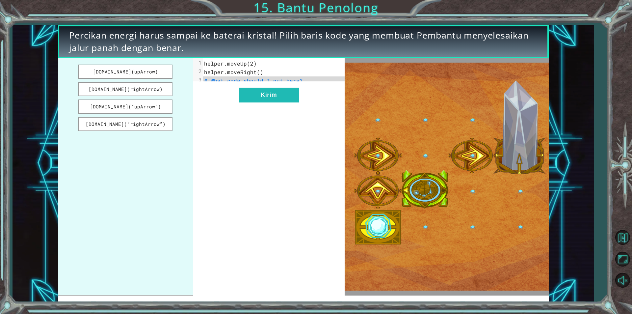
drag, startPoint x: 161, startPoint y: 67, endPoint x: 211, endPoint y: 110, distance: 66.2
click at [211, 110] on div "[DOMAIN_NAME](upArrow) [DOMAIN_NAME](rightArrow) [DOMAIN_NAME](“upArrow”) [DOMA…" at bounding box center [201, 176] width 287 height 237
click at [148, 75] on button "[DOMAIN_NAME](upArrow)" at bounding box center [125, 72] width 94 height 14
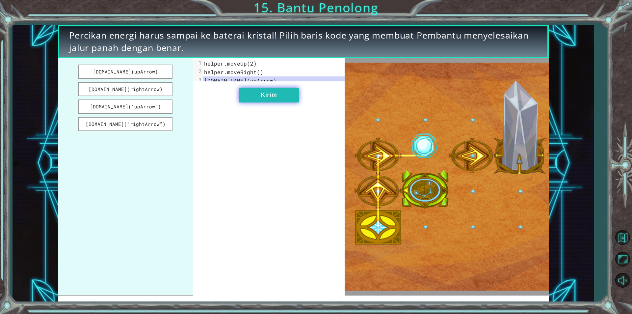
click at [298, 99] on button "Kirim" at bounding box center [269, 95] width 60 height 15
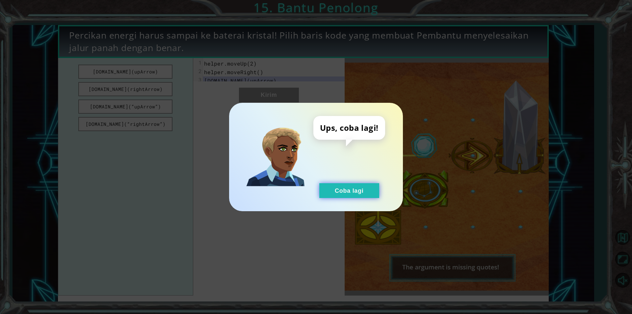
click at [322, 188] on button "Coba lagi" at bounding box center [349, 190] width 60 height 15
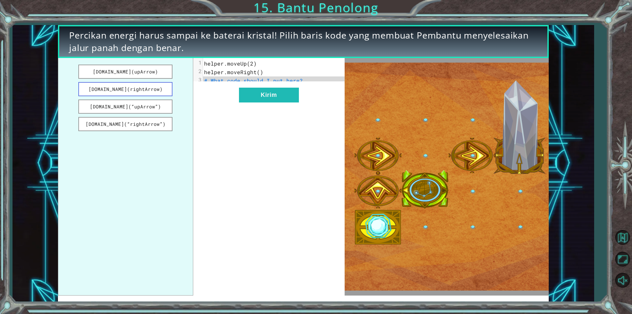
click at [109, 93] on button "[DOMAIN_NAME](rightArrow)" at bounding box center [125, 89] width 94 height 14
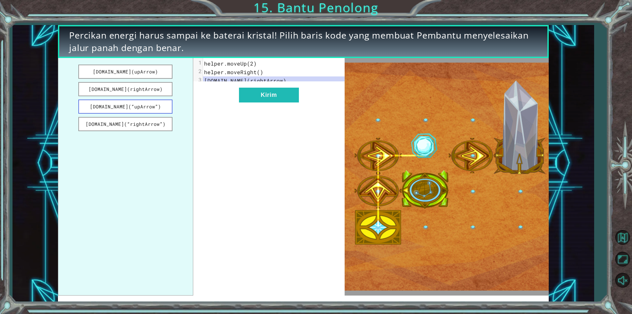
click at [132, 109] on button "[DOMAIN_NAME](“upArrow”)" at bounding box center [125, 106] width 94 height 14
click at [141, 124] on button "[DOMAIN_NAME](“rightArrow”)" at bounding box center [125, 124] width 94 height 14
click at [291, 97] on button "Kirim" at bounding box center [269, 95] width 60 height 15
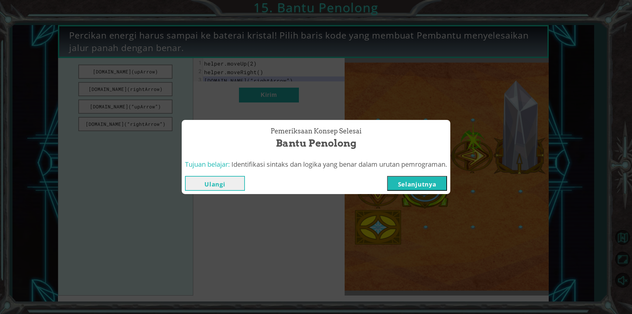
click at [405, 182] on button "Selanjutnya" at bounding box center [417, 183] width 60 height 15
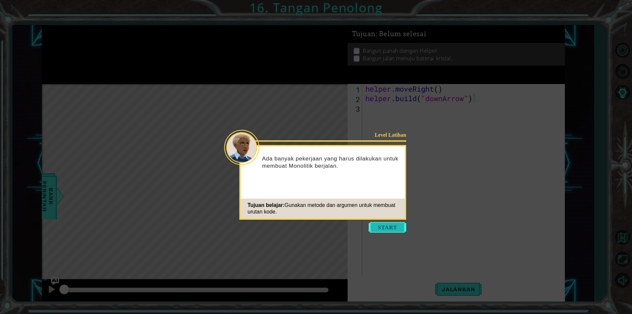
click at [382, 223] on button "Start" at bounding box center [388, 227] width 38 height 11
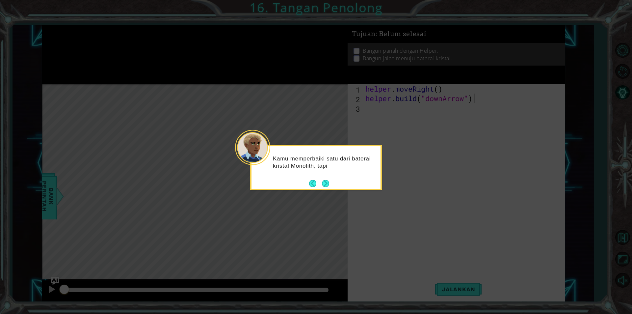
click at [331, 187] on div "Kamu memperbaiki satu dari baterai kristal Monolith, tapi" at bounding box center [316, 167] width 132 height 45
click at [328, 184] on button "Next" at bounding box center [325, 183] width 7 height 7
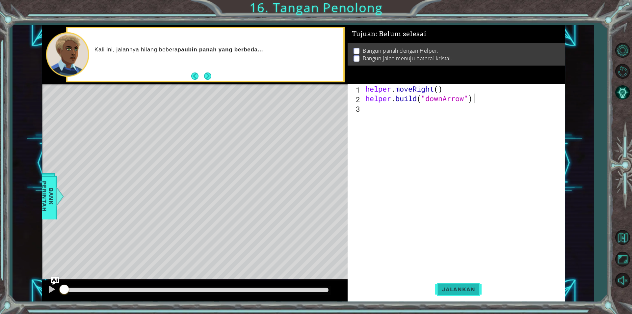
click at [451, 285] on button "Jalankan" at bounding box center [458, 289] width 46 height 22
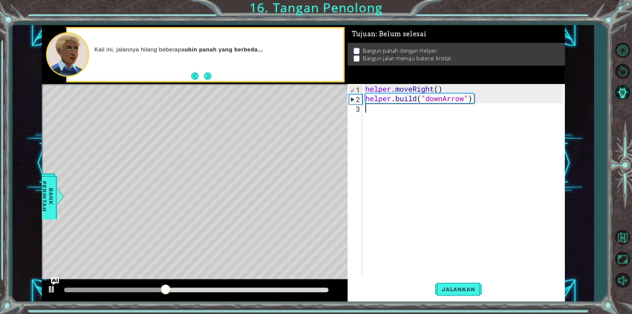
click at [370, 107] on div "helper . moveRight ( ) helper . build ( "downArrow" )" at bounding box center [465, 189] width 202 height 210
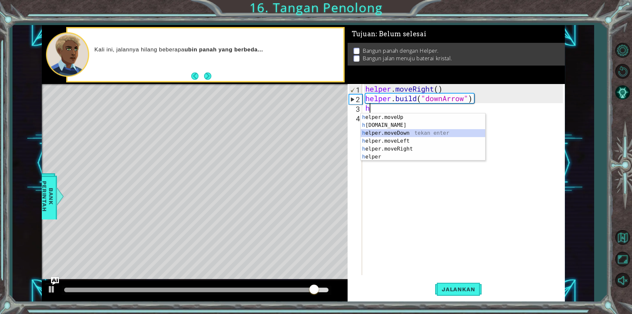
click at [395, 133] on div "h elper.moveUp tekan enter h [DOMAIN_NAME] tekan enter h elper.moveDown tekan e…" at bounding box center [423, 144] width 124 height 63
type textarea "helper.moveDown(1)"
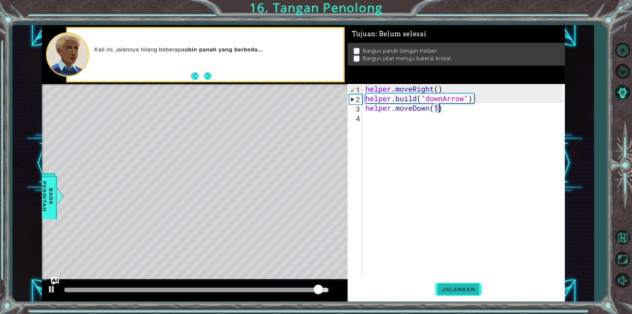
drag, startPoint x: 477, startPoint y: 295, endPoint x: 480, endPoint y: 290, distance: 6.3
click at [480, 290] on div "helper.moveDown(1) 1 2 3 4 helper . moveRight ( ) helper . build ( "downArrow" …" at bounding box center [456, 192] width 217 height 217
click at [464, 293] on button "Jalankan" at bounding box center [458, 289] width 46 height 22
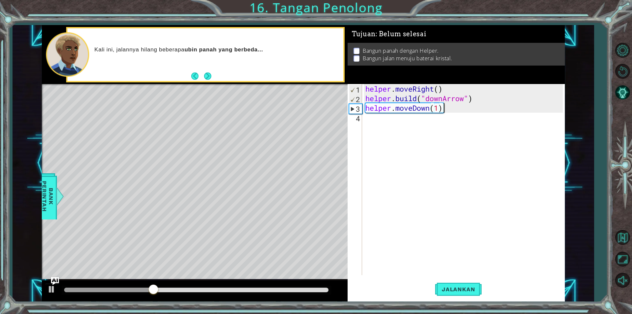
click at [465, 106] on div "helper . moveRight ( ) helper . build ( "downArrow" ) helper . moveDown ( 1 )" at bounding box center [465, 189] width 202 height 210
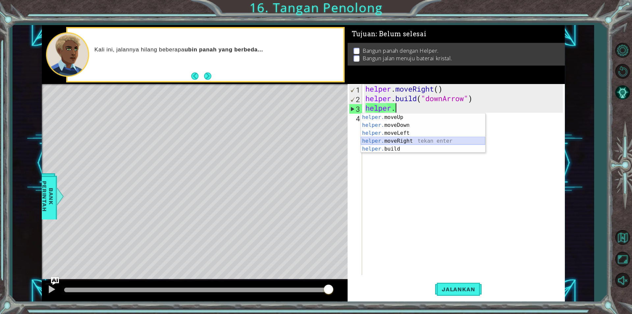
click at [384, 137] on div "helper. moveUp tekan enter helper. moveDown tekan enter helper. moveLeft tekan …" at bounding box center [423, 140] width 124 height 55
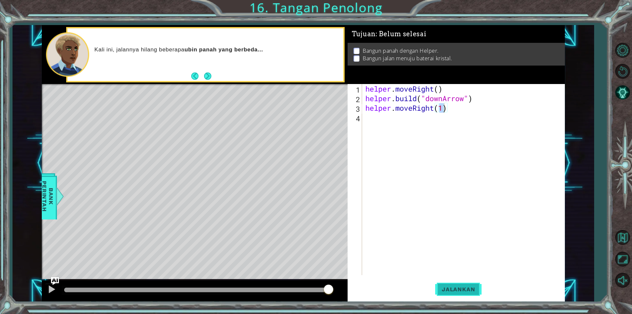
click at [442, 289] on span "Jalankan" at bounding box center [458, 289] width 46 height 7
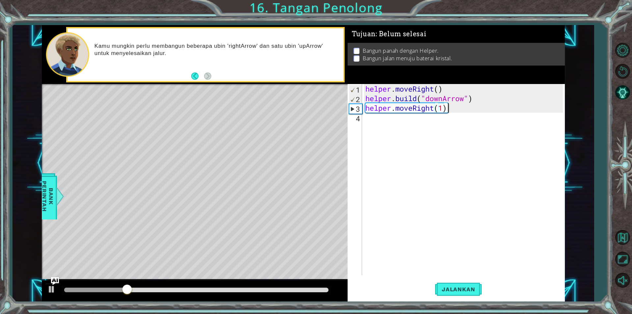
click at [476, 109] on div "helper . moveRight ( ) helper . build ( "downArrow" ) helper . moveRight ( 1 )" at bounding box center [465, 189] width 202 height 210
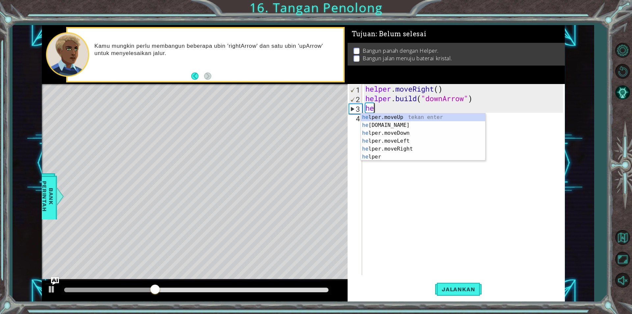
type textarea "h"
click at [454, 125] on div "h elper.moveUp tekan enter h [DOMAIN_NAME] tekan enter h elper.moveDown tekan e…" at bounding box center [423, 144] width 124 height 63
type textarea "[DOMAIN_NAME]("rightArrow")"
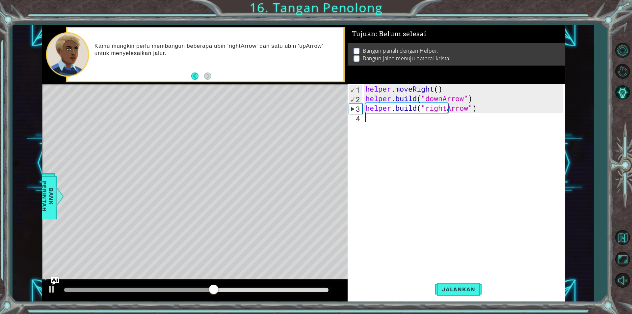
click at [449, 146] on div "helper . moveRight ( ) helper . build ( "downArrow" ) helper . build ( "rightAr…" at bounding box center [465, 189] width 202 height 210
click at [456, 293] on button "Jalankan" at bounding box center [458, 289] width 46 height 22
click at [494, 113] on div "helper . moveRight ( ) helper . build ( "downArrow" ) helper . build ( "rightAr…" at bounding box center [465, 189] width 202 height 210
click at [487, 104] on div "helper . moveRight ( ) helper . build ( "downArrow" ) helper . build ( "rightAr…" at bounding box center [465, 189] width 202 height 210
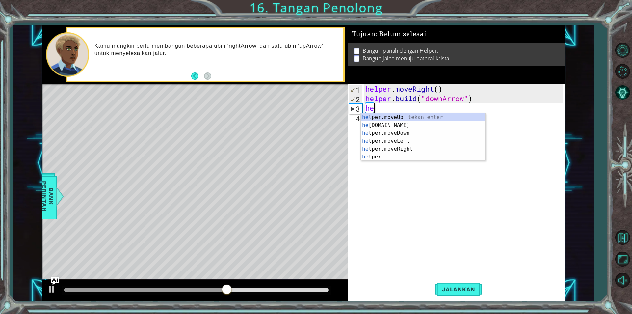
type textarea "h"
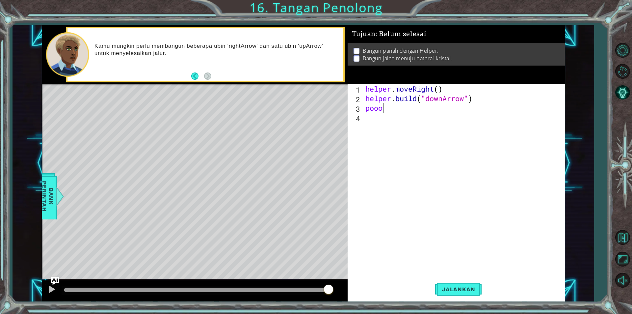
scroll to position [0, 0]
type textarea "p"
click at [487, 104] on div ""downA rrow" tekan enter" at bounding box center [479, 116] width 124 height 24
type textarea "[DOMAIN_NAME]("downArrow""
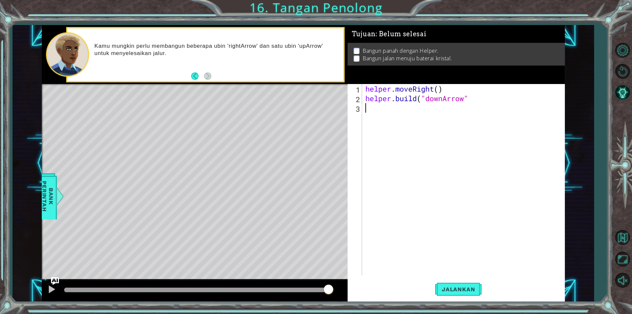
click at [376, 109] on div "helper . moveRight ( ) helper . build ( "downArrow"" at bounding box center [465, 189] width 202 height 210
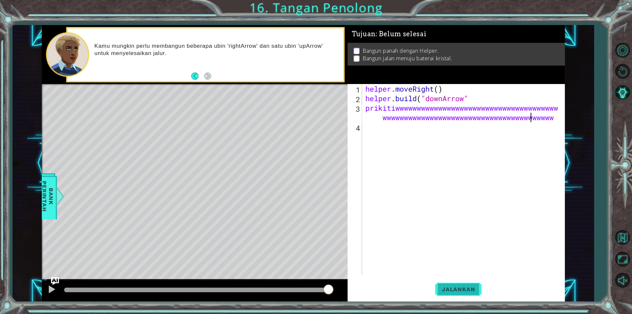
scroll to position [0, 16]
click at [464, 286] on span "Jalankan" at bounding box center [458, 289] width 46 height 7
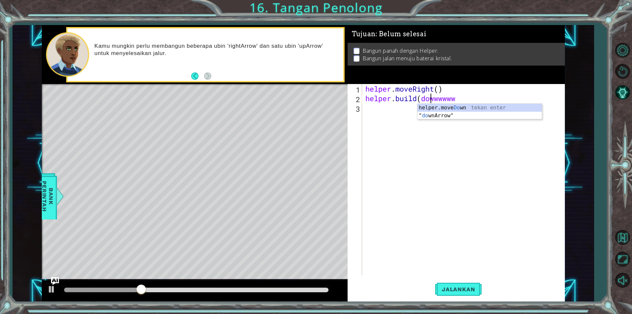
scroll to position [0, 3]
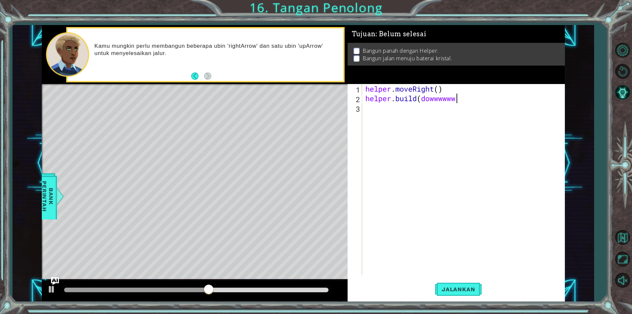
click at [463, 99] on div "helper . moveRight ( ) helper . build ( dowwwwww" at bounding box center [465, 189] width 202 height 210
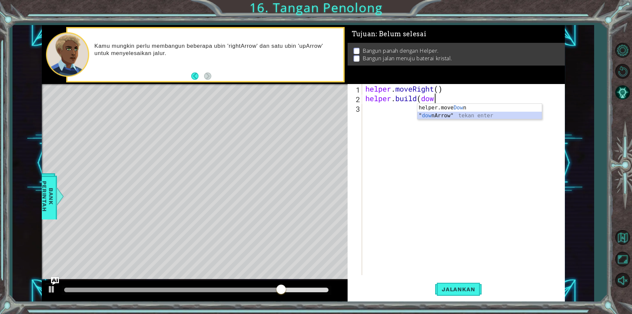
click at [439, 116] on div "helper.move Dow n tekan enter " dow nArrow" tekan enter" at bounding box center [479, 120] width 124 height 32
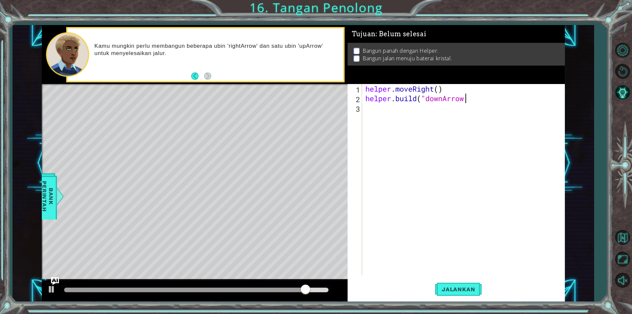
type textarea "[DOMAIN_NAME]("downArrow)"
click at [428, 110] on div "helper . moveRight ( ) helper . build ( "downArrow)" at bounding box center [465, 189] width 202 height 210
click at [54, 292] on div at bounding box center [51, 289] width 9 height 9
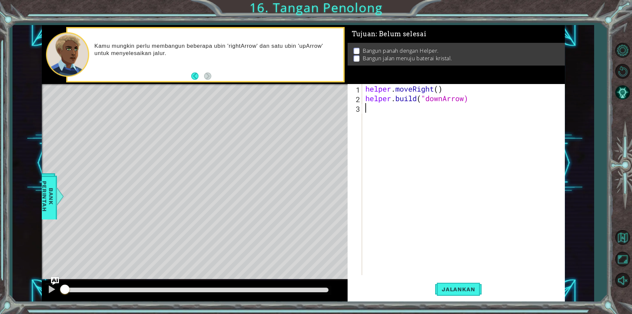
drag, startPoint x: 97, startPoint y: 292, endPoint x: 45, endPoint y: 304, distance: 53.7
click at [45, 304] on div "1 ההההההההההההההההההההההההההההההההההההההההההההההההההההההההההההההההההההההההההההה…" at bounding box center [316, 157] width 632 height 314
click at [48, 304] on div "1 ההההההההההההההההההההההההההההההההההההההההההההההההההההההההההההההההההההההההההההה…" at bounding box center [316, 157] width 632 height 314
click at [73, 293] on div at bounding box center [197, 289] width 270 height 9
drag, startPoint x: 64, startPoint y: 287, endPoint x: 75, endPoint y: 289, distance: 11.4
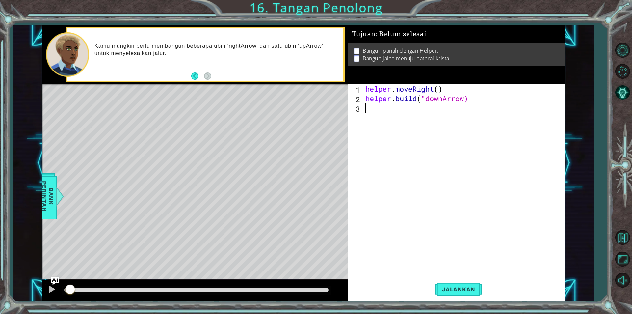
click at [71, 288] on div at bounding box center [70, 290] width 12 height 12
drag, startPoint x: 75, startPoint y: 289, endPoint x: 286, endPoint y: 325, distance: 214.6
click at [286, 313] on html "1 ההההההההההההההההההההההההההההההההההההההההההההההההההההההההההההההההההההההההההההה…" at bounding box center [316, 157] width 632 height 314
drag, startPoint x: 283, startPoint y: 291, endPoint x: 329, endPoint y: 265, distance: 52.3
click at [288, 272] on div "methods helper moveUp() moveDown() moveLeft() moveRight() build(item) tools for…" at bounding box center [303, 163] width 523 height 276
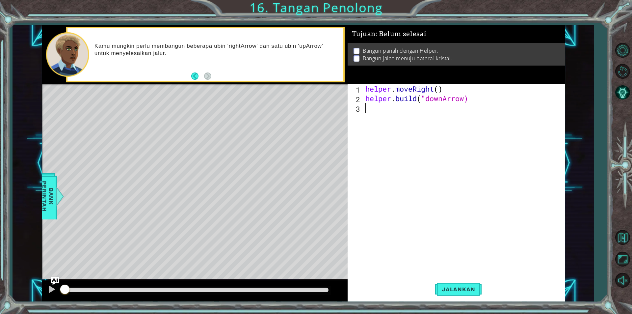
drag, startPoint x: 290, startPoint y: 290, endPoint x: 0, endPoint y: 307, distance: 290.9
click at [0, 309] on div "1 ההההההההההההההההההההההההההההההההההההההההההההההההההההההההההההההההההההההההההההה…" at bounding box center [316, 157] width 632 height 314
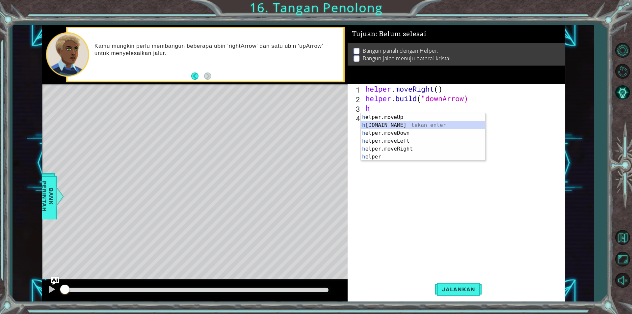
click at [375, 124] on div "h elper.moveUp tekan enter h [DOMAIN_NAME] tekan enter h elper.moveDown tekan e…" at bounding box center [423, 144] width 124 height 63
type textarea "[DOMAIN_NAME]("rightArrow")"
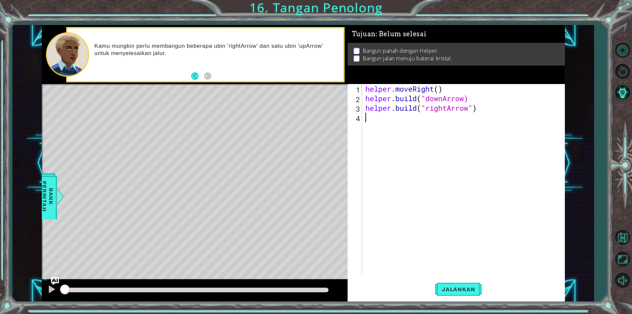
drag, startPoint x: 438, startPoint y: 133, endPoint x: 458, endPoint y: 327, distance: 194.5
click at [458, 313] on html "1 ההההההההההההההההההההההההההההההההההההההההההההההההההההההההההההההההההההההההההההה…" at bounding box center [316, 157] width 632 height 314
click at [455, 284] on button "Jalankan" at bounding box center [458, 289] width 46 height 22
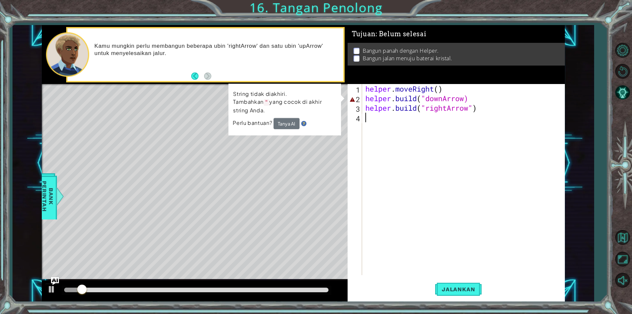
drag, startPoint x: 438, startPoint y: 131, endPoint x: 435, endPoint y: 135, distance: 4.2
click at [435, 135] on div "helper . moveRight ( ) helper . build ( "downArrow) helper . build ( "rightArro…" at bounding box center [465, 189] width 202 height 210
click at [502, 92] on div "helper . moveRight ( ) helper . build ( "downArrow) helper . build ( "rightArro…" at bounding box center [465, 189] width 202 height 210
drag, startPoint x: 498, startPoint y: 106, endPoint x: 495, endPoint y: 109, distance: 3.5
click at [495, 109] on div "helper . moveRight ( ) helper . build ( "downArrow) helper . build ( "rightArro…" at bounding box center [465, 189] width 202 height 210
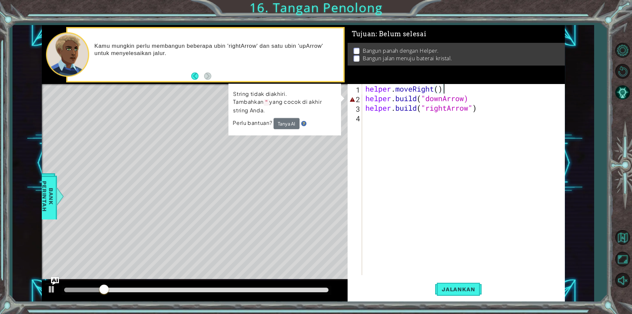
click at [503, 93] on div "helper . moveRight ( ) helper . build ( "downArrow) helper . build ( "rightArro…" at bounding box center [465, 189] width 202 height 210
click at [502, 100] on div "helper . moveRight ( ) helper . build ( "downArrow) helper . build ( "rightArro…" at bounding box center [465, 189] width 202 height 210
click at [498, 111] on div "helper . moveRight ( ) helper . build ( "downArrow) helper . build ( "rightArro…" at bounding box center [465, 189] width 202 height 210
click at [484, 97] on div "helper . moveRight ( ) helper . build ( "downArrow) helper . build ( "rightArro…" at bounding box center [465, 189] width 202 height 210
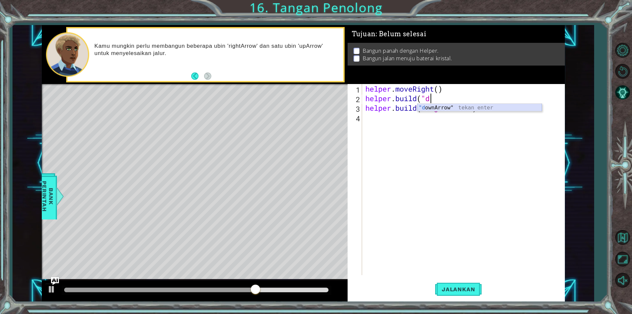
click at [462, 107] on div ""d ownArrow" tekan enter" at bounding box center [479, 116] width 124 height 24
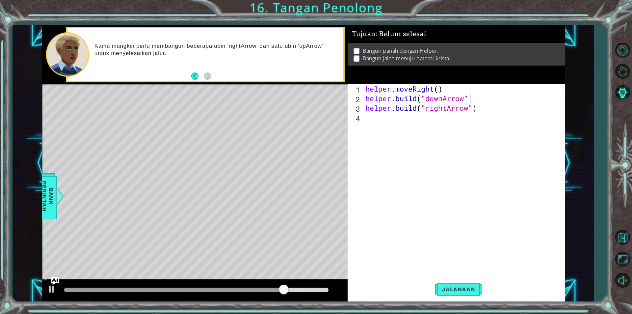
type textarea "[DOMAIN_NAME]("downArrow")"
drag, startPoint x: 368, startPoint y: 124, endPoint x: 359, endPoint y: 133, distance: 12.8
click at [359, 133] on div "[DOMAIN_NAME]("downArrow") 1 2 3 4 helper . moveRight ( ) helper . build ( "dow…" at bounding box center [455, 179] width 215 height 191
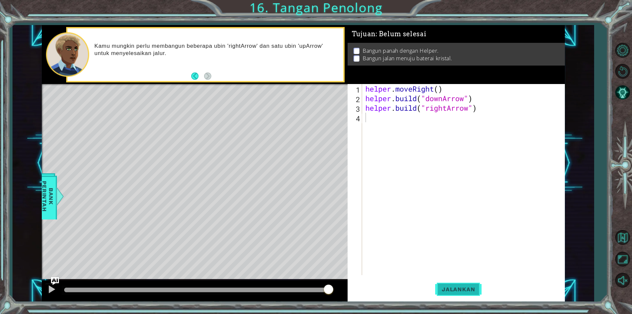
click at [439, 292] on span "Jalankan" at bounding box center [458, 289] width 46 height 7
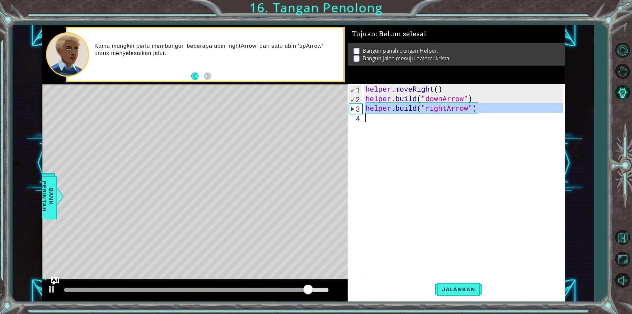
drag, startPoint x: 358, startPoint y: 103, endPoint x: 365, endPoint y: 137, distance: 34.5
click at [365, 133] on div "1 2 3 4 helper . moveRight ( ) helper . build ( "downArrow" ) helper . build ( …" at bounding box center [455, 179] width 215 height 191
type textarea "[DOMAIN_NAME]("rightArrow")"
click at [475, 239] on div "helper . moveRight ( ) helper . build ( "downArrow" ) helper . build ( "rightAr…" at bounding box center [463, 179] width 199 height 191
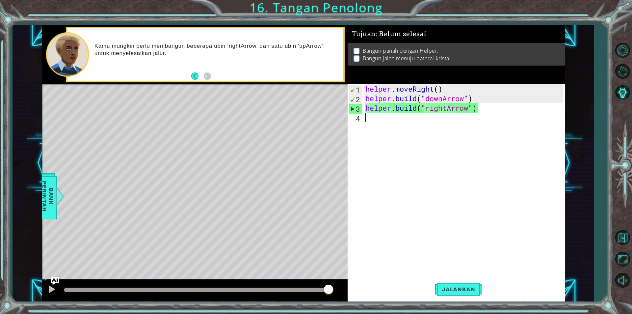
click at [496, 114] on div "helper . moveRight ( ) helper . build ( "downArrow" ) helper . build ( "rightAr…" at bounding box center [465, 189] width 202 height 210
click at [494, 104] on div "helper . moveRight ( ) helper . build ( "downArrow" ) helper . build ( "rightAr…" at bounding box center [465, 189] width 202 height 210
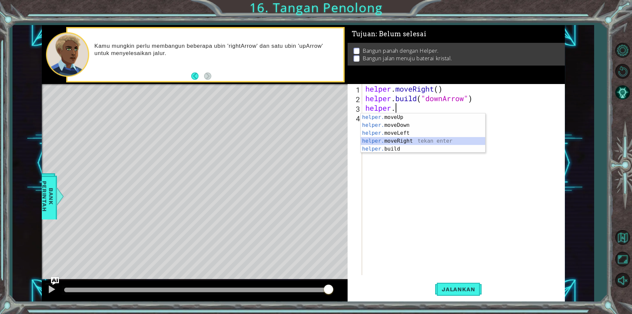
click at [383, 140] on div "helper. moveUp tekan enter helper. moveDown tekan enter helper. moveLeft tekan …" at bounding box center [423, 140] width 124 height 55
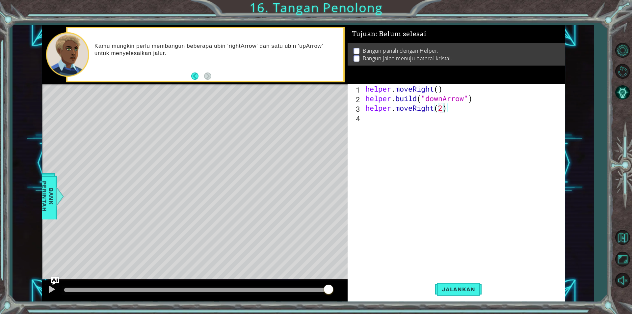
scroll to position [0, 3]
click at [453, 291] on span "Jalankan" at bounding box center [458, 289] width 46 height 7
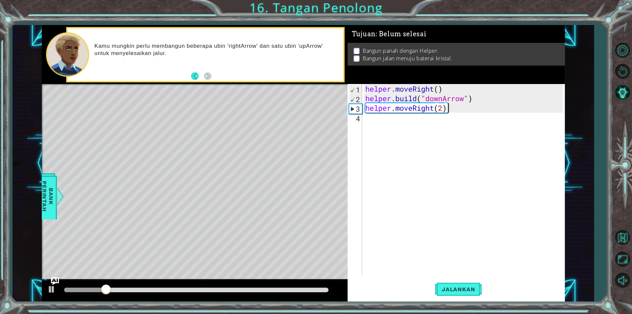
click at [463, 109] on div "helper . moveRight ( ) helper . build ( "downArrow" ) helper . moveRight ( 2 )" at bounding box center [465, 189] width 202 height 210
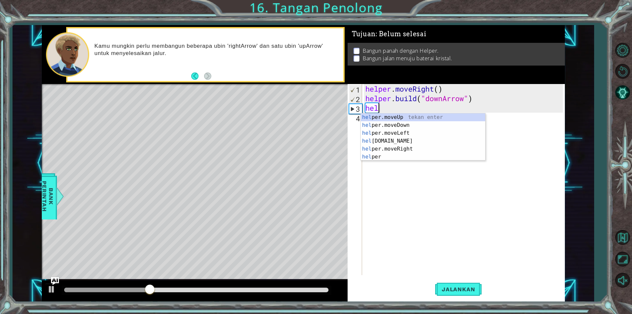
scroll to position [0, 0]
type textarea "h"
